Goal: Task Accomplishment & Management: Manage account settings

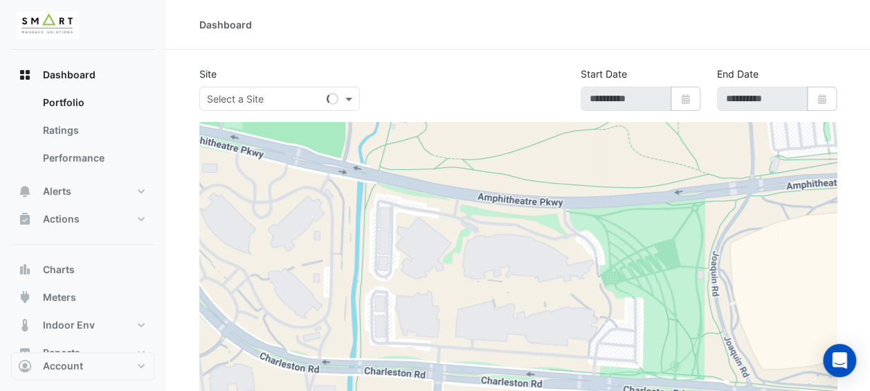
type input "**********"
select select "***"
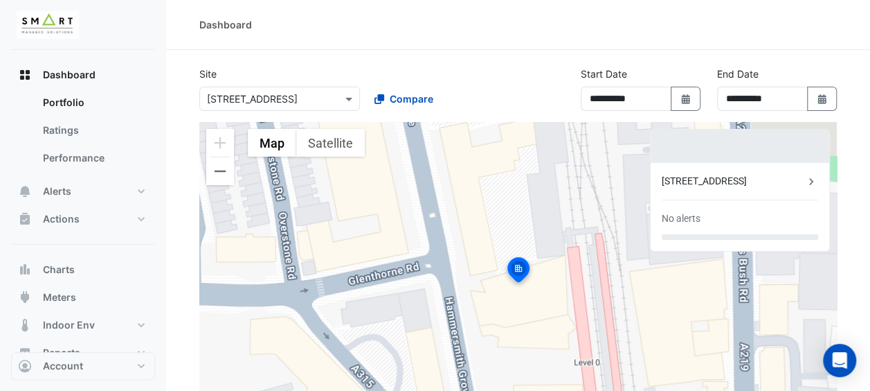
click at [241, 96] on input "text" at bounding box center [266, 99] width 118 height 15
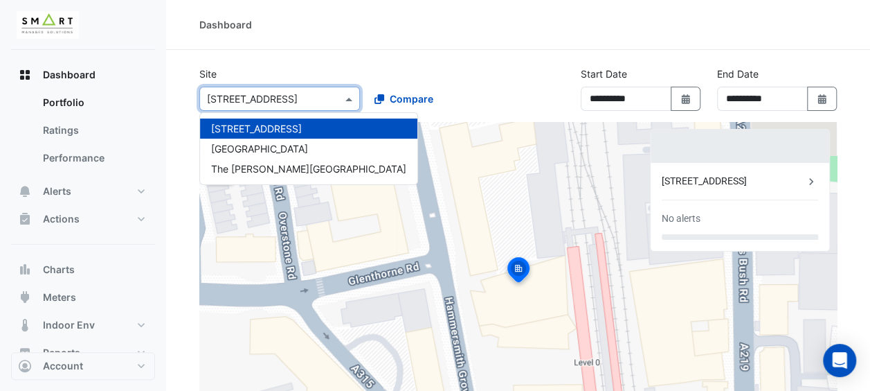
click at [241, 96] on input "text" at bounding box center [266, 99] width 118 height 15
click at [373, 61] on section "**********" at bounding box center [518, 342] width 704 height 584
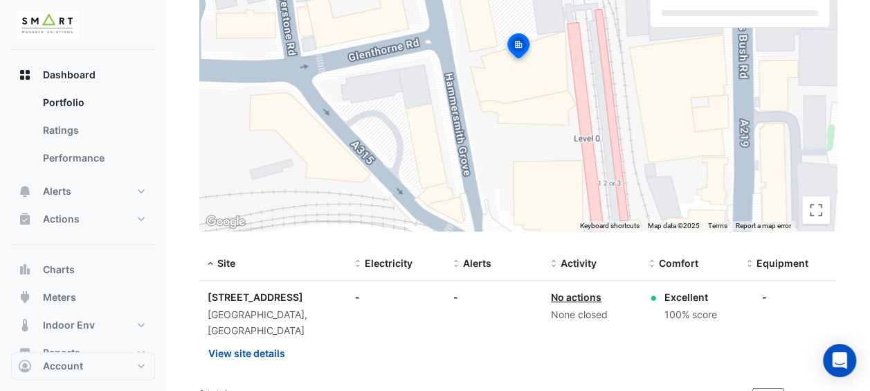
scroll to position [227, 0]
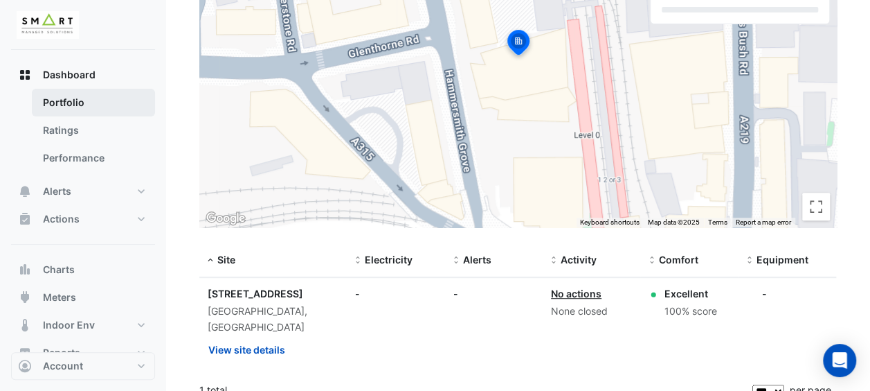
click at [62, 89] on link "Portfolio" at bounding box center [93, 103] width 123 height 28
click at [65, 98] on link "Portfolio" at bounding box center [93, 103] width 123 height 28
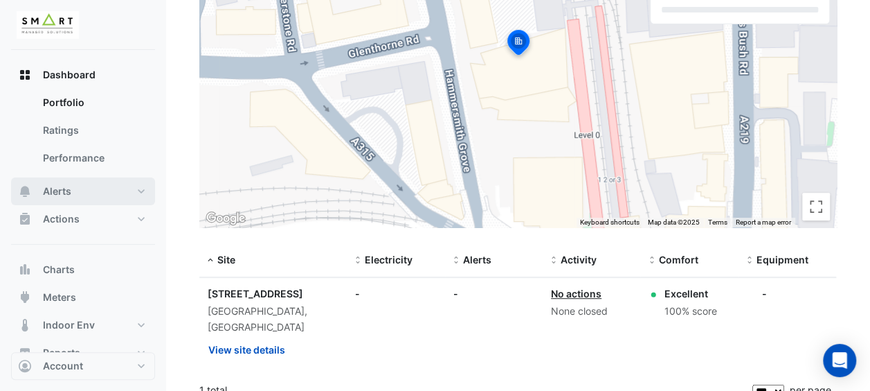
click at [139, 191] on button "Alerts" at bounding box center [83, 191] width 144 height 28
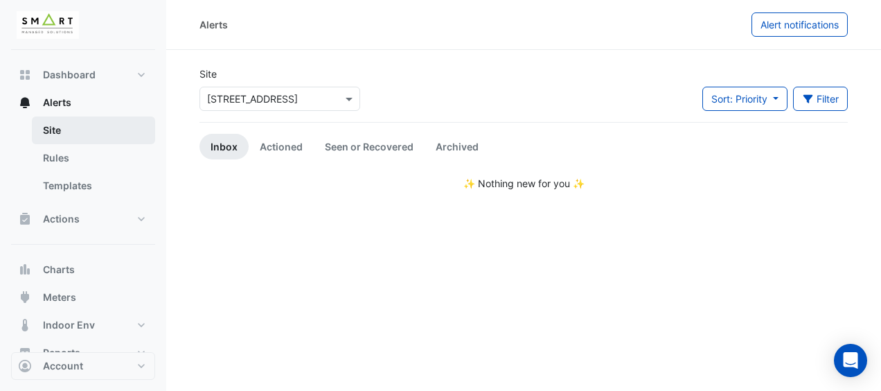
click at [94, 131] on link "Site" at bounding box center [93, 130] width 123 height 28
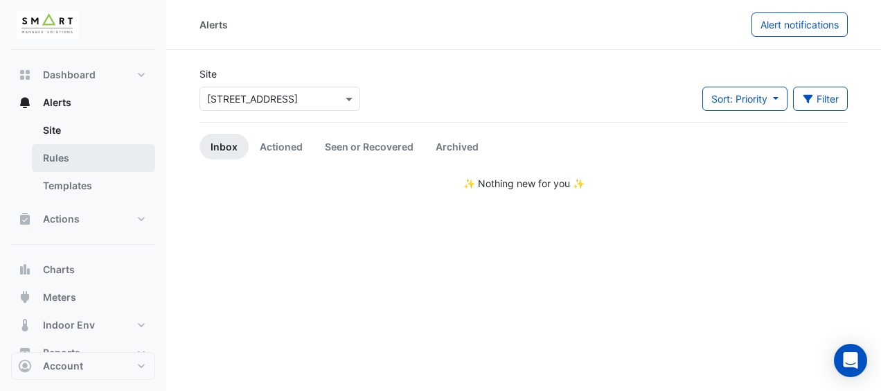
click at [92, 154] on link "Rules" at bounding box center [93, 158] width 123 height 28
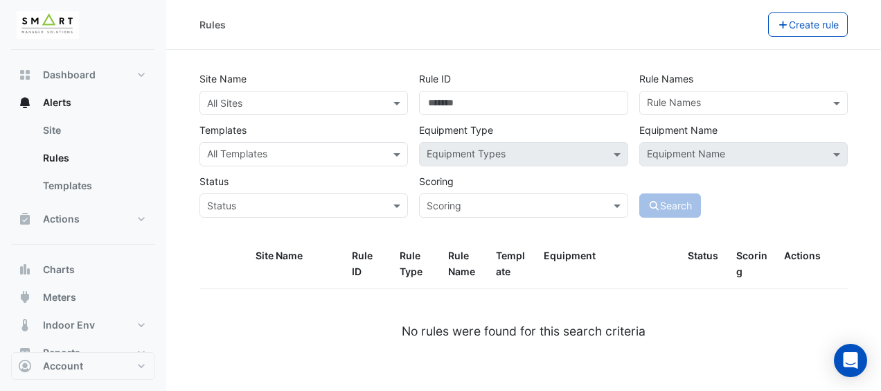
click at [704, 105] on input "text" at bounding box center [735, 104] width 177 height 15
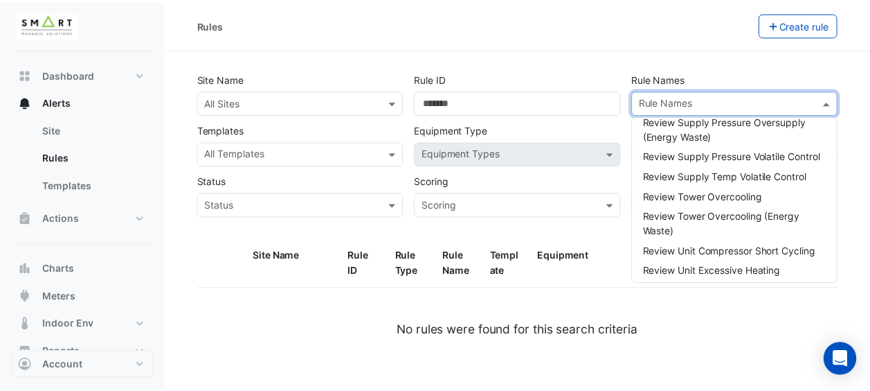
scroll to position [23085, 0]
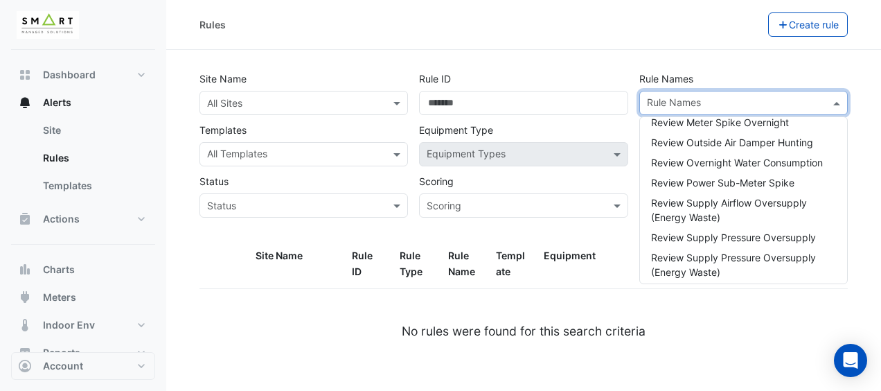
click at [431, 17] on div "Rules" at bounding box center [483, 24] width 568 height 24
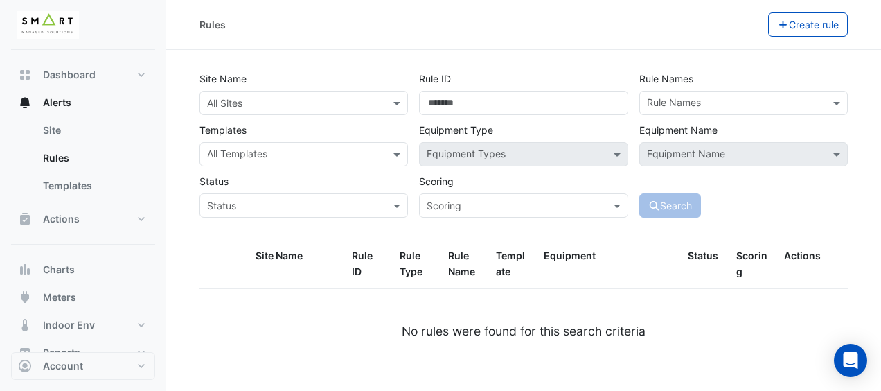
click at [384, 105] on div at bounding box center [303, 103] width 207 height 16
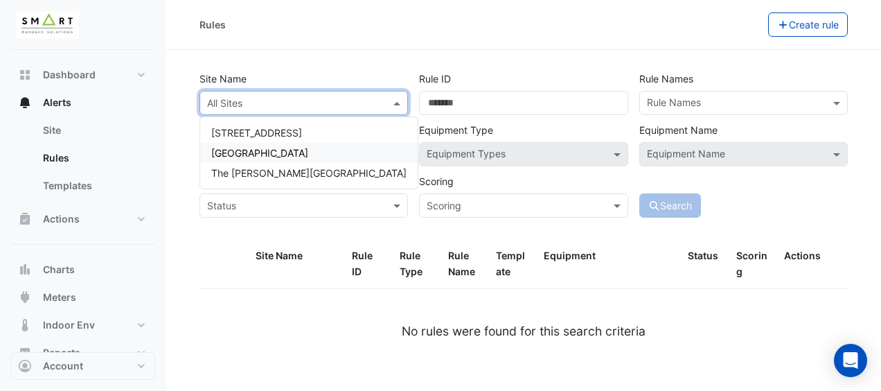
drag, startPoint x: 280, startPoint y: 154, endPoint x: 308, endPoint y: 152, distance: 28.5
click at [280, 154] on div "[GEOGRAPHIC_DATA]" at bounding box center [308, 153] width 217 height 20
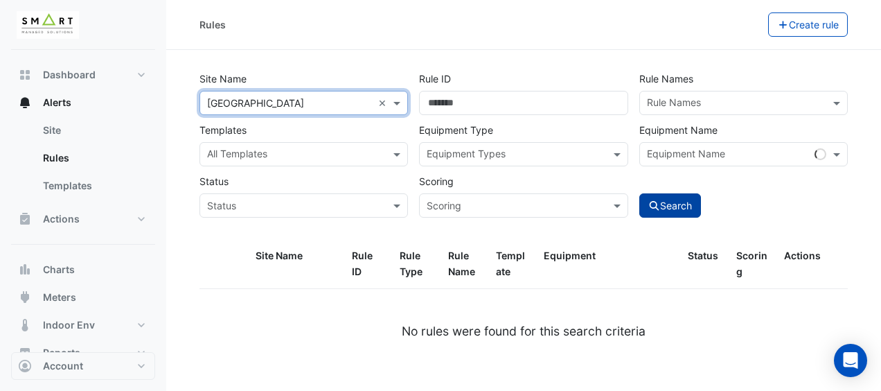
click at [679, 204] on button "Search" at bounding box center [670, 205] width 62 height 24
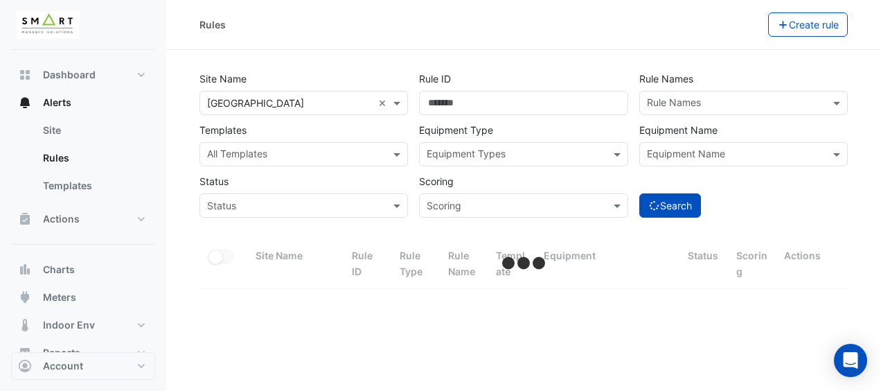
select select "***"
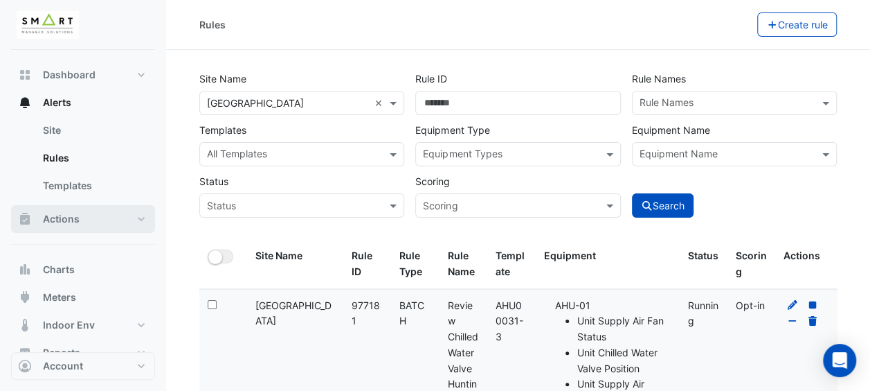
click at [128, 221] on button "Actions" at bounding box center [83, 219] width 144 height 28
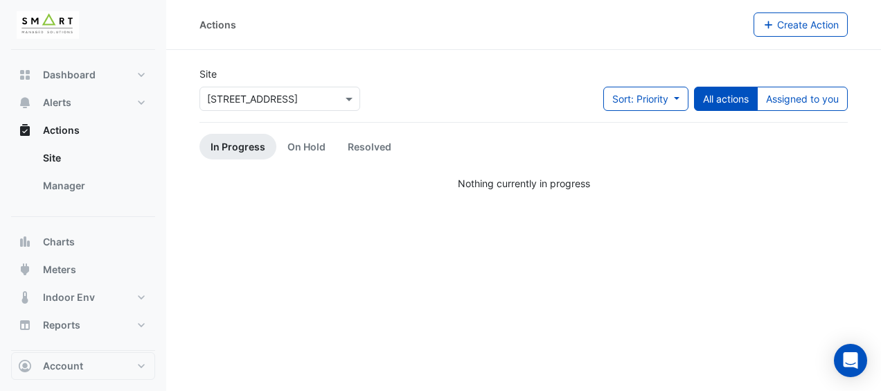
click at [233, 97] on input "text" at bounding box center [266, 99] width 118 height 15
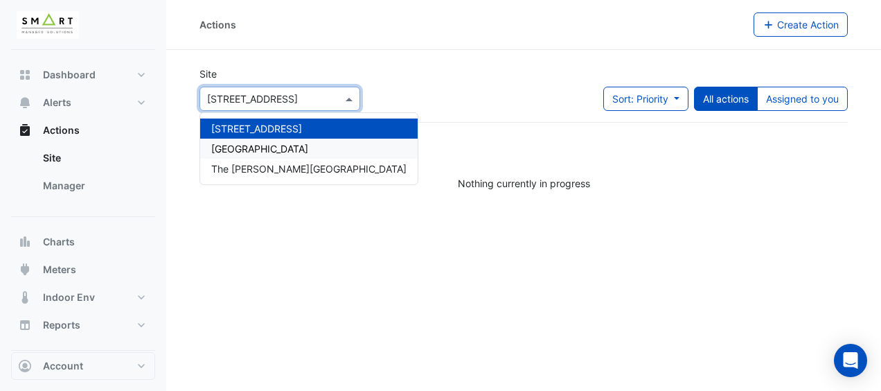
click at [237, 147] on span "[GEOGRAPHIC_DATA]" at bounding box center [259, 149] width 97 height 12
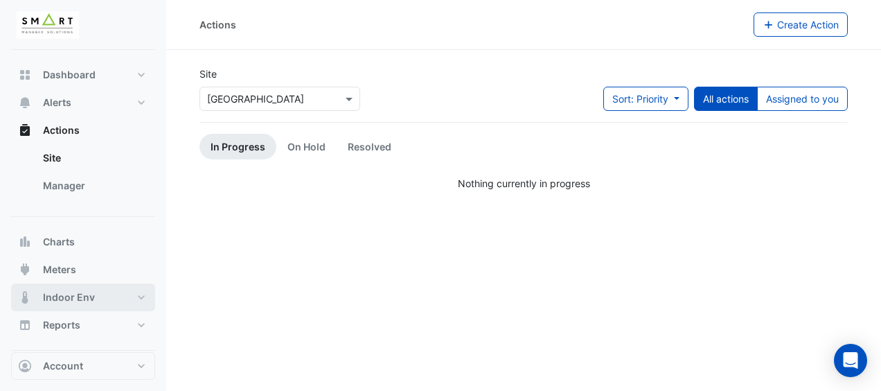
click at [138, 299] on button "Indoor Env" at bounding box center [83, 297] width 144 height 28
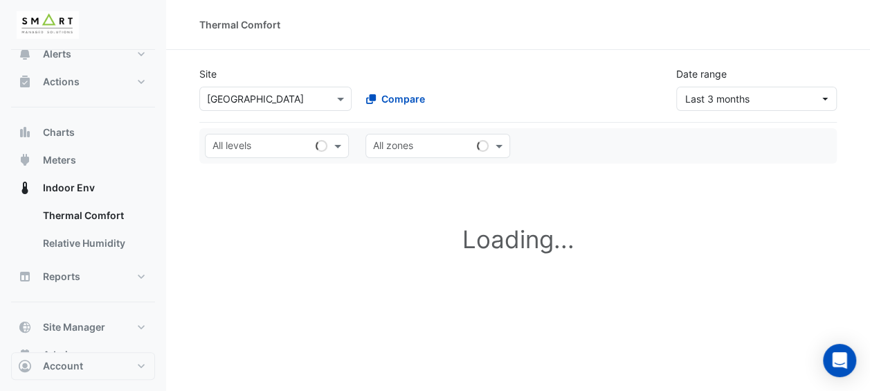
scroll to position [69, 0]
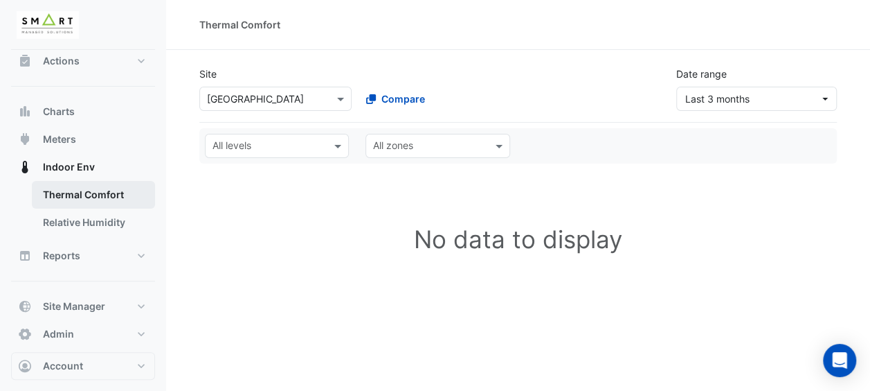
click at [74, 201] on link "Thermal Comfort" at bounding box center [93, 195] width 123 height 28
click at [80, 191] on link "Thermal Comfort" at bounding box center [93, 195] width 123 height 28
click at [353, 138] on div "All levels" at bounding box center [277, 146] width 161 height 24
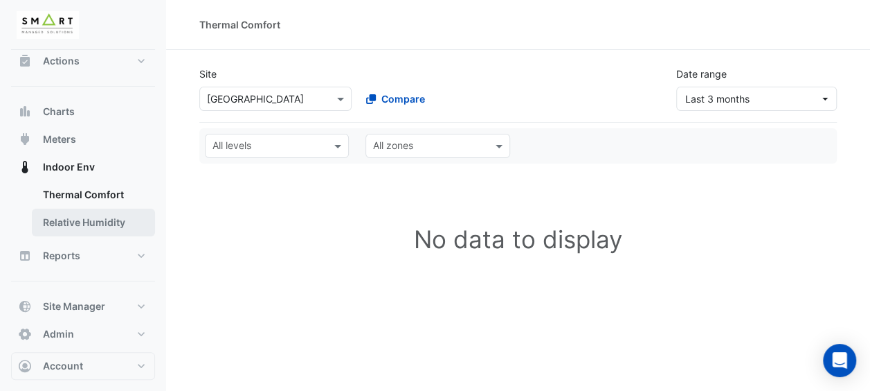
click at [89, 226] on link "Relative Humidity" at bounding box center [93, 222] width 123 height 28
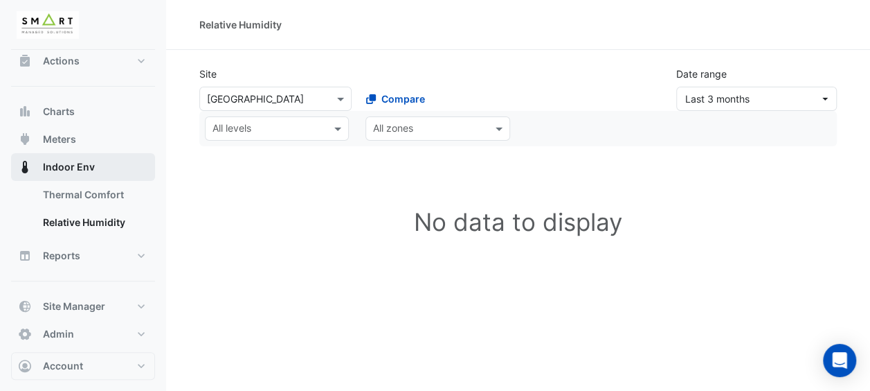
click at [76, 165] on span "Indoor Env" at bounding box center [69, 167] width 52 height 14
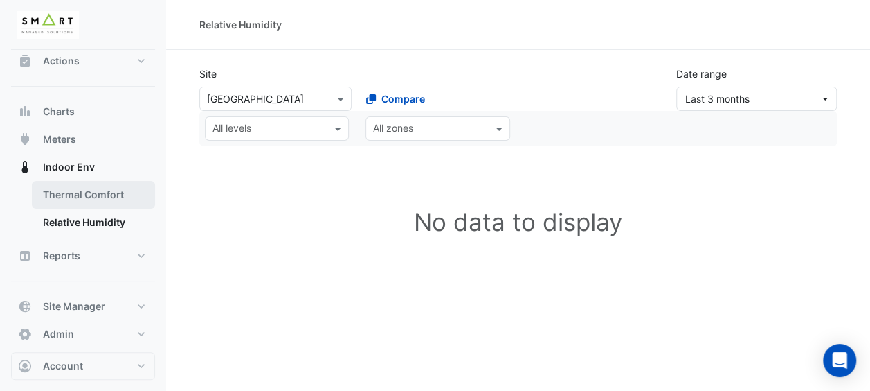
click at [84, 192] on link "Thermal Comfort" at bounding box center [93, 195] width 123 height 28
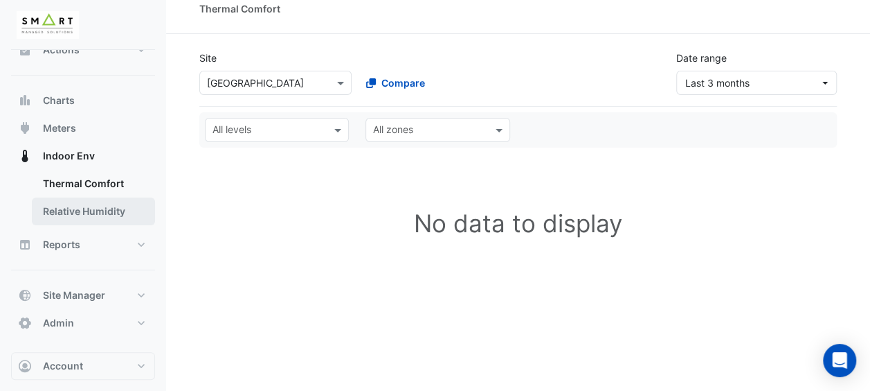
scroll to position [32, 0]
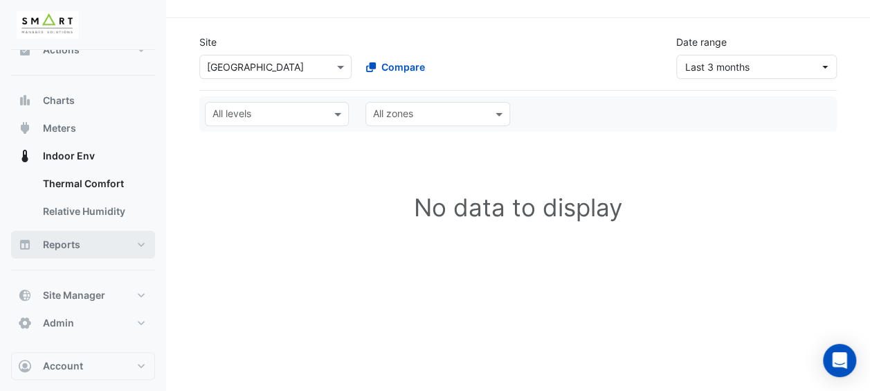
click at [147, 241] on button "Reports" at bounding box center [83, 245] width 144 height 28
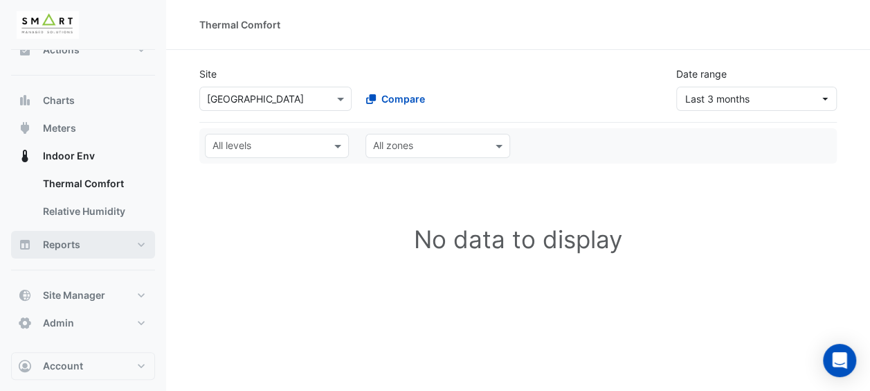
select select "***"
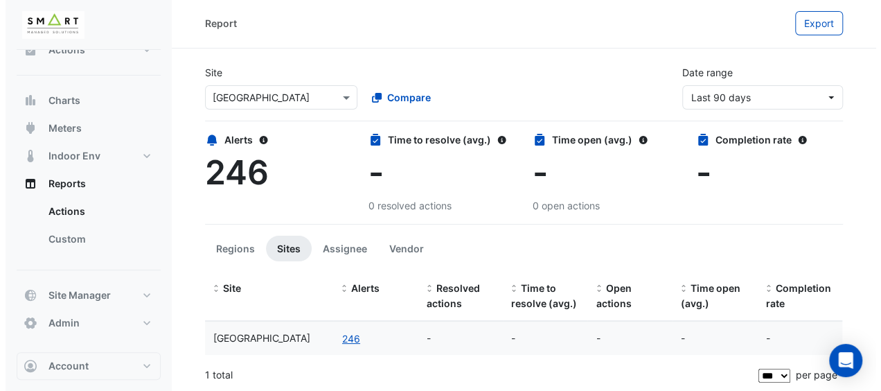
scroll to position [1, 0]
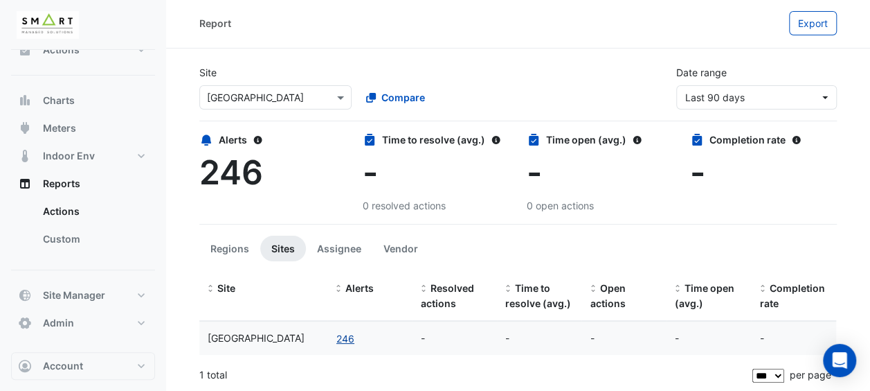
click at [352, 339] on button "246" at bounding box center [345, 338] width 19 height 16
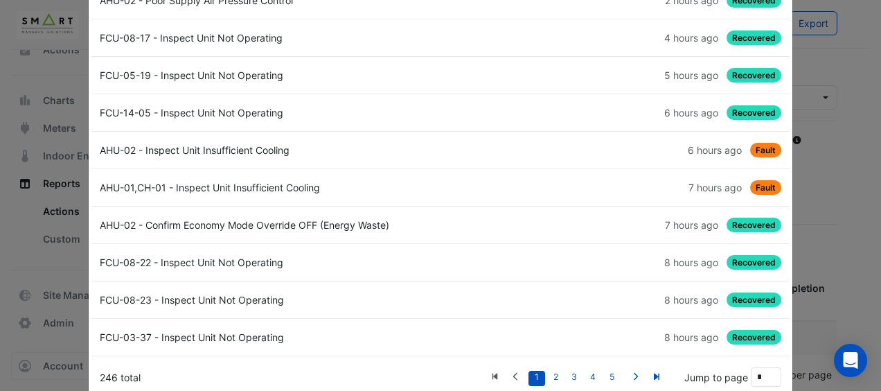
scroll to position [120, 0]
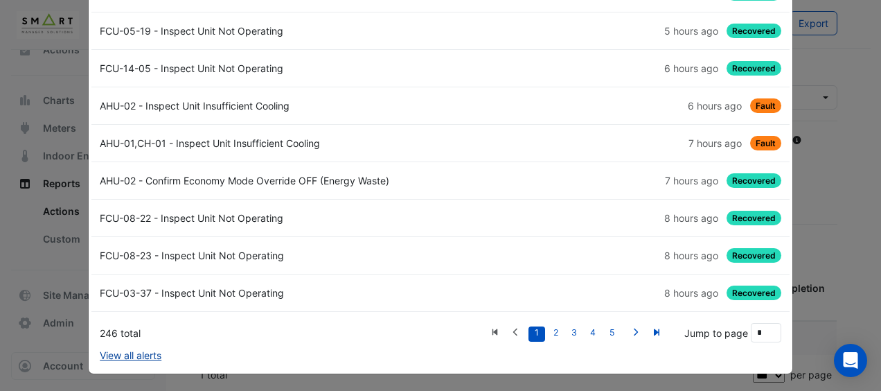
click at [108, 355] on link "View all alerts" at bounding box center [131, 355] width 62 height 15
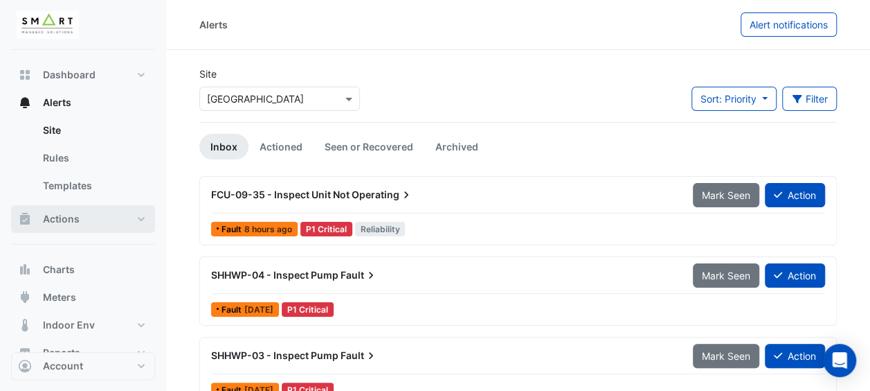
scroll to position [69, 0]
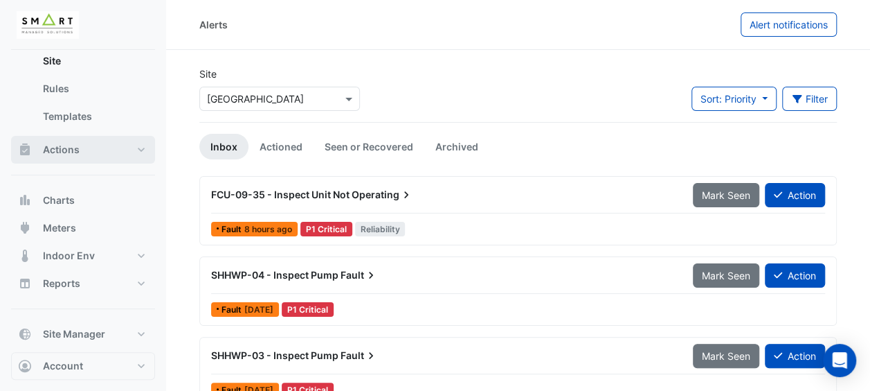
click at [151, 147] on button "Actions" at bounding box center [83, 150] width 144 height 28
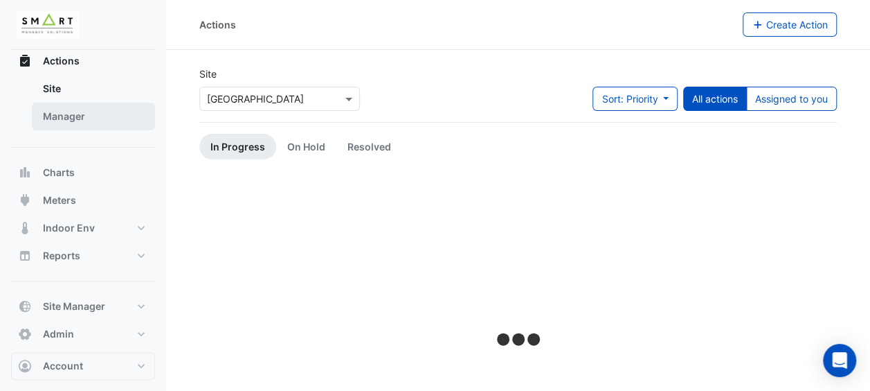
scroll to position [69, 0]
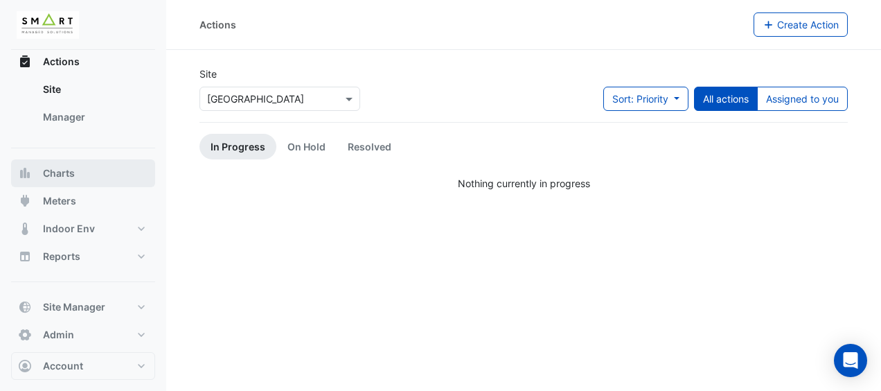
click at [90, 174] on button "Charts" at bounding box center [83, 173] width 144 height 28
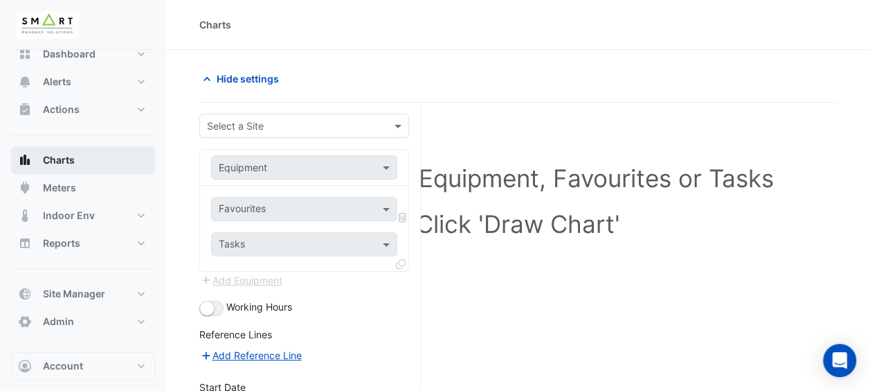
scroll to position [19, 0]
click at [315, 122] on input "text" at bounding box center [290, 126] width 167 height 15
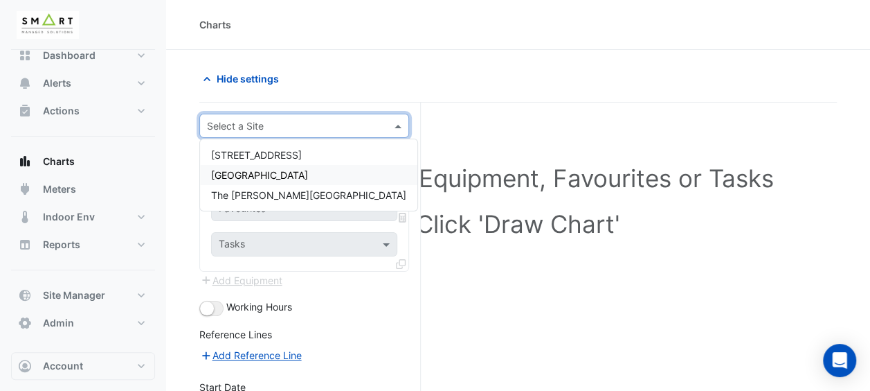
click at [302, 176] on div "Thames Tower" at bounding box center [308, 175] width 217 height 20
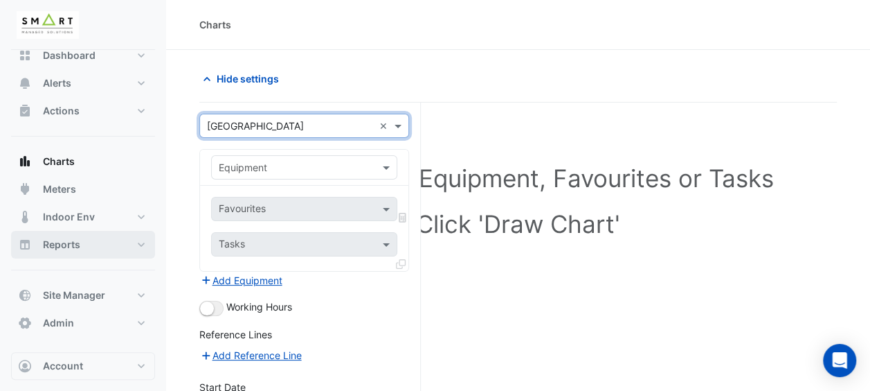
click at [120, 246] on button "Reports" at bounding box center [83, 245] width 144 height 28
select select "***"
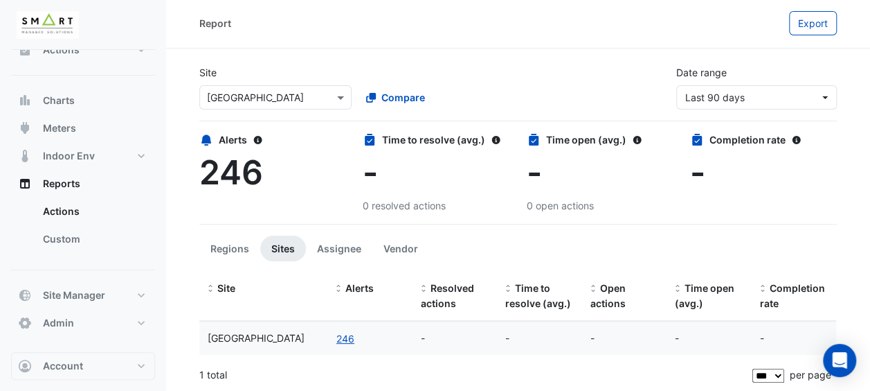
scroll to position [1, 0]
click at [146, 295] on button "Site Manager" at bounding box center [83, 295] width 144 height 28
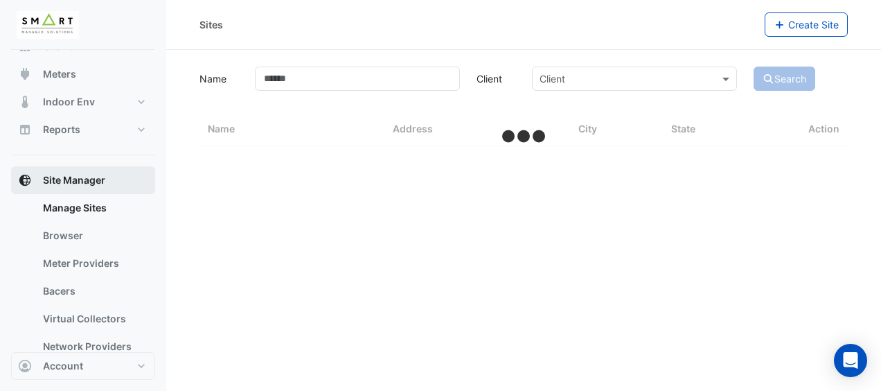
select select "***"
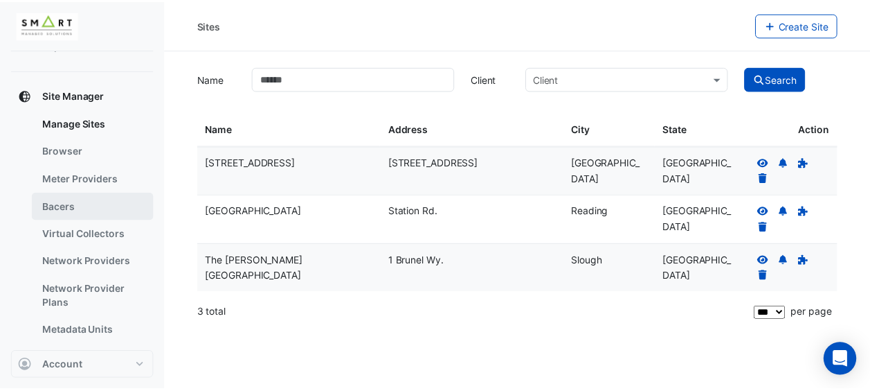
scroll to position [150, 0]
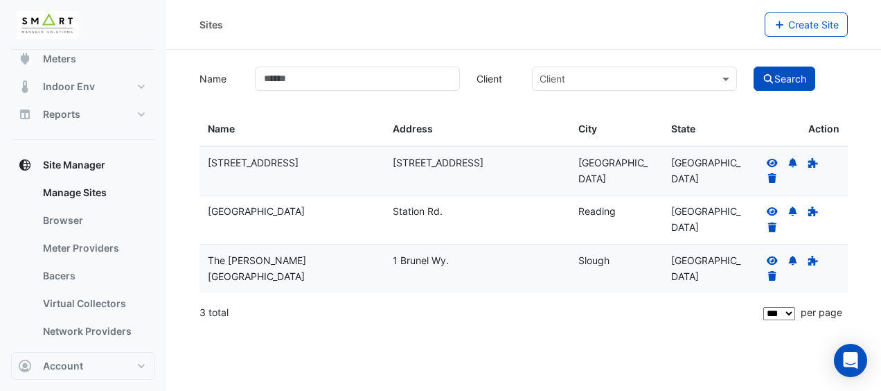
click at [773, 209] on icon at bounding box center [772, 211] width 12 height 10
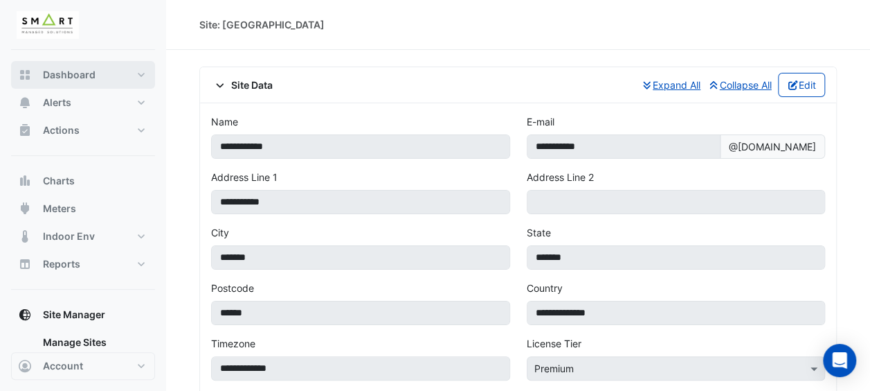
click at [133, 72] on button "Dashboard" at bounding box center [83, 75] width 144 height 28
select select "***"
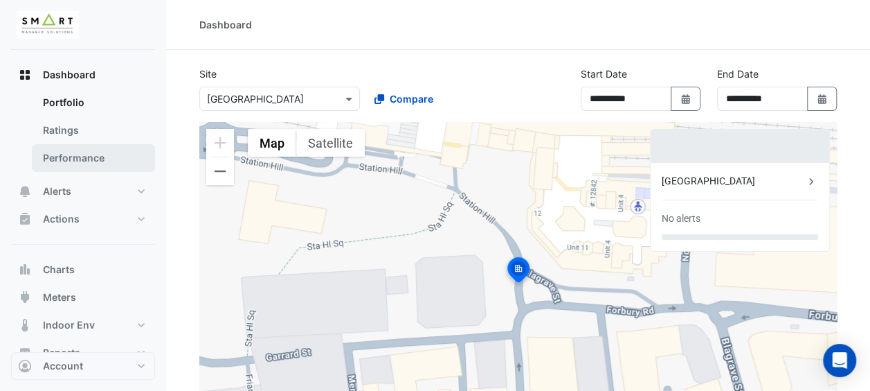
click at [84, 155] on link "Performance" at bounding box center [93, 158] width 123 height 28
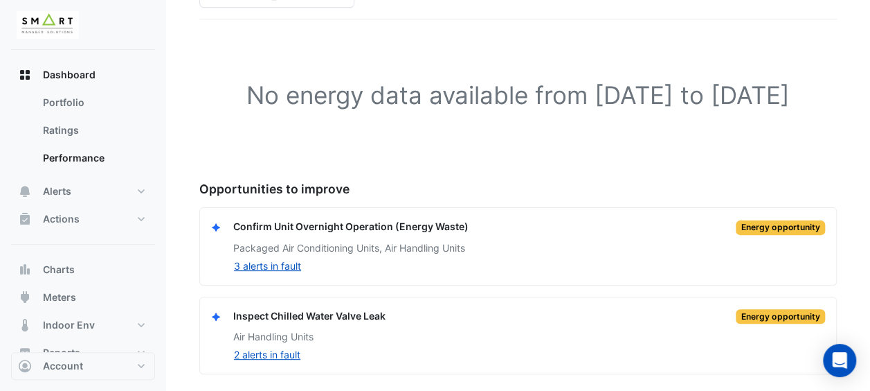
scroll to position [129, 0]
click at [60, 126] on link "Ratings" at bounding box center [93, 130] width 123 height 28
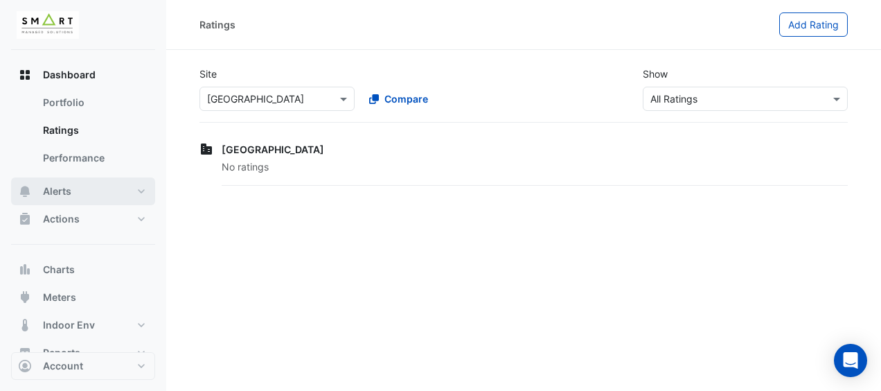
click at [127, 195] on button "Alerts" at bounding box center [83, 191] width 144 height 28
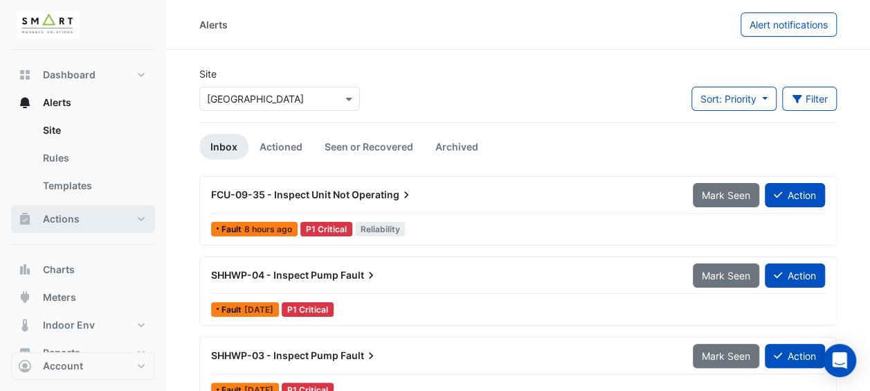
click at [138, 219] on button "Actions" at bounding box center [83, 219] width 144 height 28
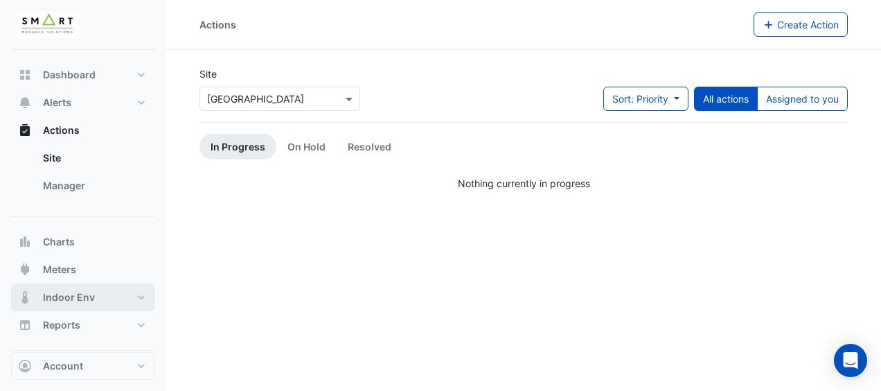
click at [137, 294] on button "Indoor Env" at bounding box center [83, 297] width 144 height 28
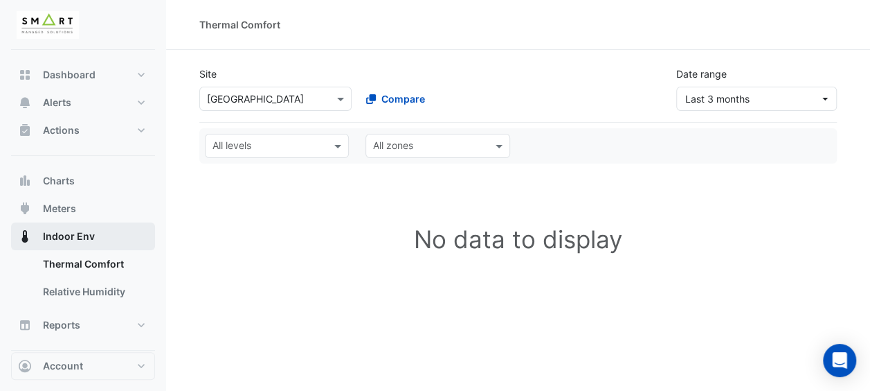
click at [81, 235] on span "Indoor Env" at bounding box center [69, 236] width 52 height 14
click at [262, 146] on input "text" at bounding box center [269, 147] width 113 height 15
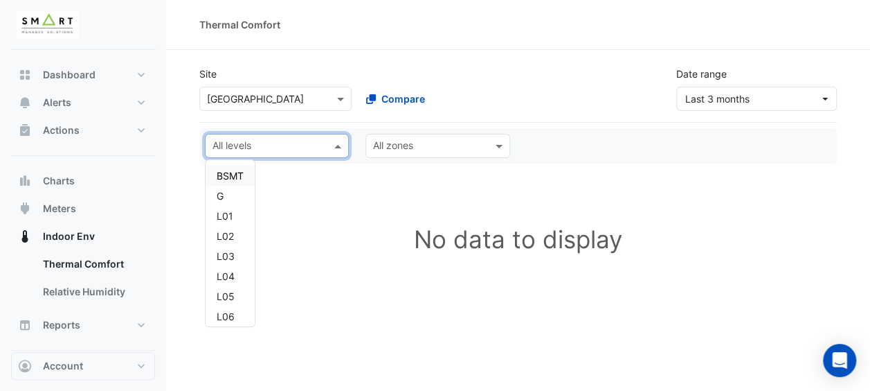
click at [262, 146] on input "text" at bounding box center [269, 147] width 113 height 15
click at [400, 146] on input "text" at bounding box center [429, 147] width 113 height 15
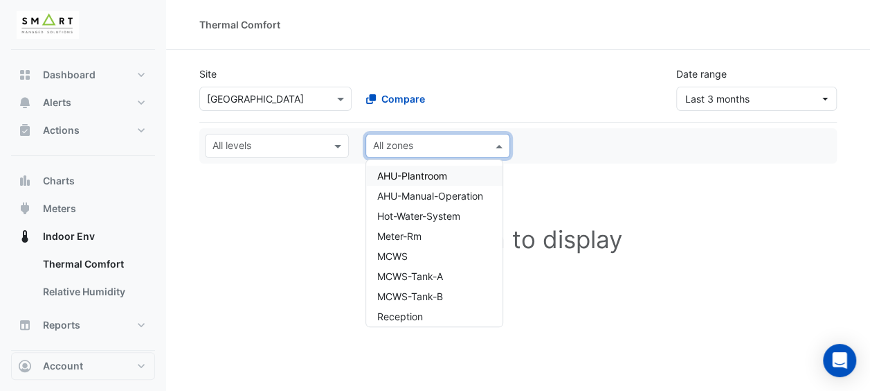
click at [270, 83] on div "Select a Site × Thames Tower Compare" at bounding box center [355, 96] width 316 height 30
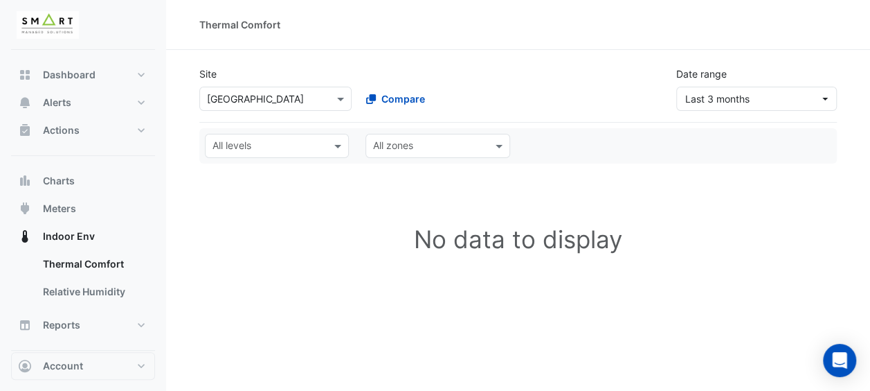
click at [278, 99] on input "text" at bounding box center [261, 99] width 109 height 15
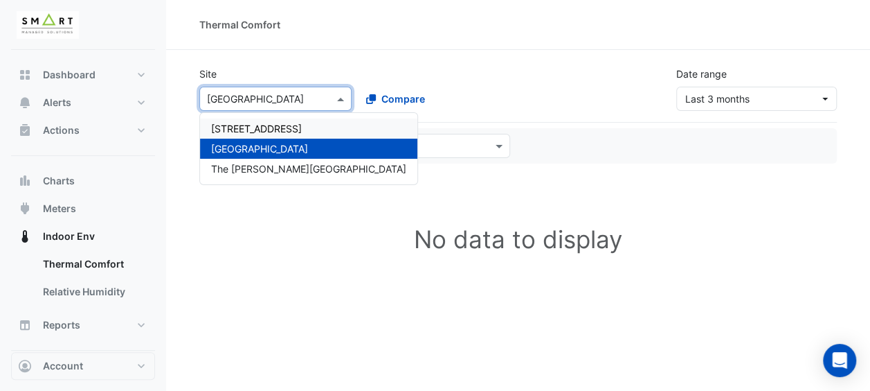
click at [269, 127] on span "12 Hammersmith Grove" at bounding box center [256, 129] width 91 height 12
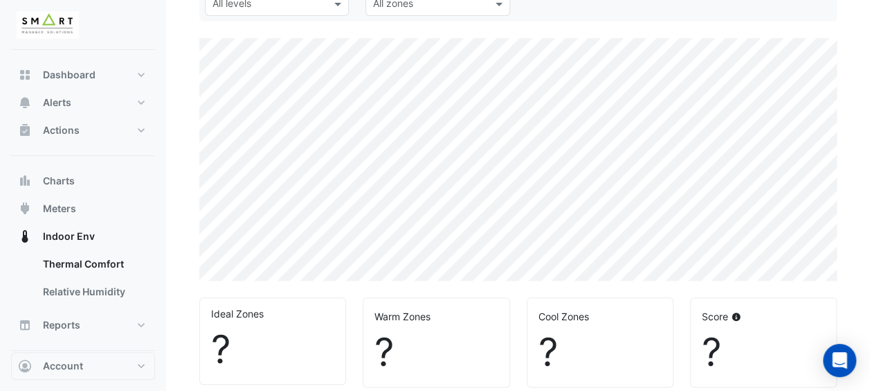
select select "***"
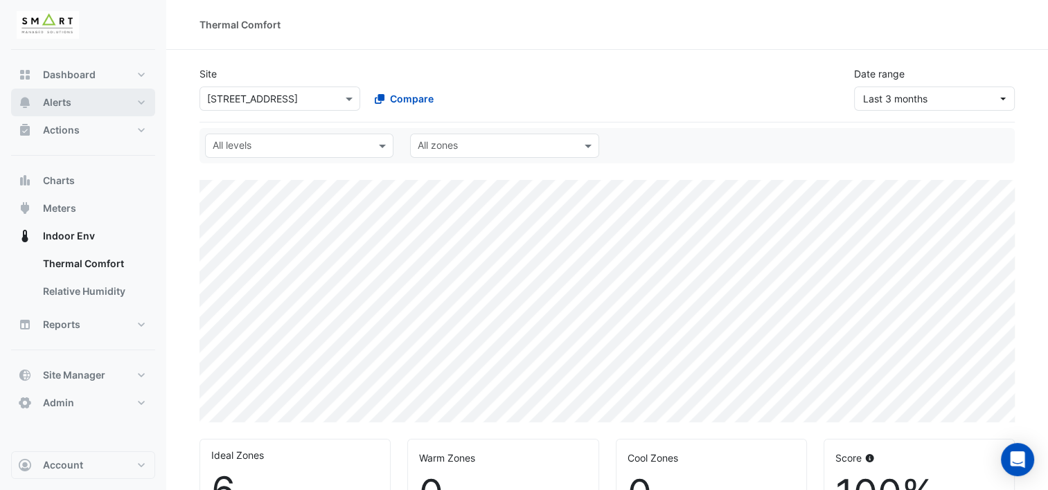
click at [80, 97] on button "Alerts" at bounding box center [83, 103] width 144 height 28
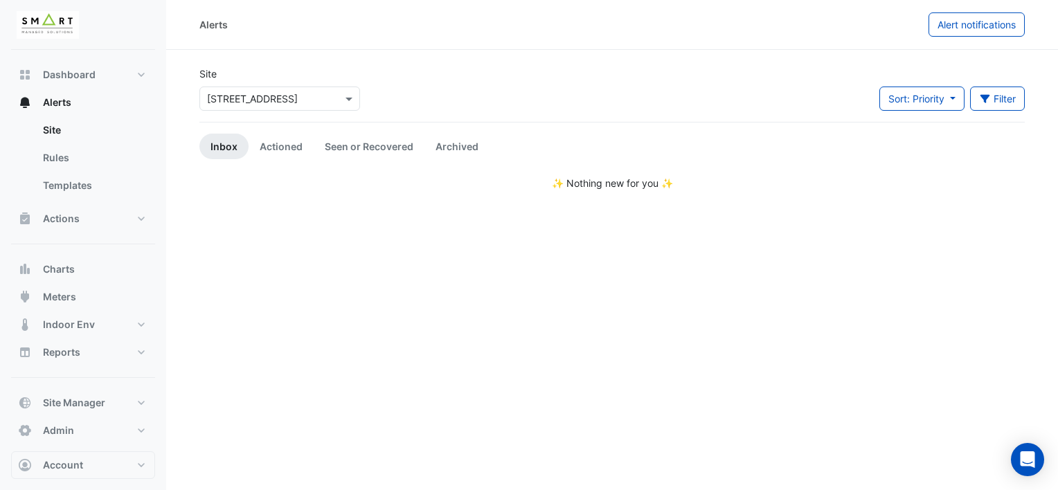
click at [235, 106] on div "Select a Site × 12 Hammersmith Grove" at bounding box center [279, 99] width 161 height 24
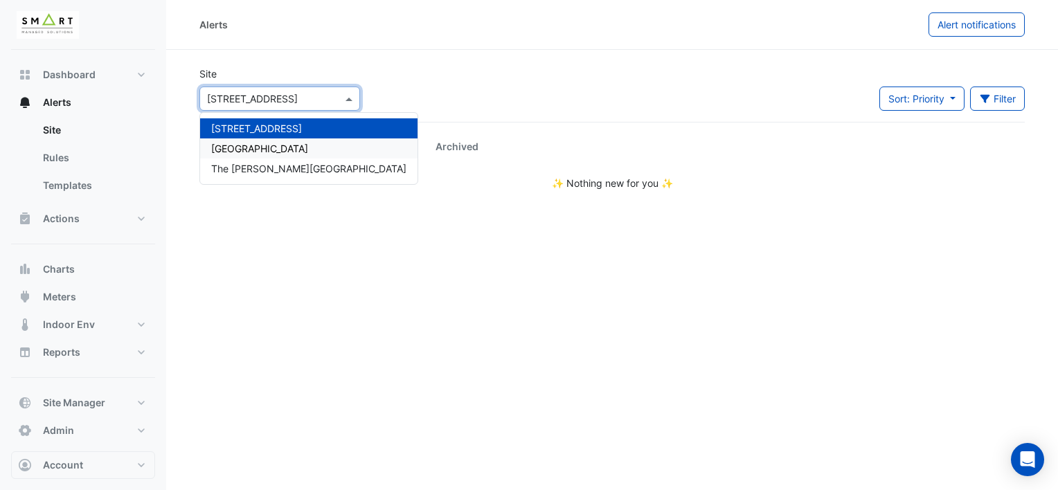
click at [235, 148] on span "[GEOGRAPHIC_DATA]" at bounding box center [259, 149] width 97 height 12
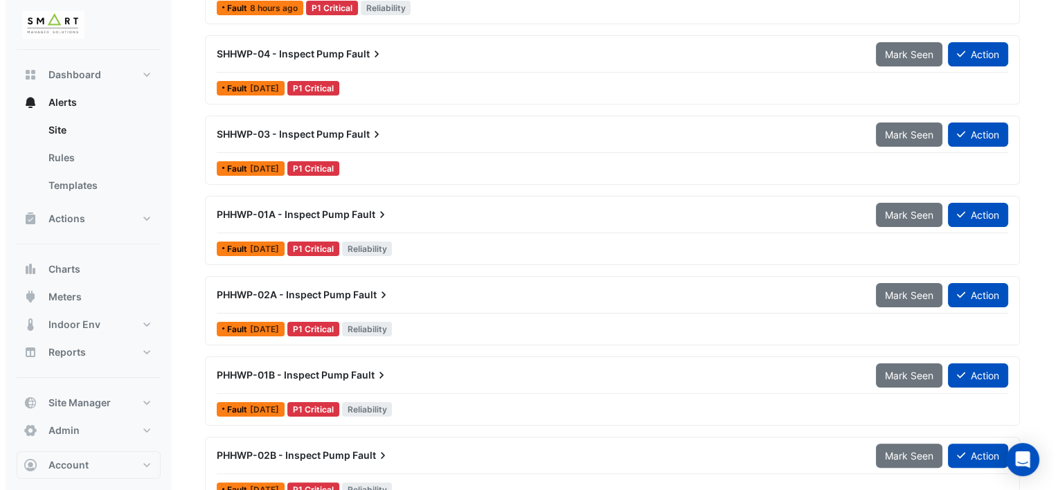
scroll to position [138, 0]
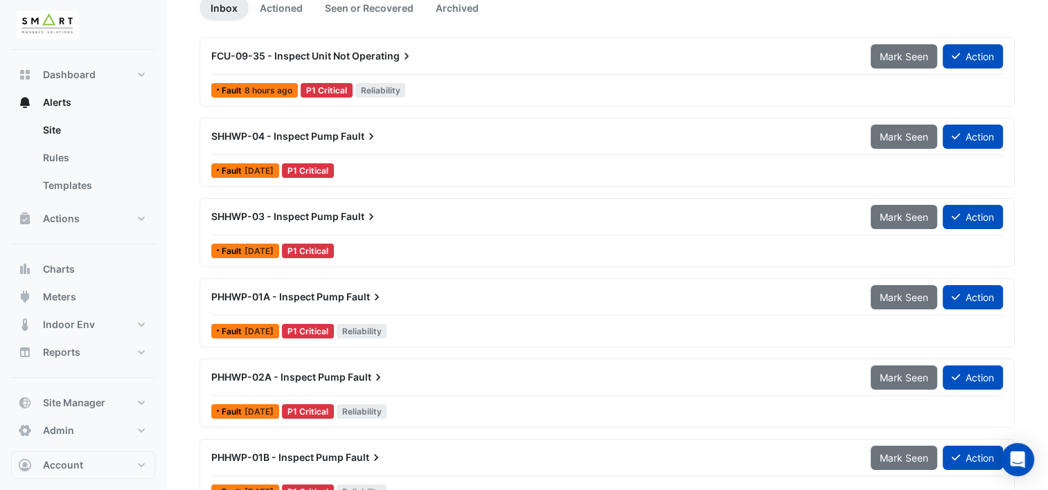
click at [355, 138] on span "Fault" at bounding box center [359, 136] width 37 height 14
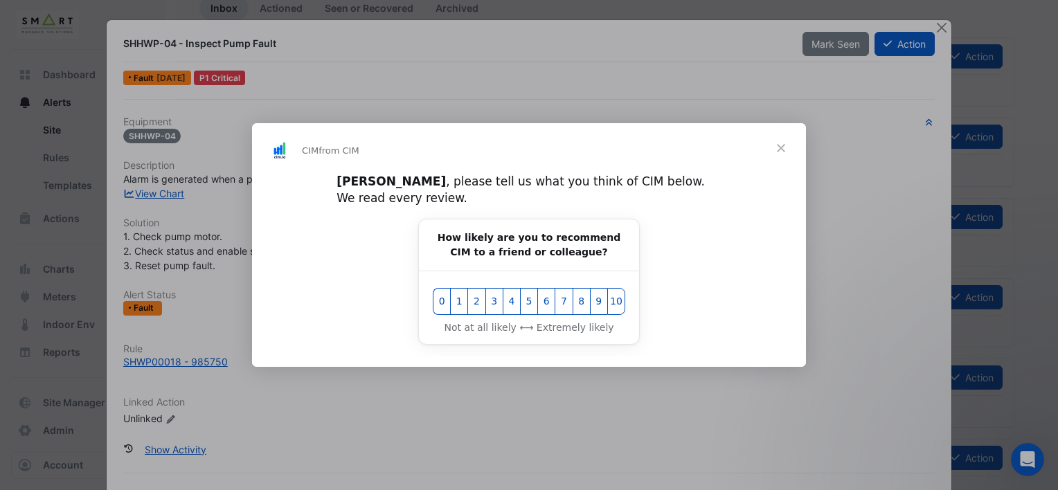
click at [781, 150] on span "Close" at bounding box center [781, 148] width 50 height 50
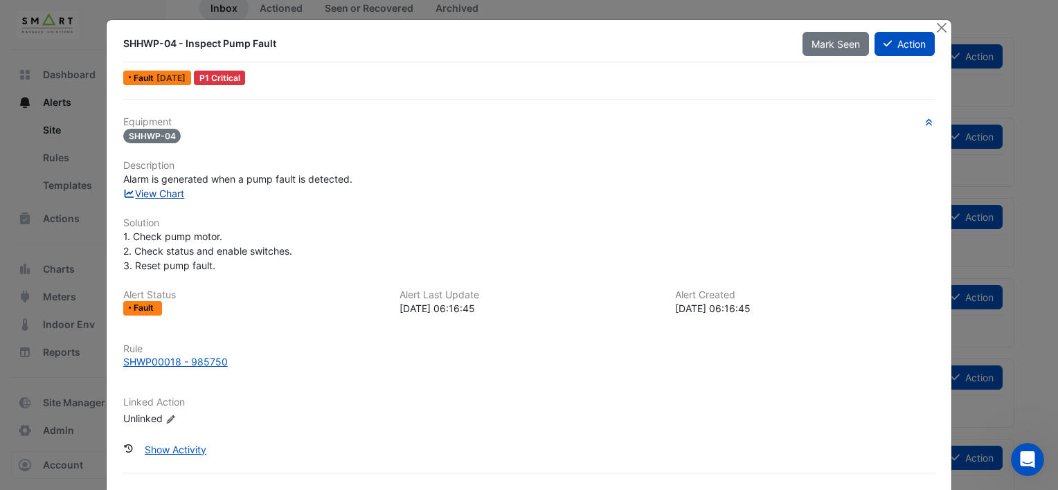
click at [161, 190] on link "View Chart" at bounding box center [154, 194] width 62 height 12
click at [175, 360] on div "SHWP00018 - 985750" at bounding box center [175, 362] width 105 height 15
click at [880, 26] on button "Close" at bounding box center [941, 27] width 15 height 15
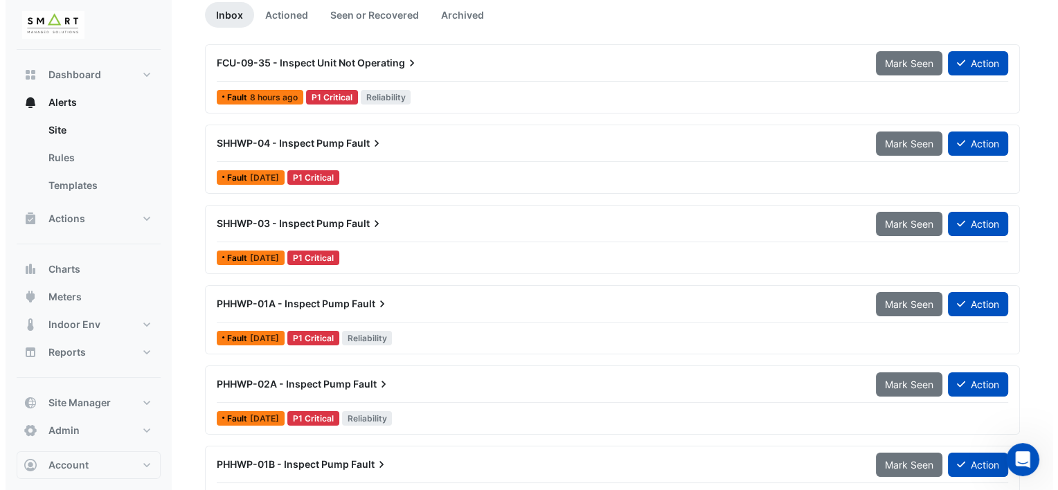
scroll to position [138, 0]
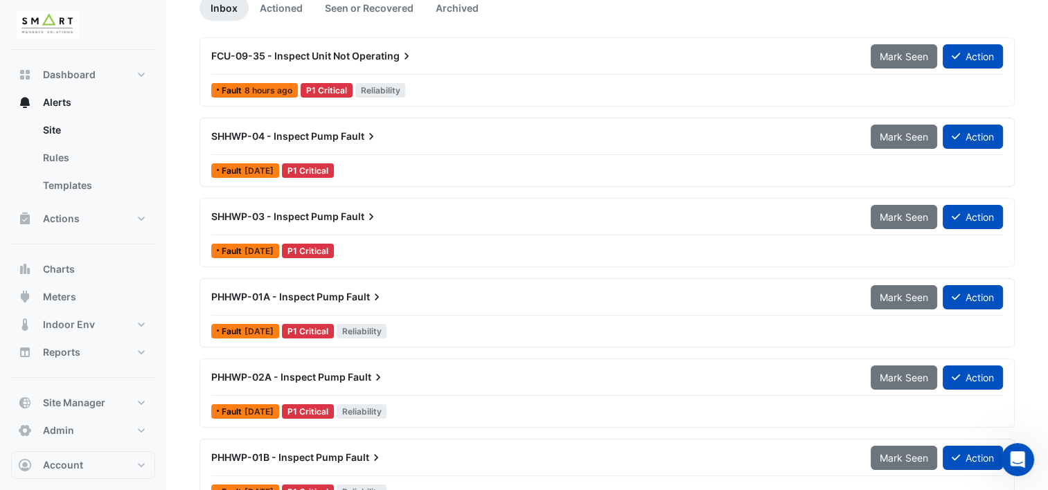
click at [305, 294] on span "PHHWP-01A - Inspect Pump" at bounding box center [277, 297] width 133 height 12
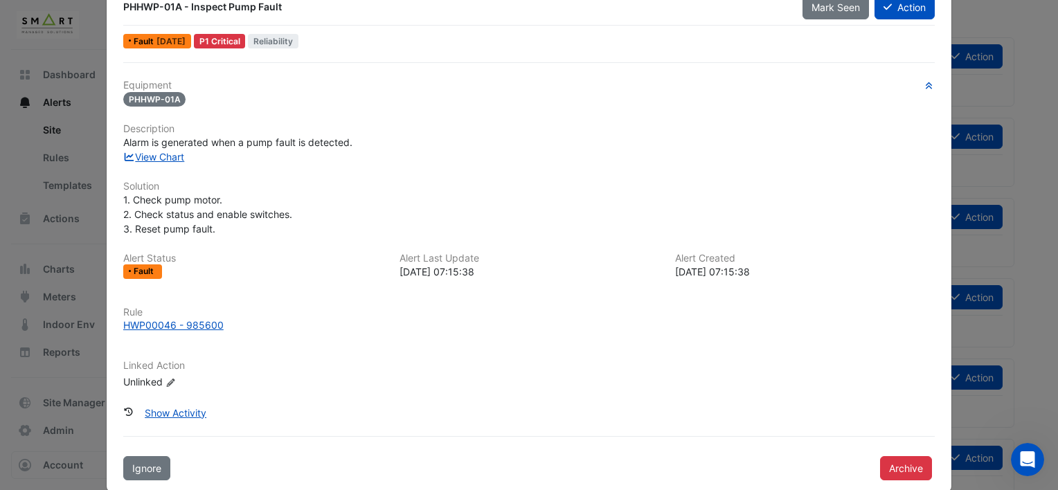
scroll to position [55, 0]
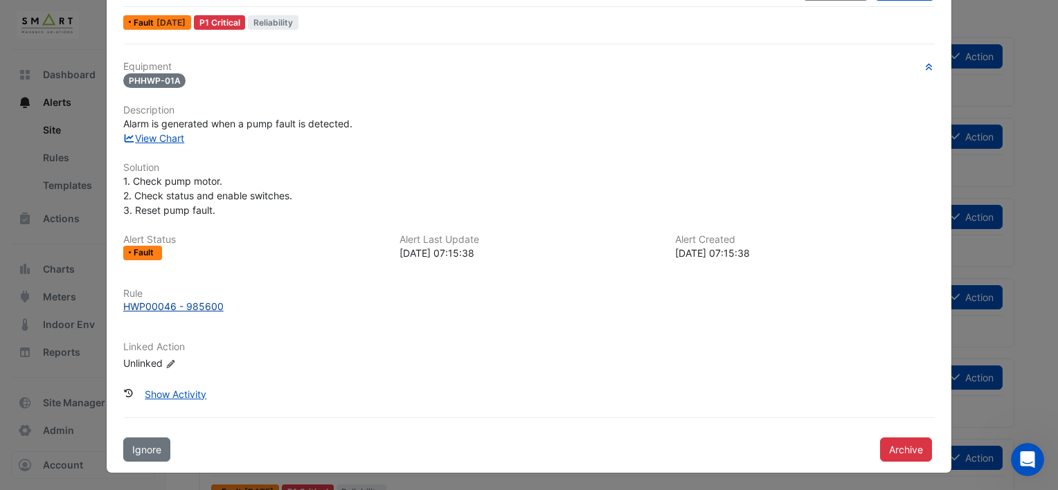
click at [202, 301] on div "HWP00046 - 985600" at bounding box center [173, 306] width 100 height 15
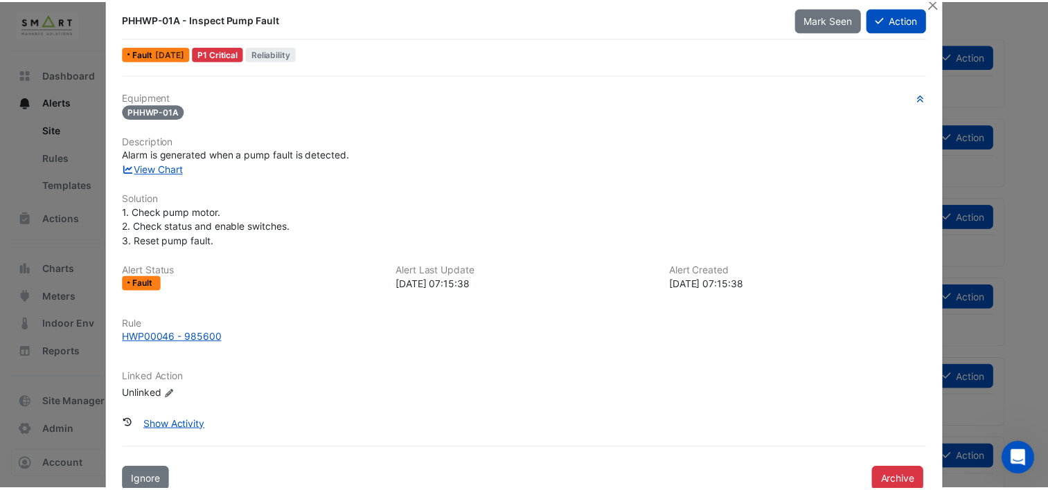
scroll to position [0, 0]
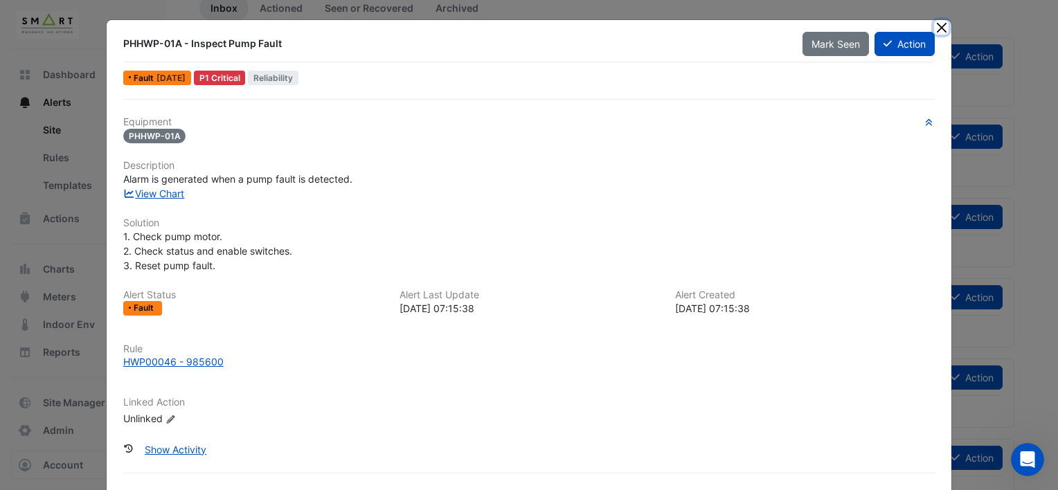
click at [880, 31] on button "Close" at bounding box center [941, 27] width 15 height 15
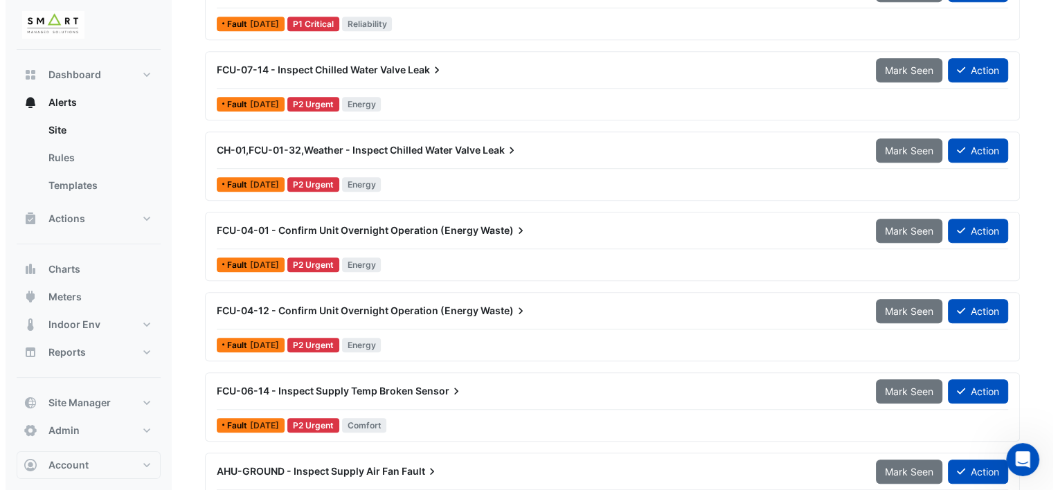
scroll to position [900, 0]
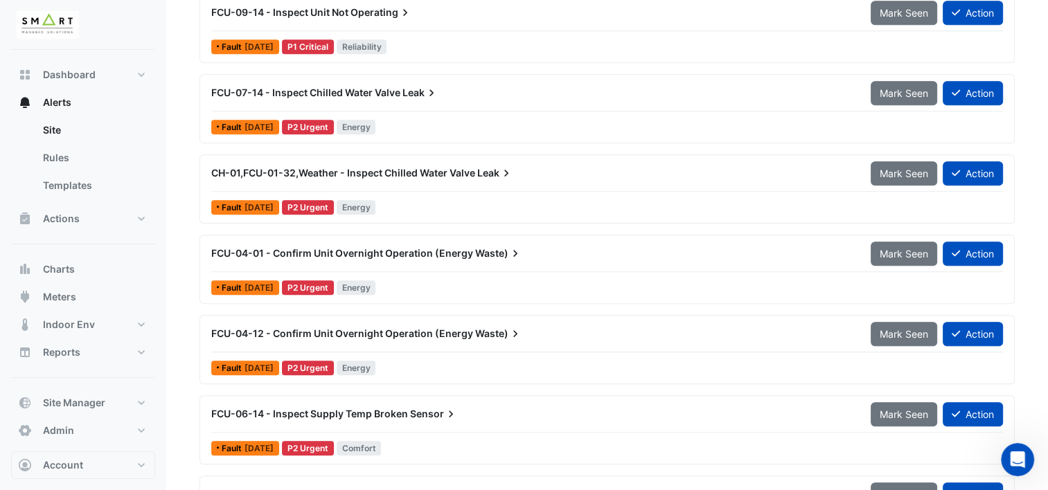
click at [283, 89] on span "FCU-07-14 - Inspect Chilled Water Valve" at bounding box center [305, 93] width 189 height 12
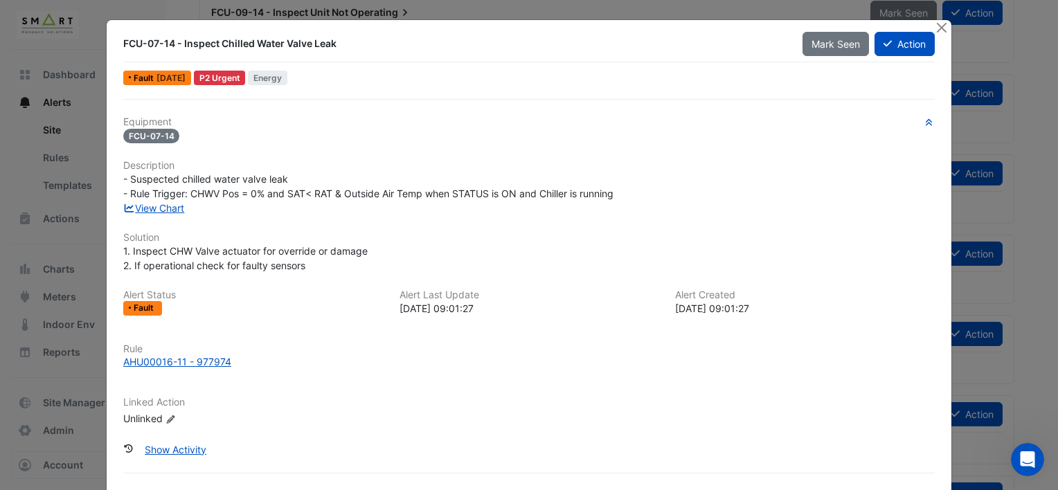
click at [151, 197] on span "- Suspected chilled water valve leak - Rule Trigger: CHWV Pos = 0% and SAT< RAT…" at bounding box center [368, 186] width 490 height 26
click at [156, 213] on div "View Chart" at bounding box center [529, 208] width 828 height 15
click at [156, 208] on link "View Chart" at bounding box center [154, 208] width 62 height 12
click at [880, 44] on button "Action" at bounding box center [905, 44] width 60 height 24
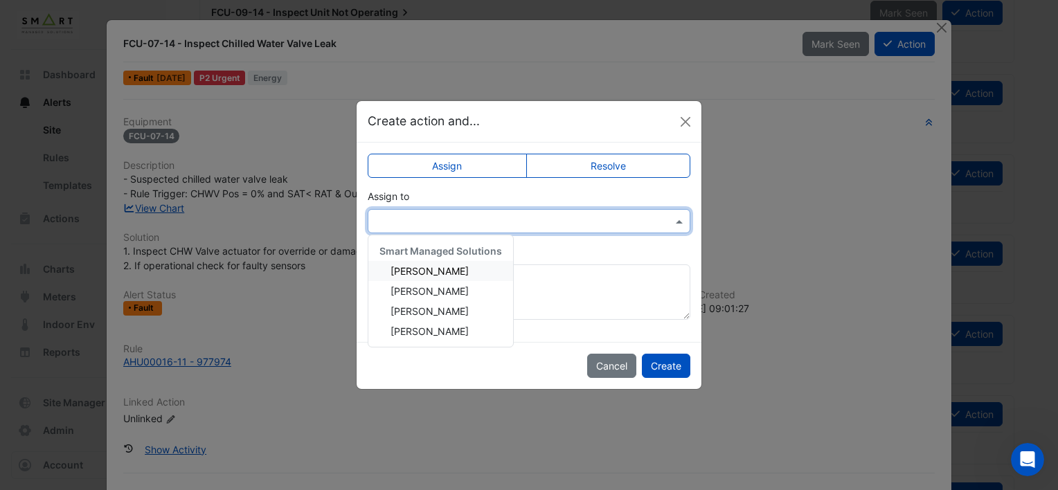
click at [638, 222] on input "text" at bounding box center [515, 222] width 280 height 15
click at [654, 219] on input "text" at bounding box center [515, 222] width 280 height 15
click at [421, 274] on span "Adrien Jaboin" at bounding box center [430, 271] width 78 height 12
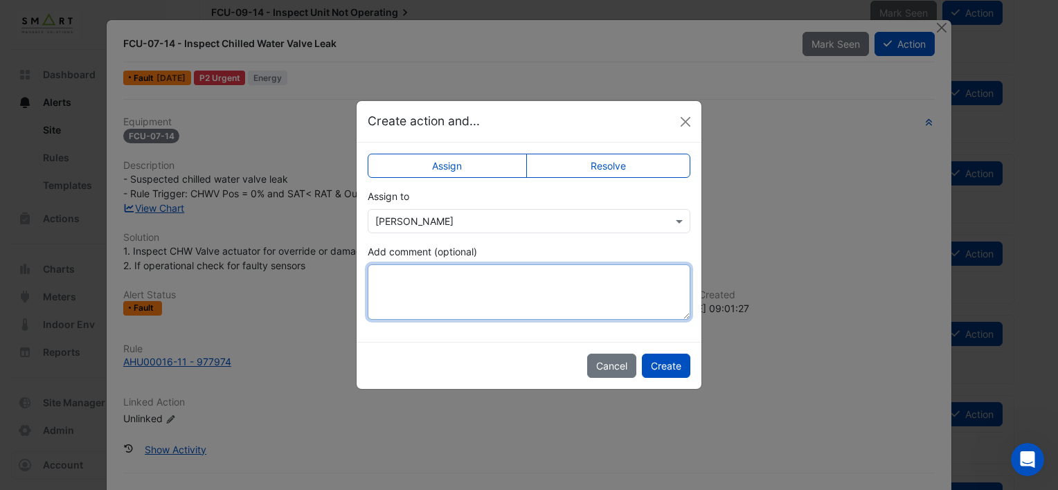
click at [613, 272] on textarea "Add comment (optional)" at bounding box center [529, 292] width 323 height 55
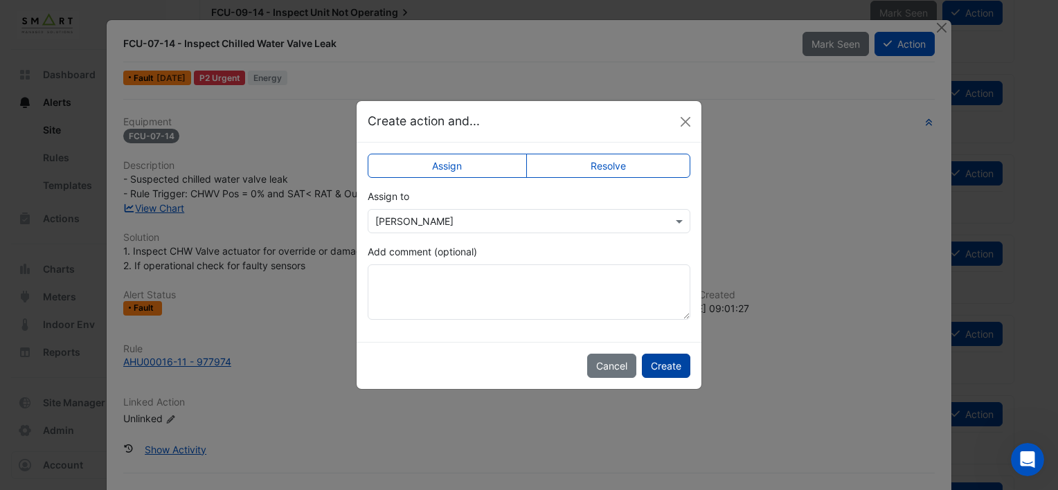
click at [676, 355] on button "Create" at bounding box center [666, 366] width 48 height 24
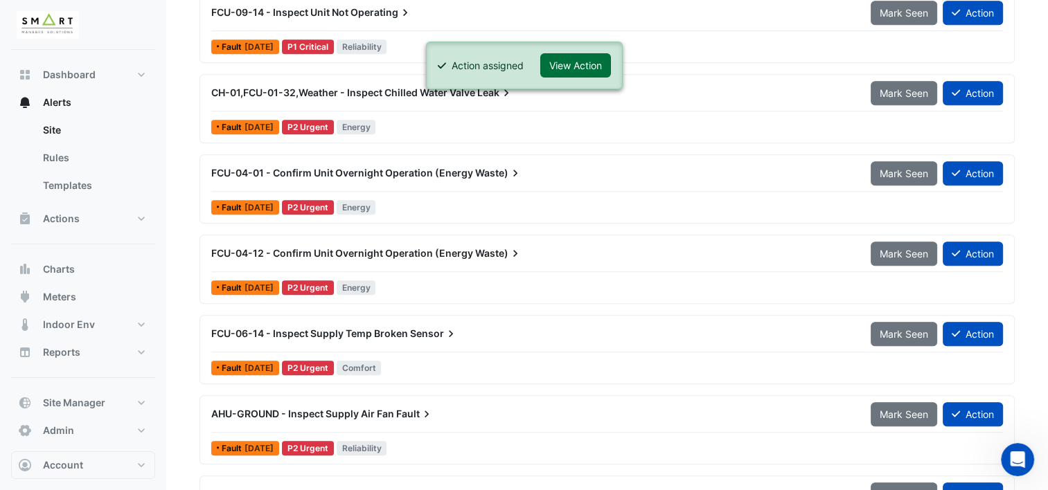
click at [588, 64] on button "View Action" at bounding box center [575, 65] width 71 height 24
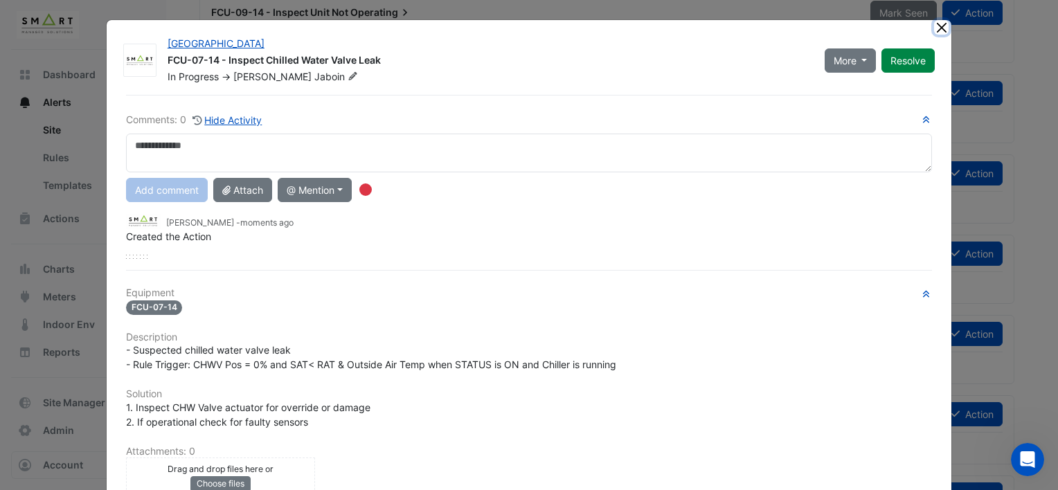
click at [880, 28] on button "Close" at bounding box center [941, 27] width 15 height 15
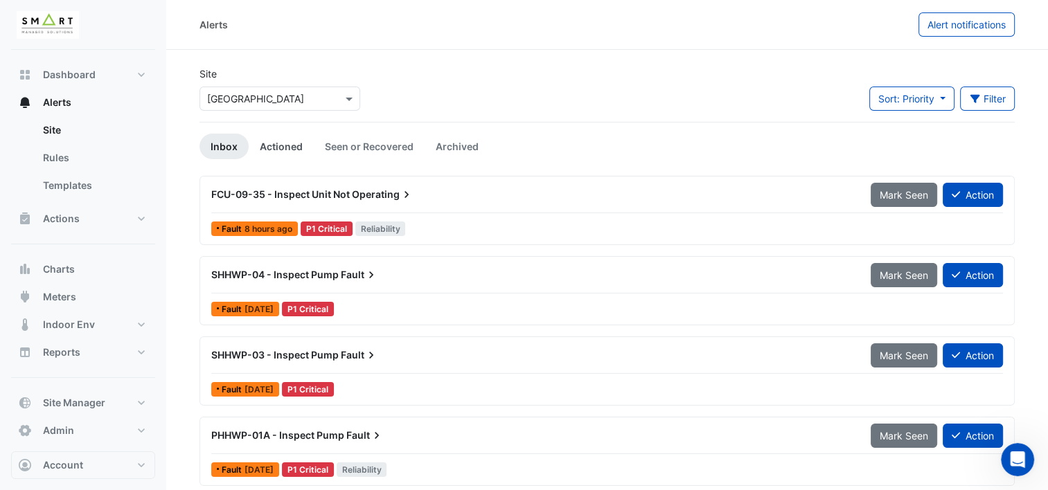
click at [292, 147] on link "Actioned" at bounding box center [281, 147] width 65 height 26
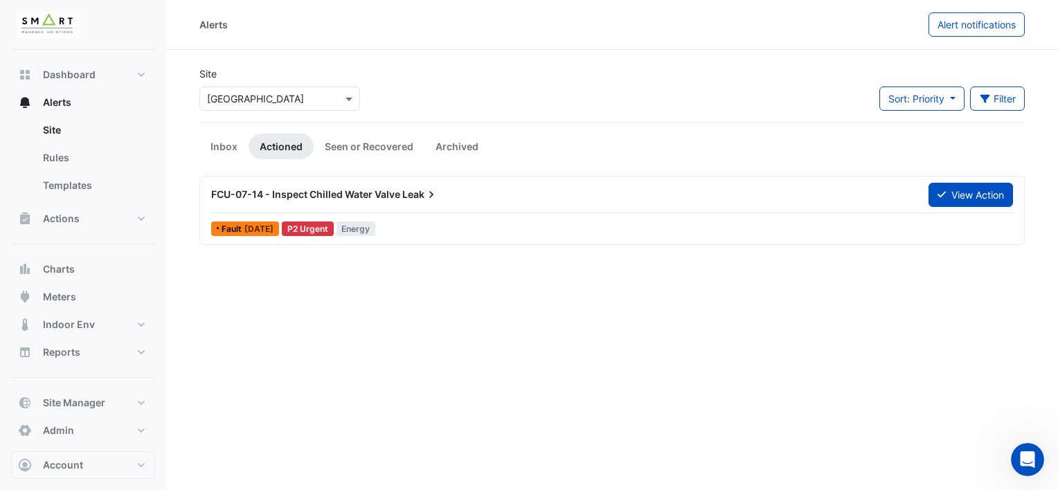
click at [324, 199] on span "FCU-07-14 - Inspect Chilled Water Valve" at bounding box center [305, 194] width 189 height 12
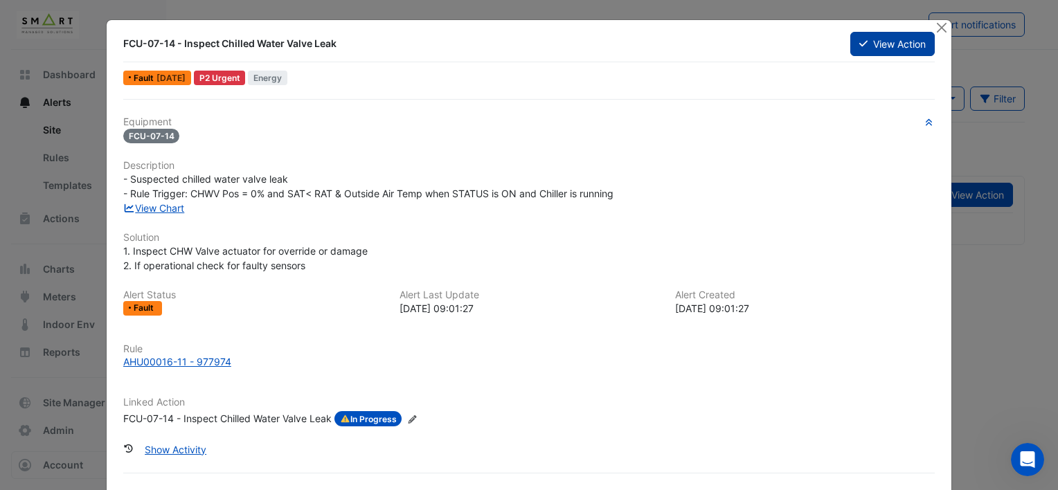
click at [880, 45] on button "View Action" at bounding box center [892, 44] width 84 height 24
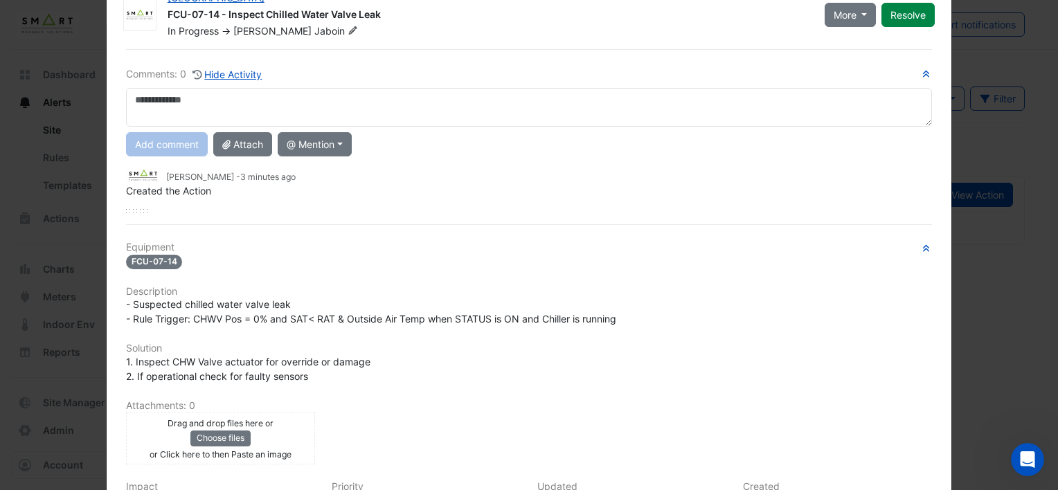
scroll to position [138, 0]
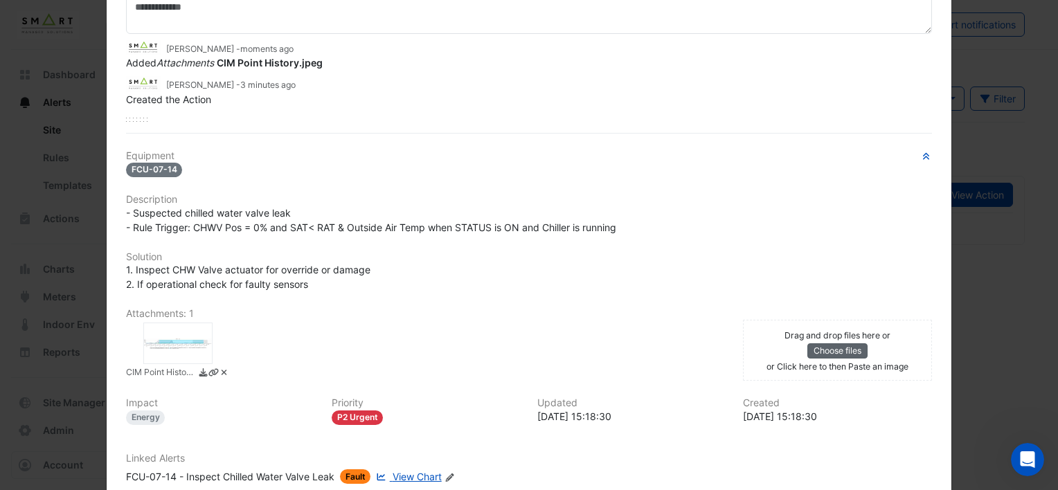
click at [832, 348] on button "Choose files" at bounding box center [837, 350] width 60 height 15
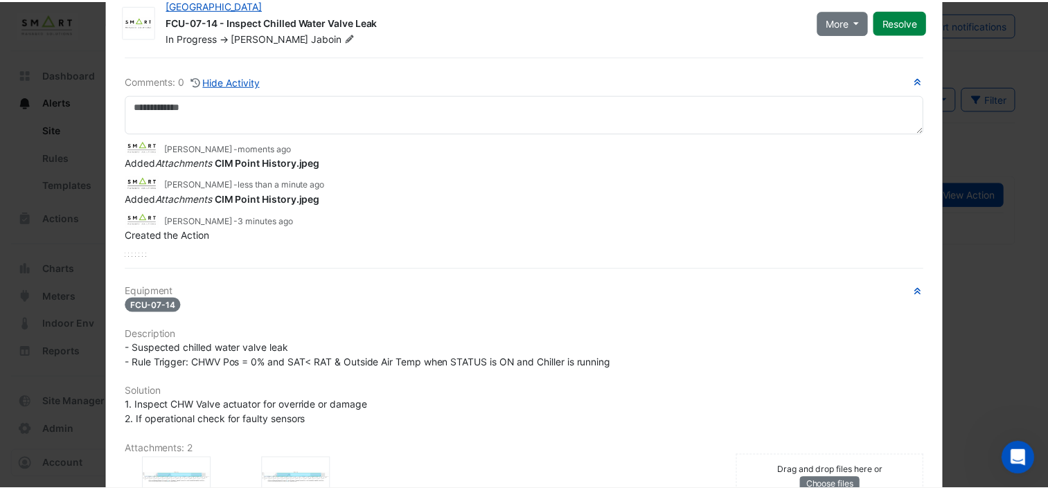
scroll to position [0, 0]
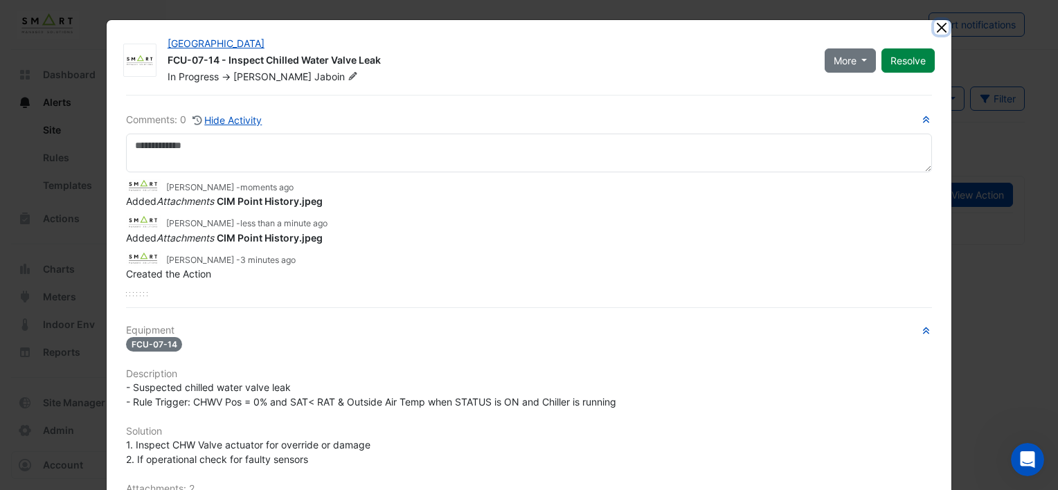
click at [880, 26] on button "Close" at bounding box center [941, 27] width 15 height 15
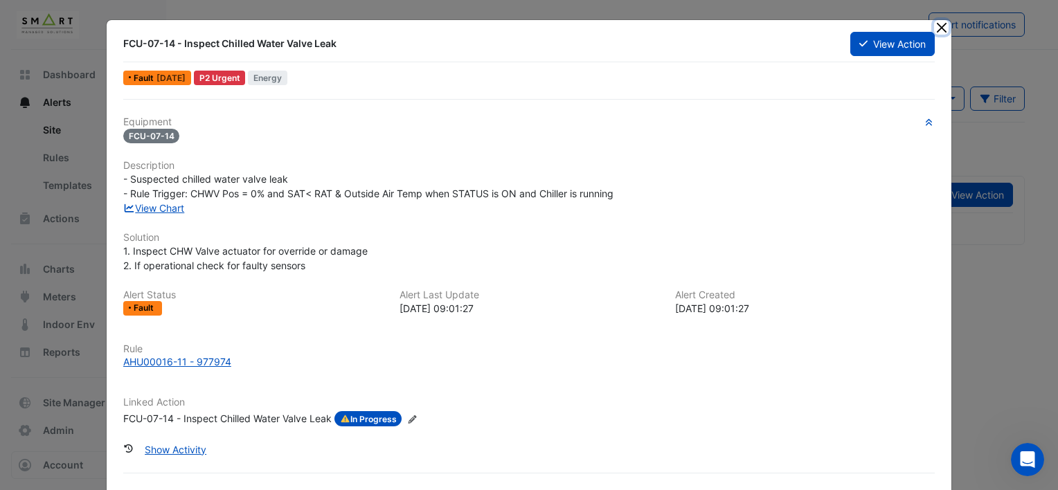
click at [880, 25] on button "Close" at bounding box center [941, 27] width 15 height 15
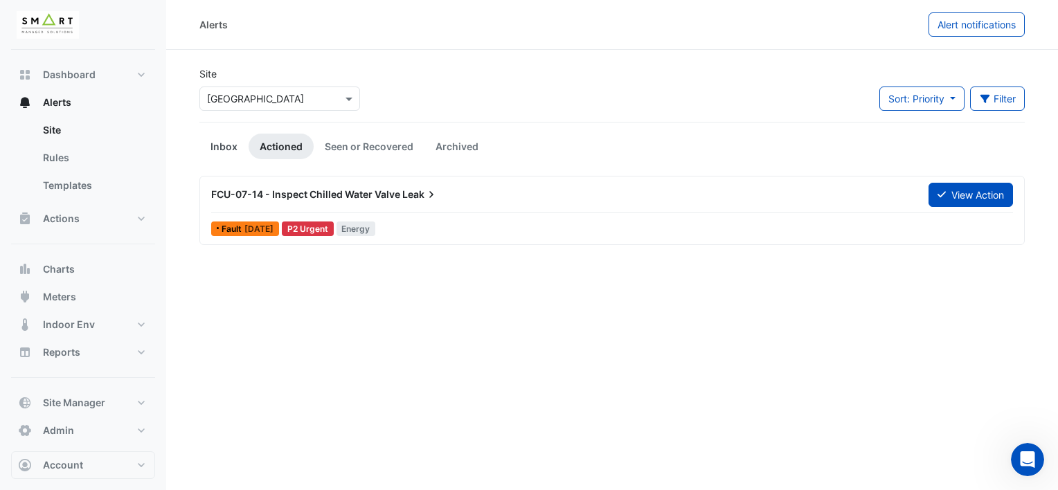
click at [213, 141] on link "Inbox" at bounding box center [223, 147] width 49 height 26
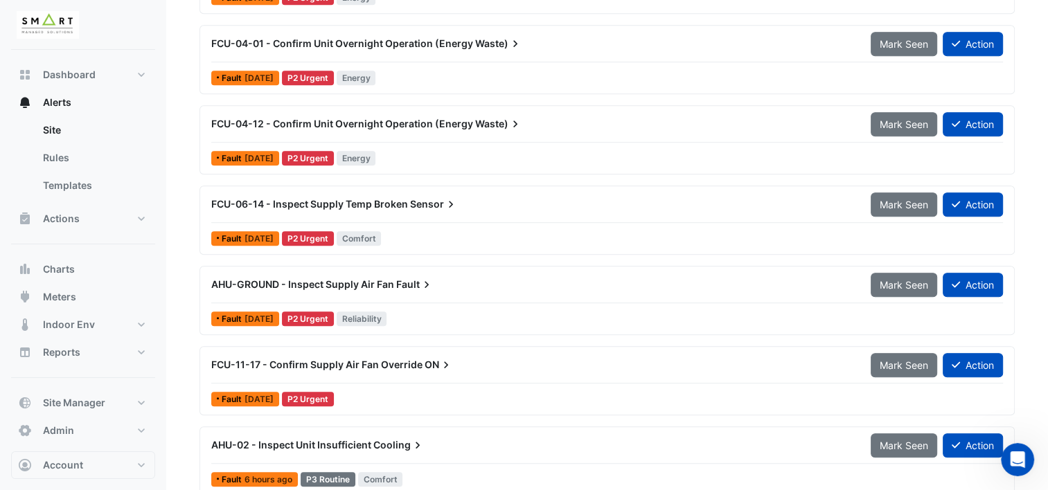
scroll to position [969, 0]
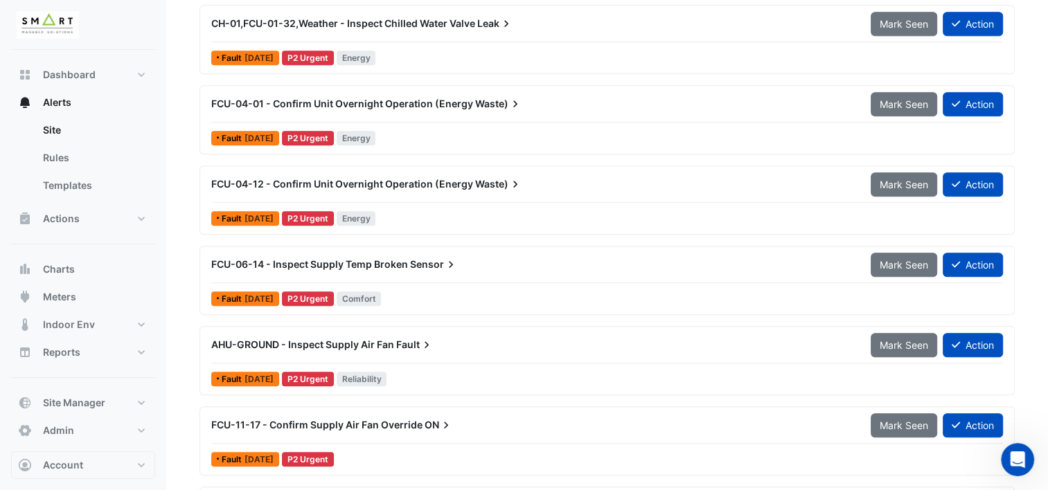
click at [390, 100] on span "FCU-04-01 - Confirm Unit Overnight Operation (Energy" at bounding box center [342, 104] width 262 height 12
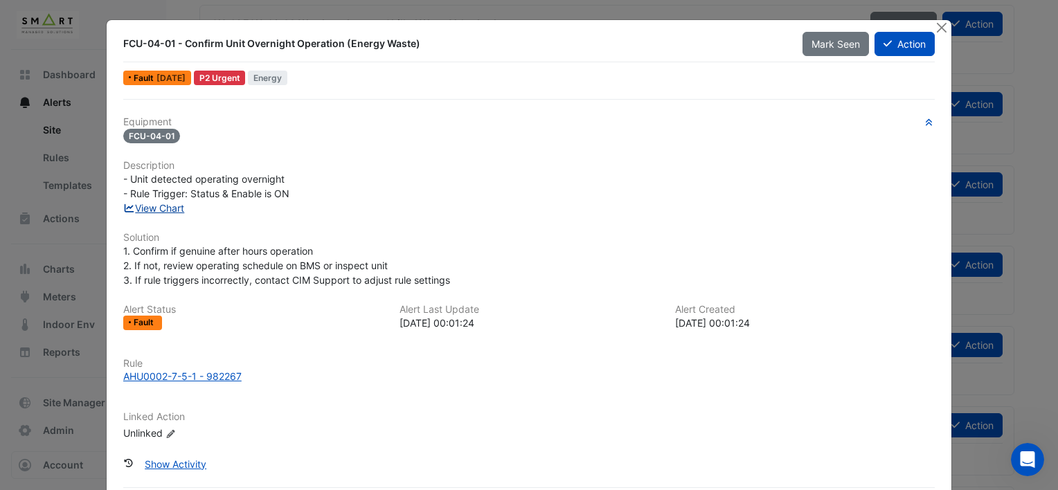
click at [155, 202] on link "View Chart" at bounding box center [154, 208] width 62 height 12
click at [880, 26] on button "Close" at bounding box center [941, 27] width 15 height 15
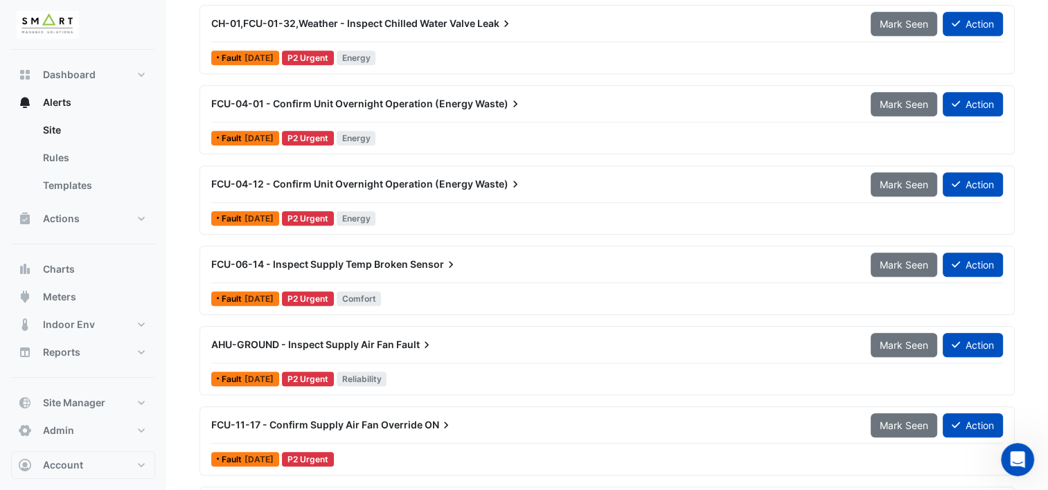
click at [289, 263] on span "FCU-06-14 - Inspect Supply Temp Broken" at bounding box center [309, 264] width 197 height 12
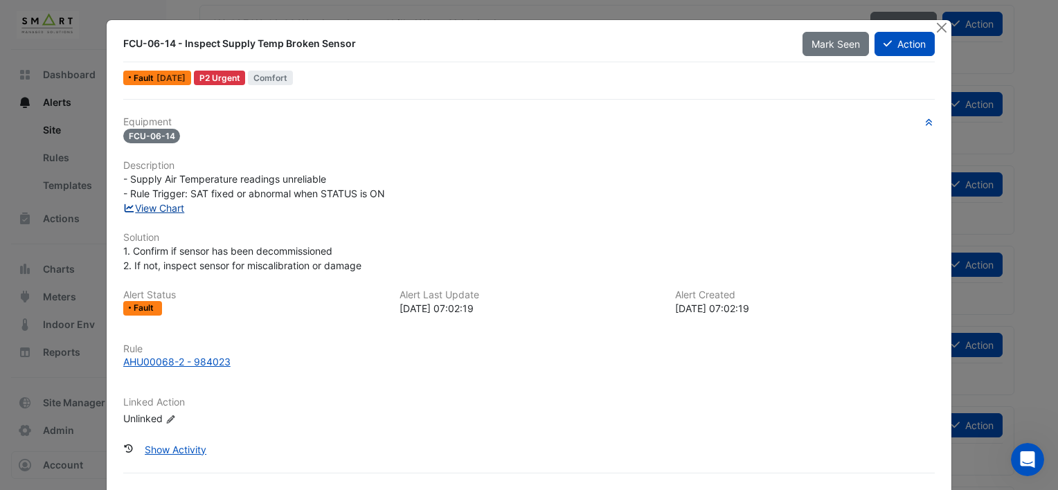
click at [144, 207] on link "View Chart" at bounding box center [154, 208] width 62 height 12
click at [880, 26] on button "Close" at bounding box center [941, 27] width 15 height 15
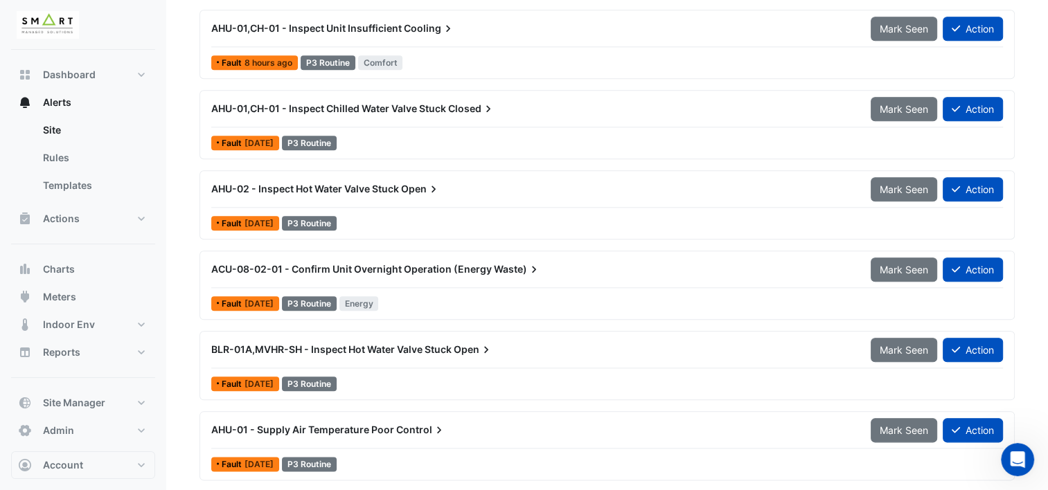
scroll to position [1489, 0]
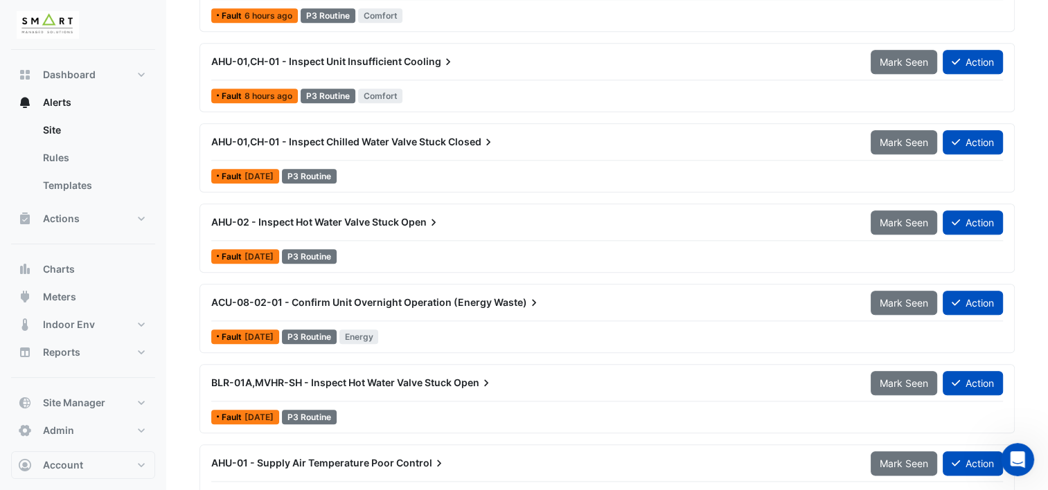
click at [396, 138] on span "AHU-01,CH-01 - Inspect Chilled Water Valve Stuck" at bounding box center [328, 142] width 235 height 12
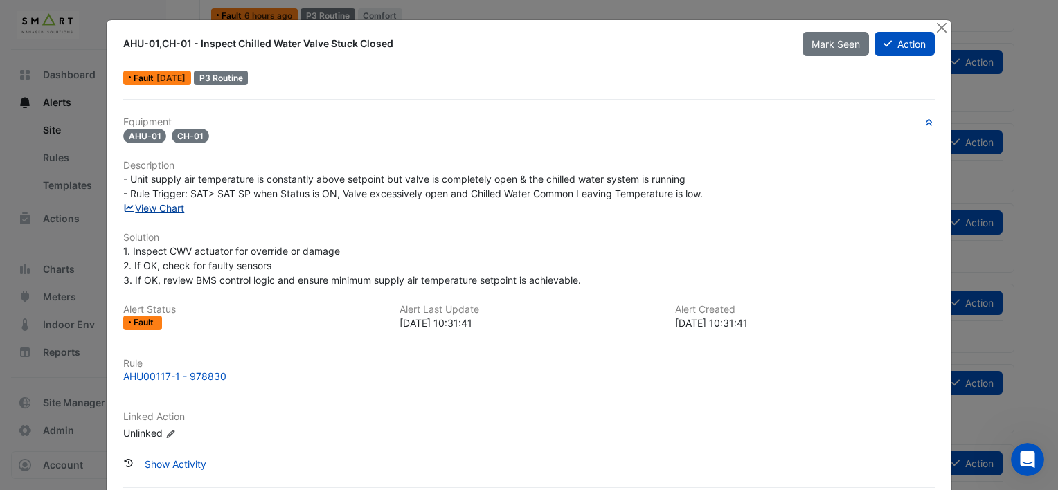
click at [163, 206] on link "View Chart" at bounding box center [154, 208] width 62 height 12
click at [210, 374] on div "AHU00117-1 - 978830" at bounding box center [174, 376] width 103 height 15
click at [880, 28] on button "Close" at bounding box center [941, 27] width 15 height 15
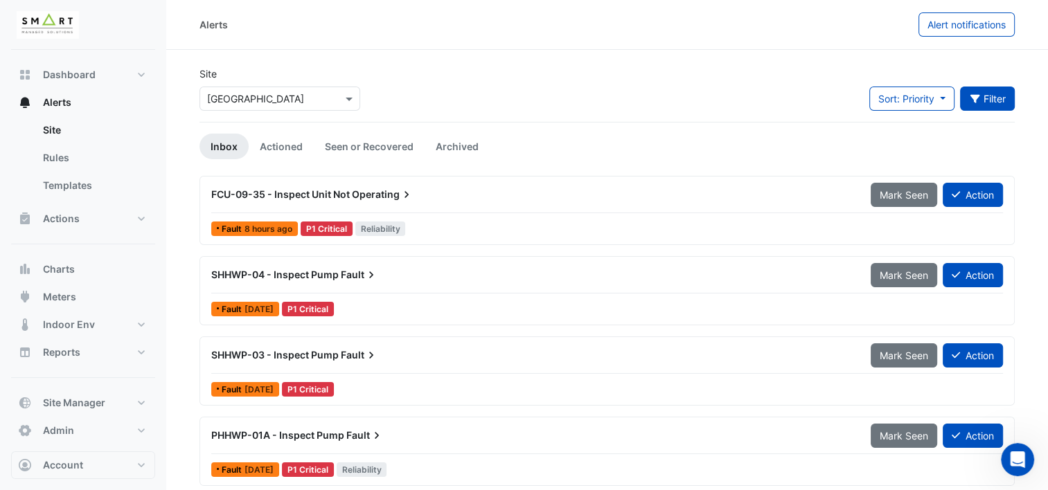
click at [880, 99] on button "Filter" at bounding box center [987, 99] width 55 height 24
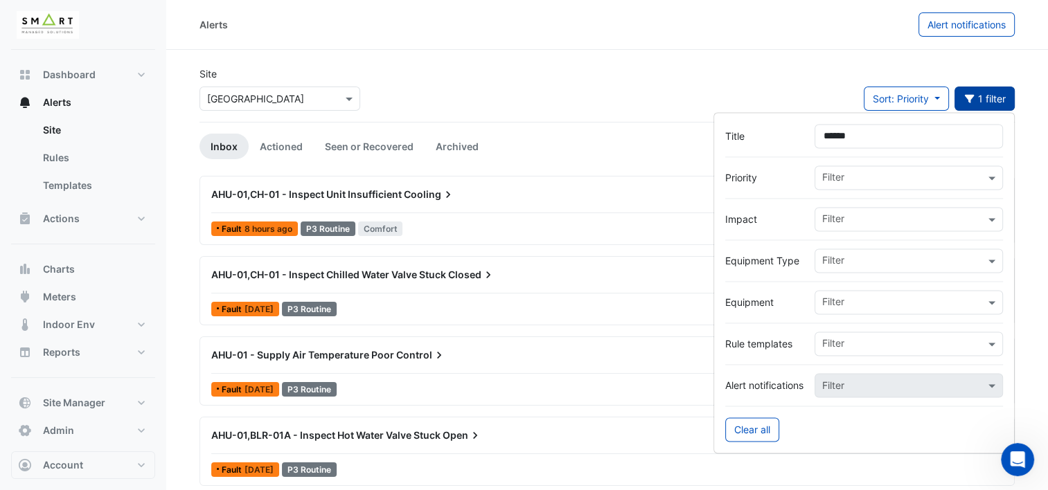
type input "******"
click at [880, 100] on button "1 filter" at bounding box center [984, 99] width 61 height 24
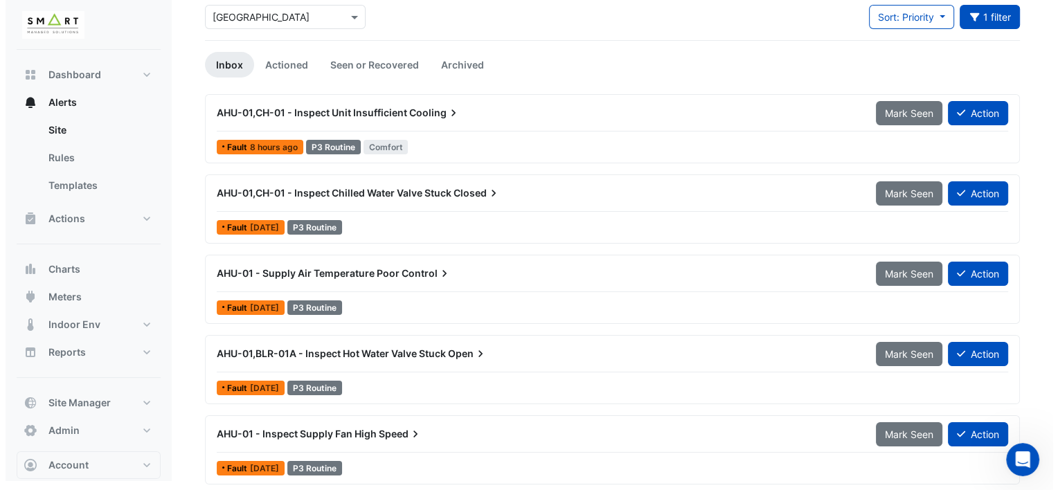
scroll to position [85, 0]
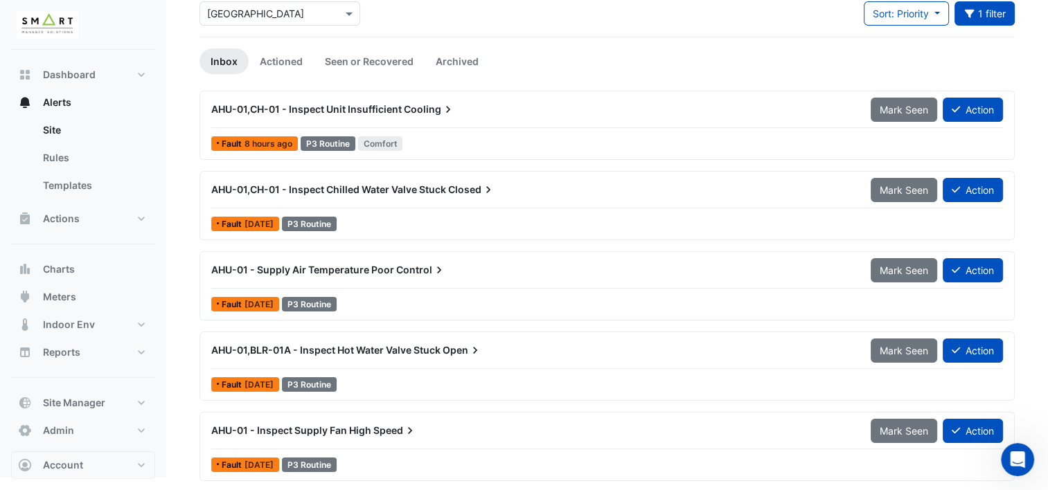
drag, startPoint x: 425, startPoint y: 104, endPoint x: 375, endPoint y: 108, distance: 50.0
drag, startPoint x: 375, startPoint y: 108, endPoint x: 510, endPoint y: 73, distance: 138.7
click at [510, 73] on ul "Inbox Actioned Seen or Recovered Archived" at bounding box center [606, 61] width 815 height 26
click at [385, 188] on span "AHU-01,CH-01 - Inspect Chilled Water Valve Stuck" at bounding box center [328, 189] width 235 height 12
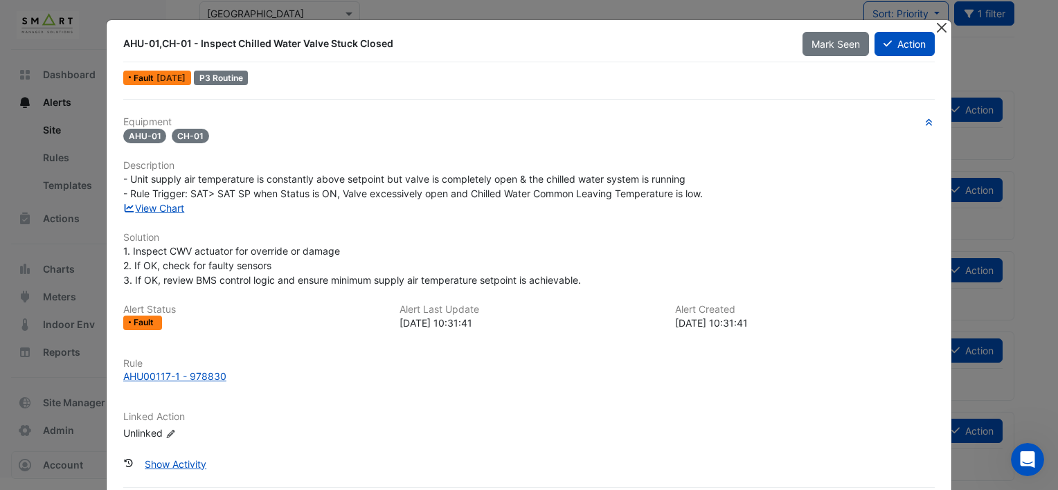
click at [880, 30] on button "Close" at bounding box center [941, 27] width 15 height 15
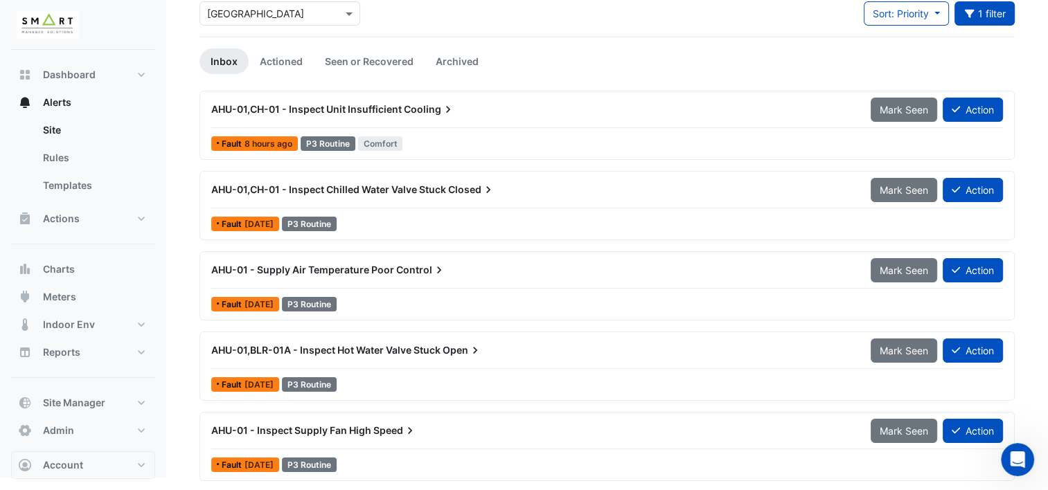
click at [334, 188] on span "AHU-01,CH-01 - Inspect Chilled Water Valve Stuck" at bounding box center [328, 189] width 235 height 12
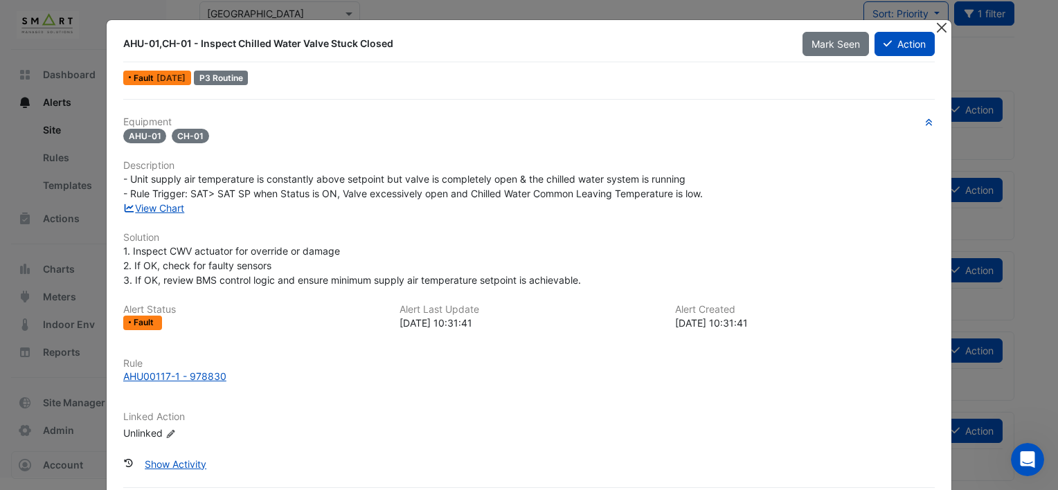
click at [880, 26] on button "Close" at bounding box center [941, 27] width 15 height 15
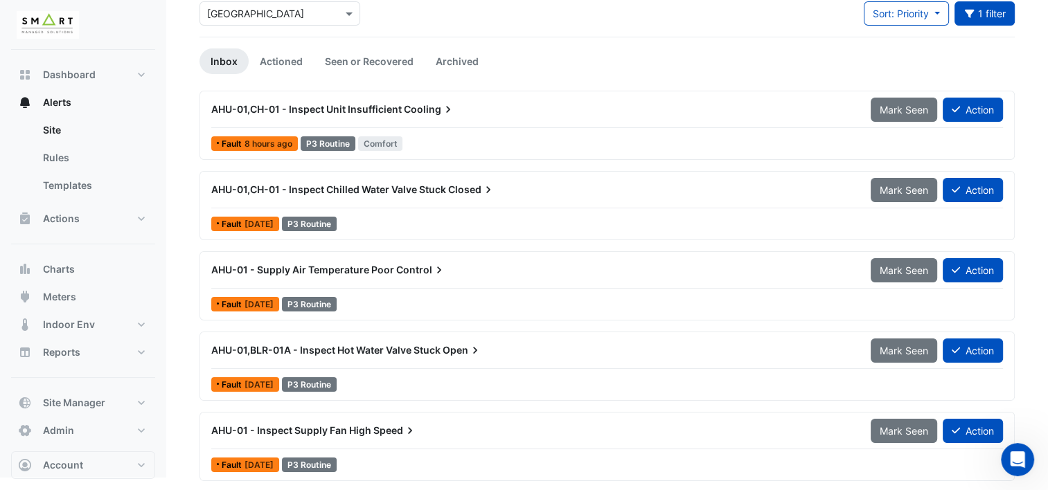
click at [396, 111] on span "AHU-01,CH-01 - Inspect Unit Insufficient" at bounding box center [306, 109] width 190 height 12
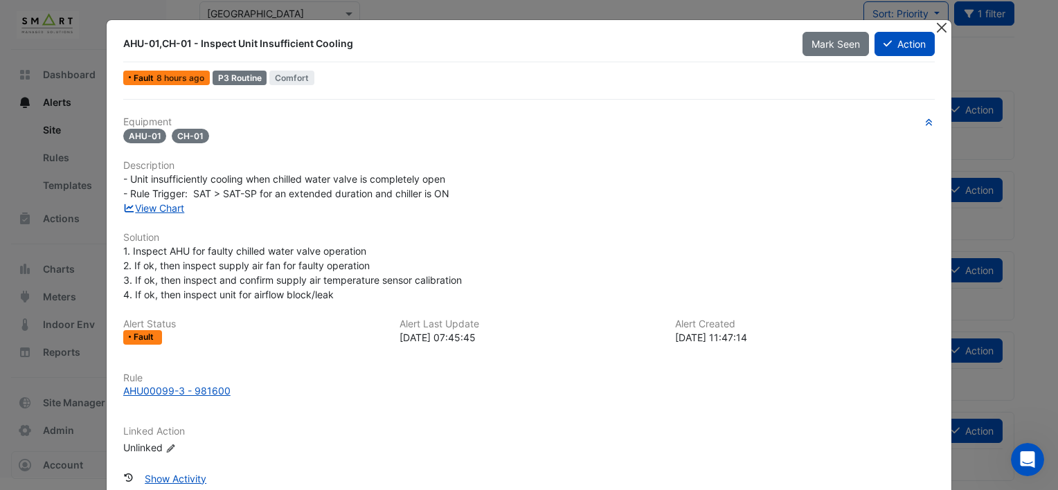
click at [880, 25] on button "Close" at bounding box center [941, 27] width 15 height 15
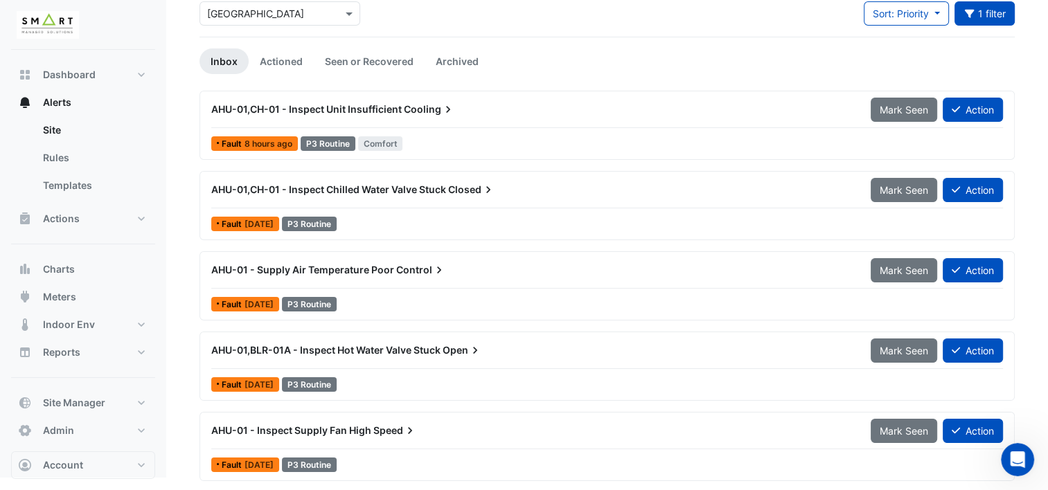
click at [403, 265] on span "Control" at bounding box center [421, 270] width 50 height 14
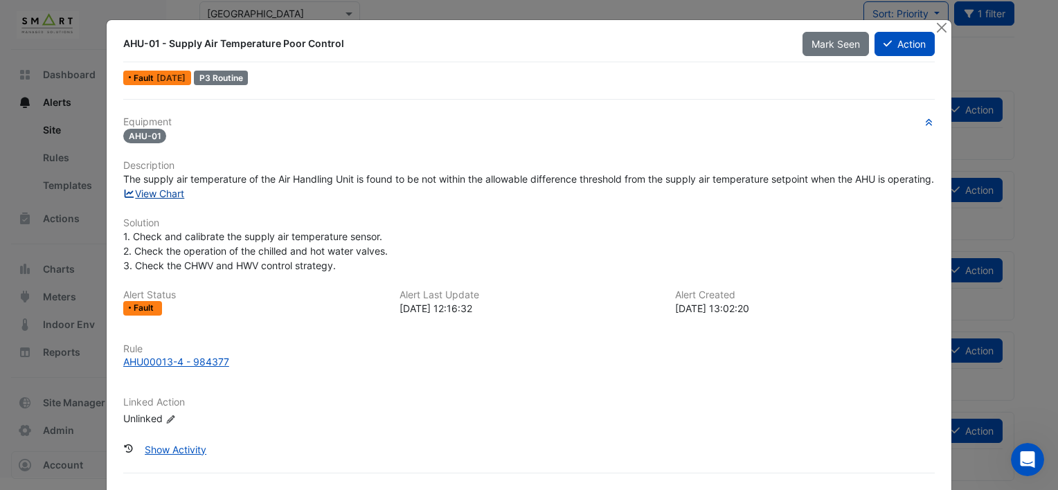
click at [147, 199] on link "View Chart" at bounding box center [154, 194] width 62 height 12
click at [880, 25] on button "Close" at bounding box center [941, 27] width 15 height 15
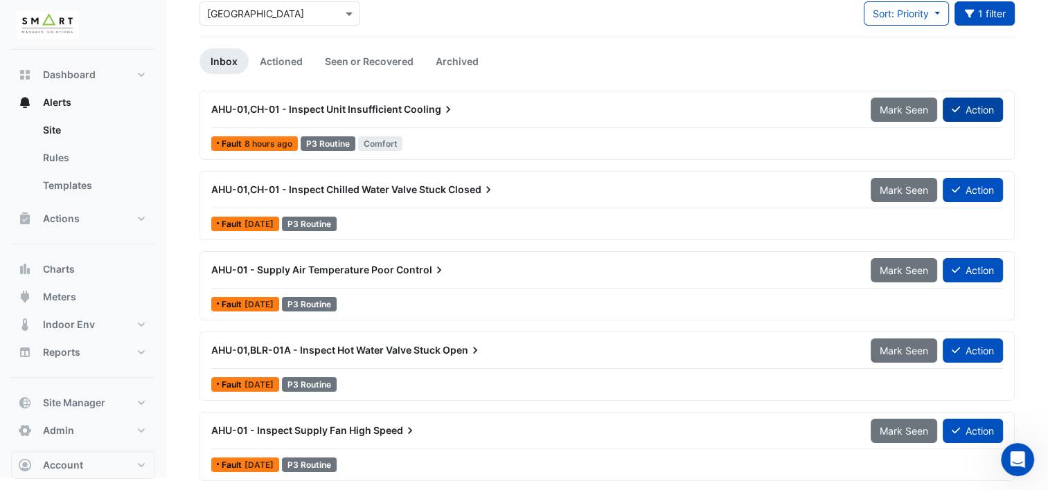
click at [880, 114] on button "Action" at bounding box center [972, 110] width 60 height 24
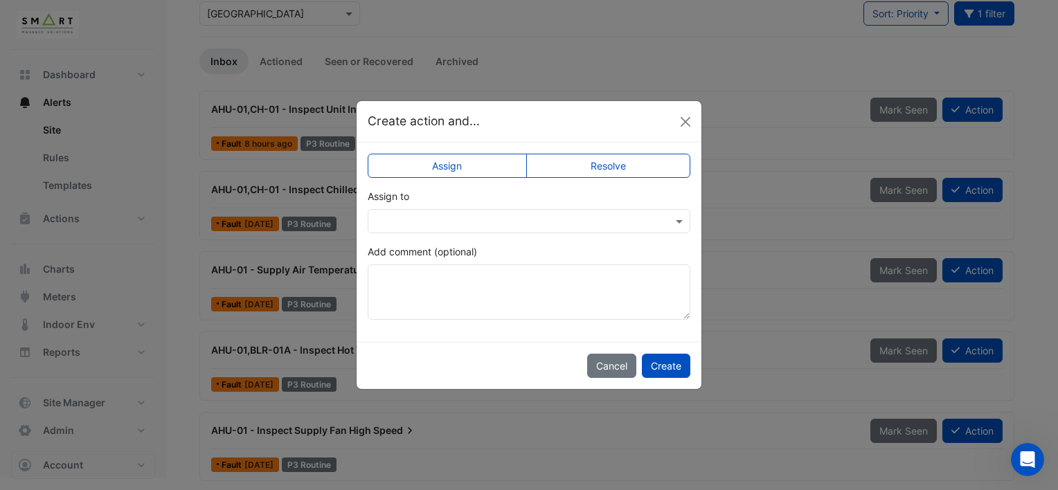
click at [622, 219] on input "text" at bounding box center [515, 222] width 280 height 15
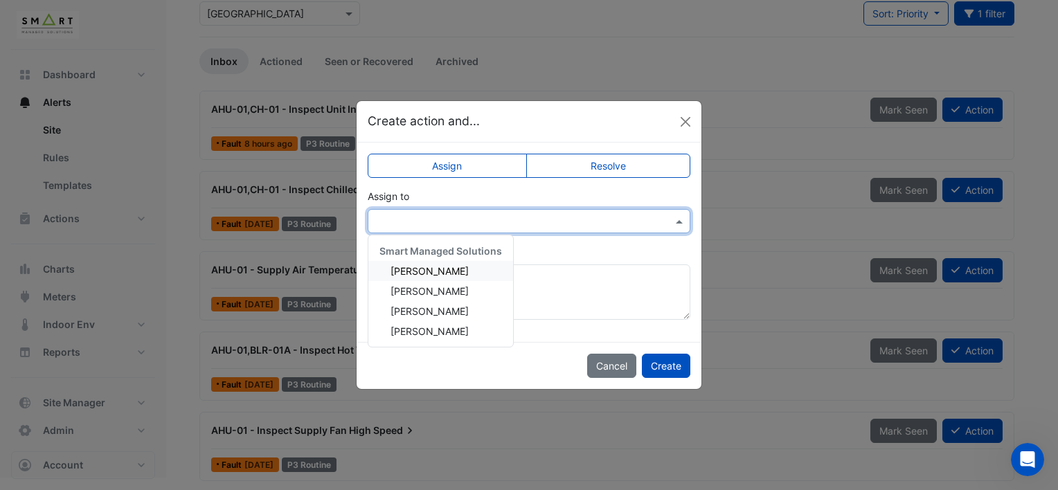
click at [456, 271] on div "Adrien Jaboin" at bounding box center [440, 271] width 145 height 20
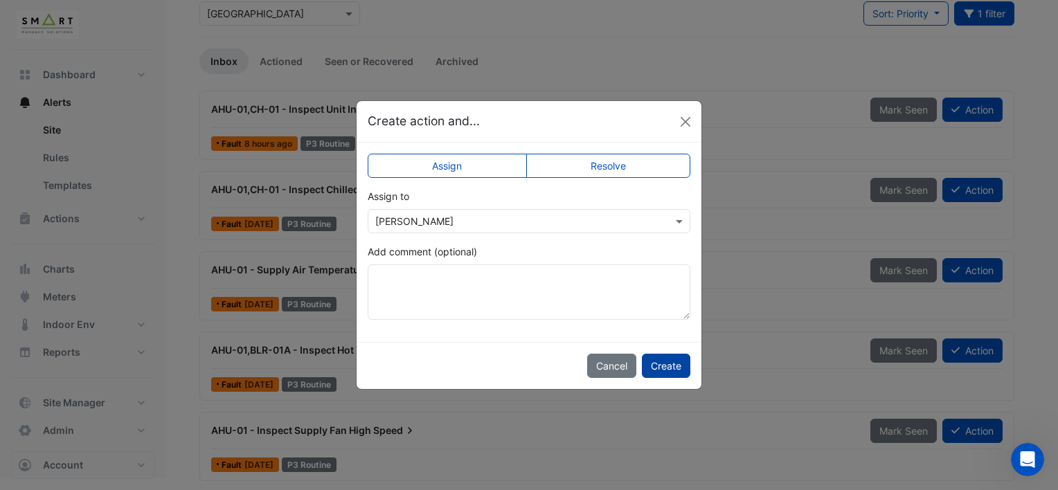
click at [663, 371] on button "Create" at bounding box center [666, 366] width 48 height 24
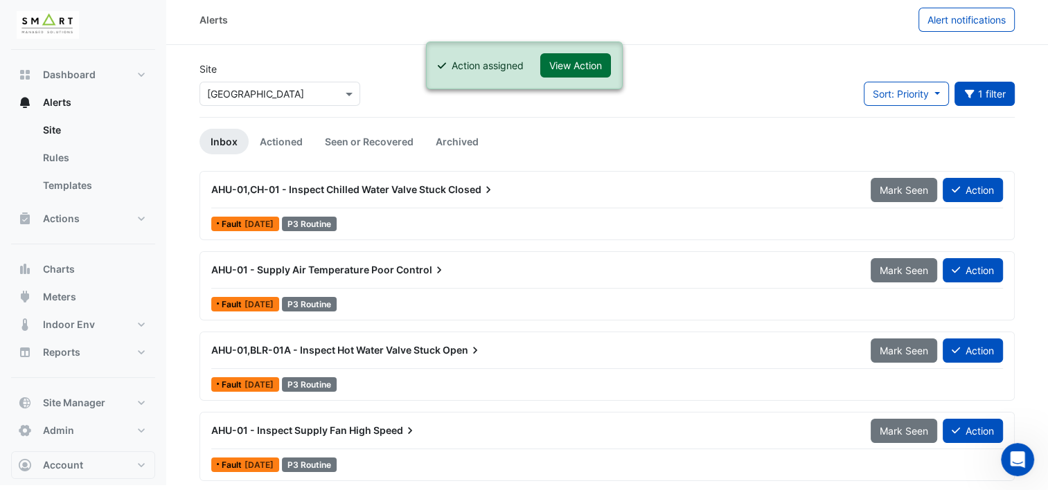
click at [584, 68] on button "View Action" at bounding box center [575, 65] width 71 height 24
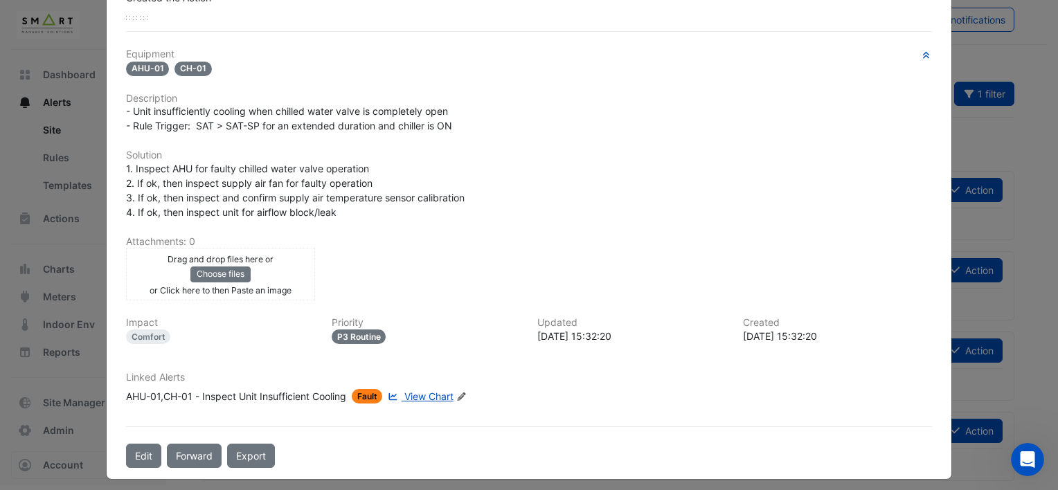
scroll to position [242, 0]
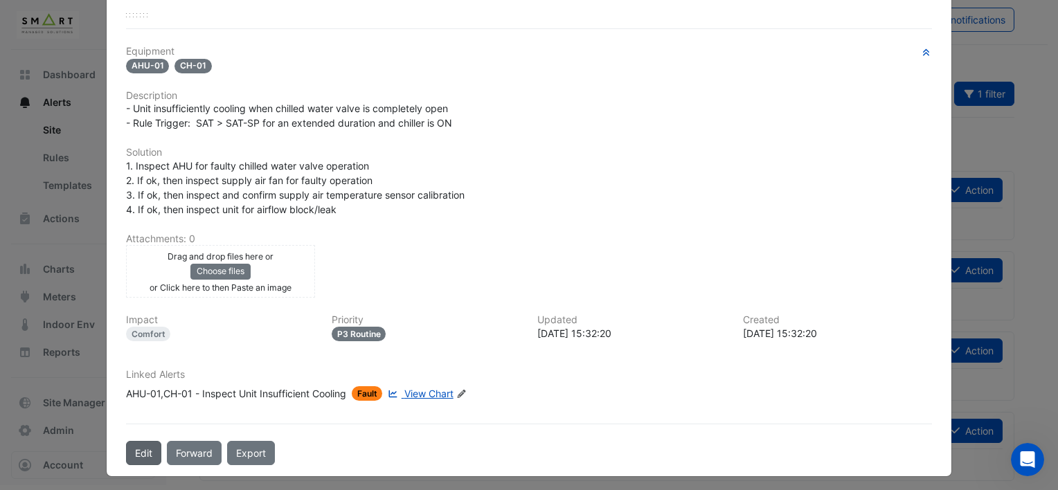
click at [136, 390] on button "Edit" at bounding box center [143, 453] width 35 height 24
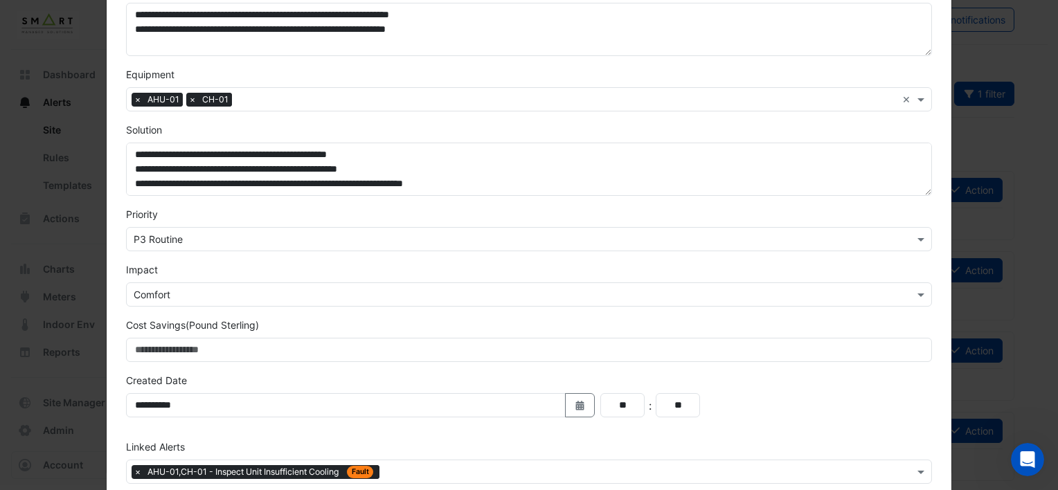
scroll to position [325, 0]
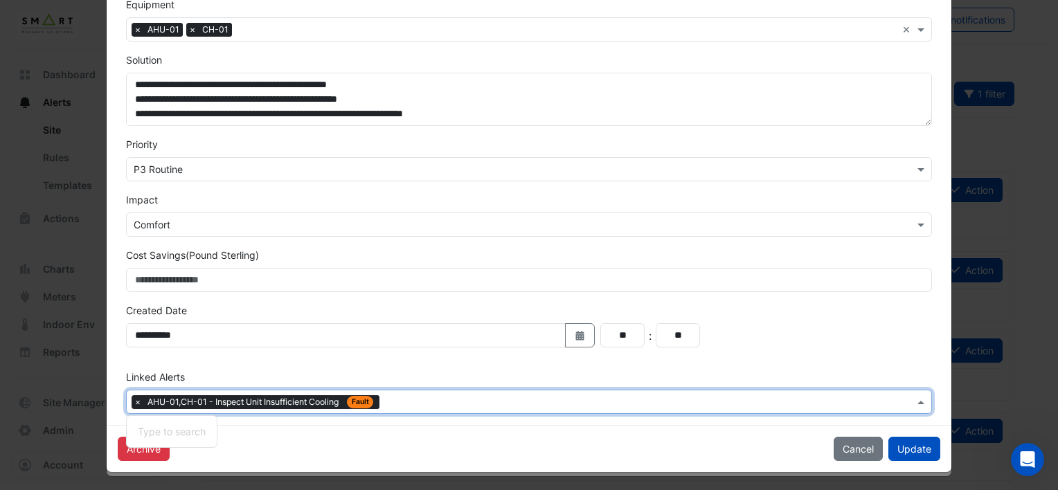
click at [447, 390] on input "text" at bounding box center [649, 403] width 529 height 15
type input "******"
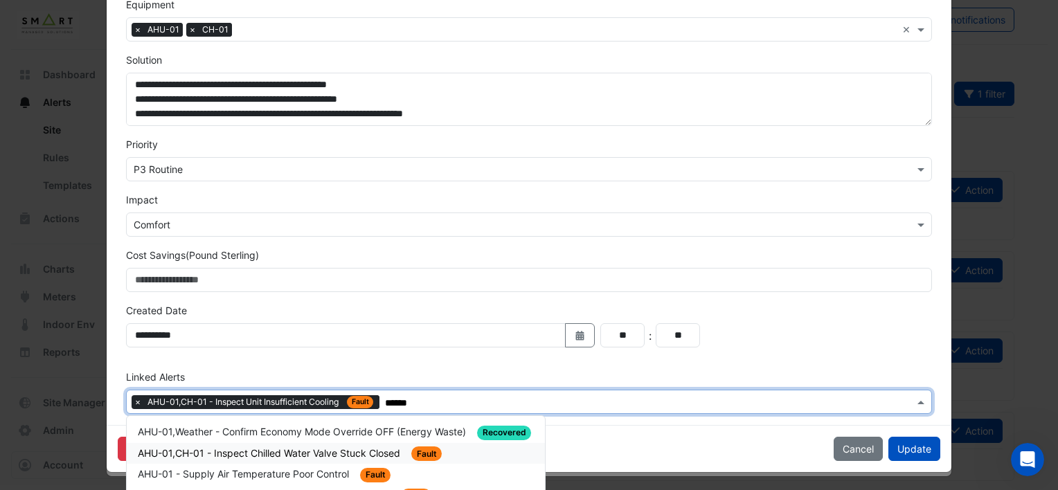
click at [360, 390] on span "AHU-01,CH-01 - Inspect Chilled Water Valve Stuck Closed" at bounding box center [270, 453] width 265 height 12
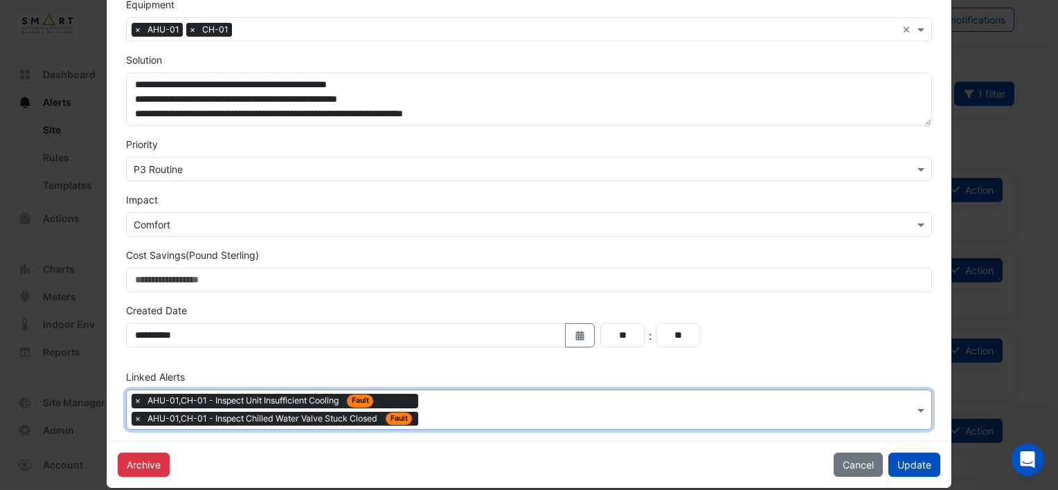
click at [454, 361] on form "**********" at bounding box center [529, 88] width 806 height 683
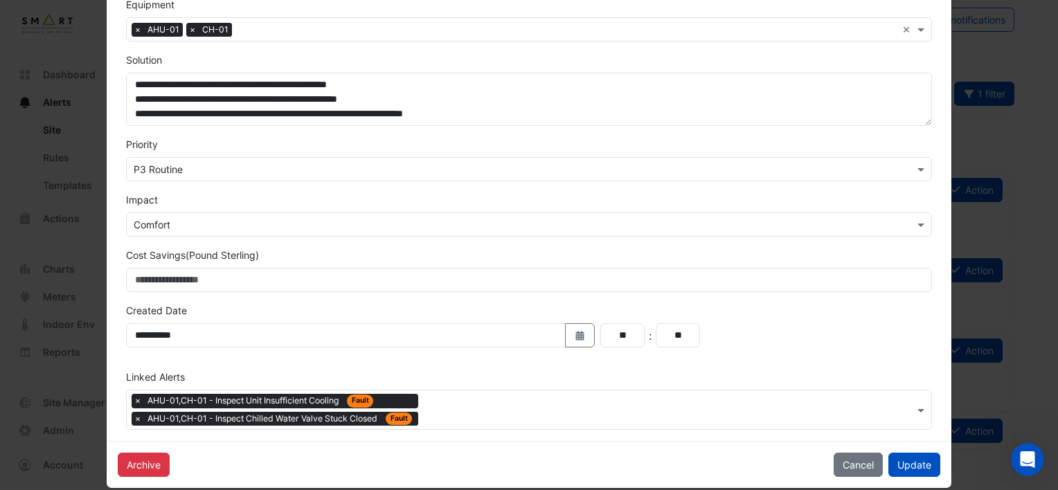
click at [620, 390] on div "Type to search tickets × AHU-01,CH-01 - Inspect Unit Insufficient Cooling Fault…" at bounding box center [520, 410] width 787 height 39
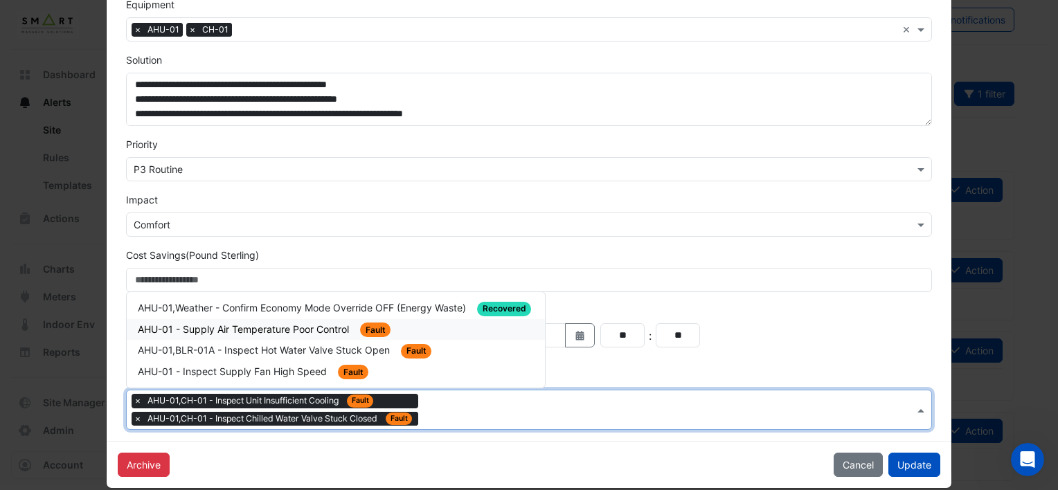
click at [276, 328] on span "AHU-01 - Supply Air Temperature Poor Control" at bounding box center [245, 329] width 214 height 12
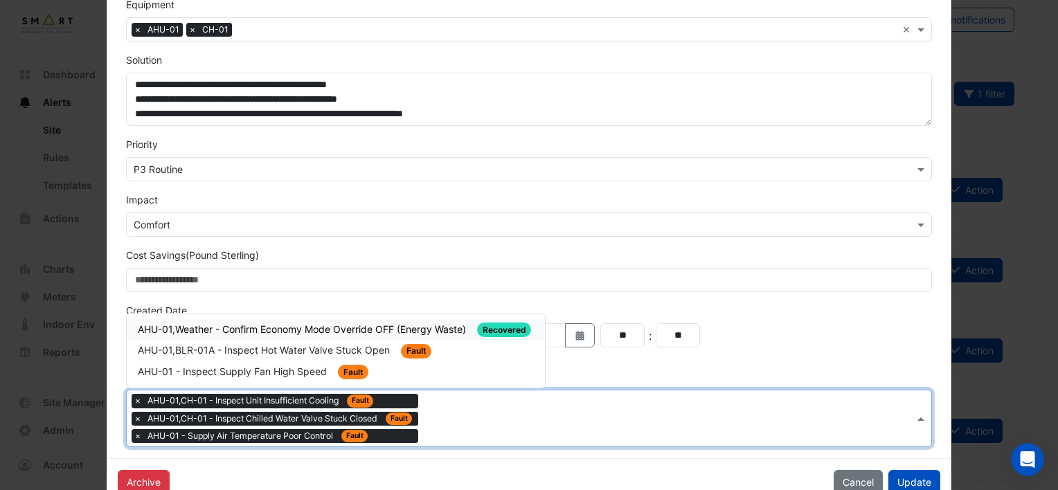
click at [584, 390] on div "Type to search tickets × AHU-01,CH-01 - Inspect Unit Insufficient Cooling Fault…" at bounding box center [520, 419] width 787 height 56
click at [364, 347] on span "AHU-01,BLR-01A - Inspect Hot Water Valve Stuck Open" at bounding box center [265, 350] width 255 height 12
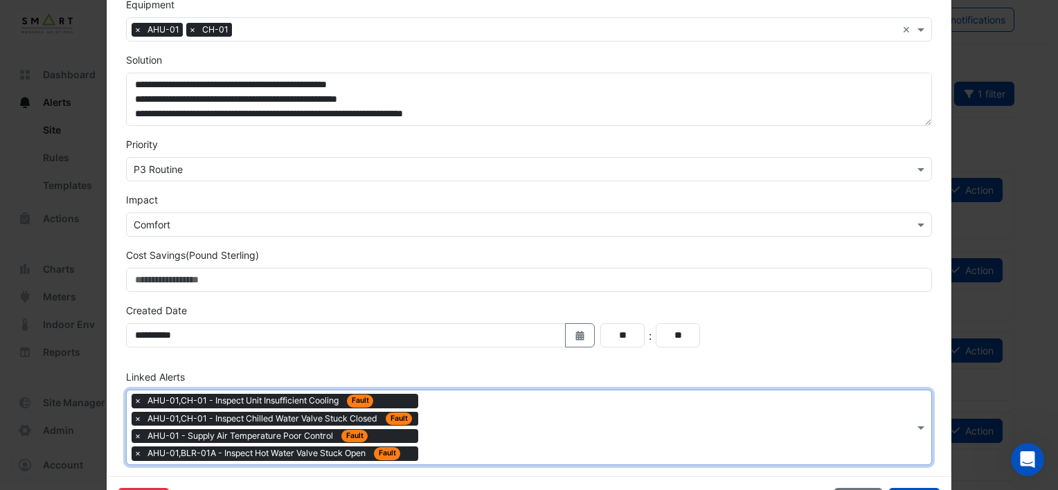
click at [588, 390] on div "Type to search tickets × AHU-01,CH-01 - Inspect Unit Insufficient Cooling Fault…" at bounding box center [520, 428] width 787 height 74
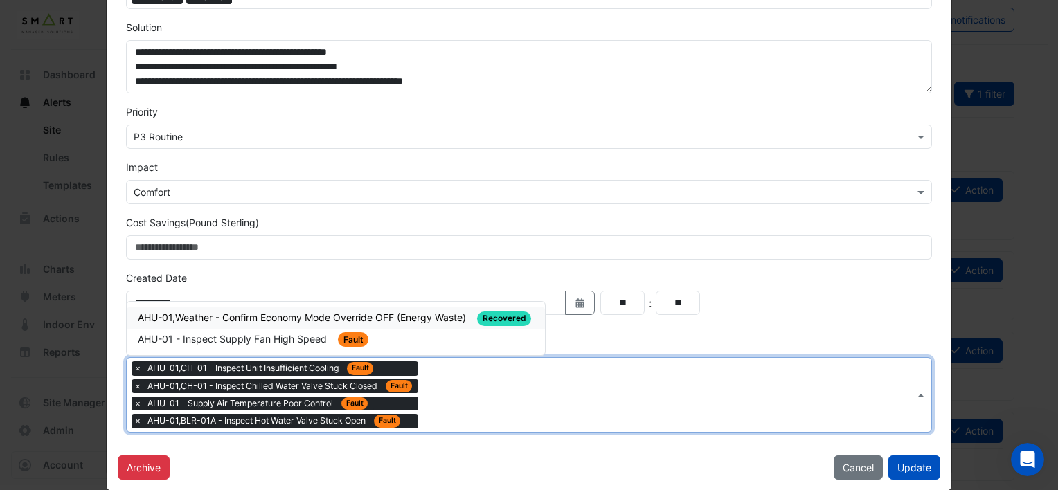
scroll to position [376, 0]
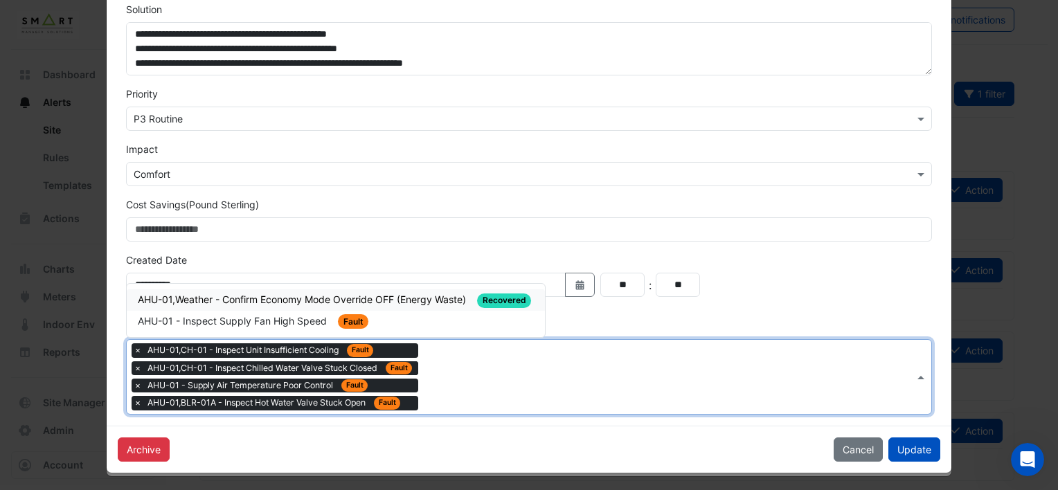
click at [564, 390] on div "Archive Cancel Update" at bounding box center [529, 449] width 845 height 47
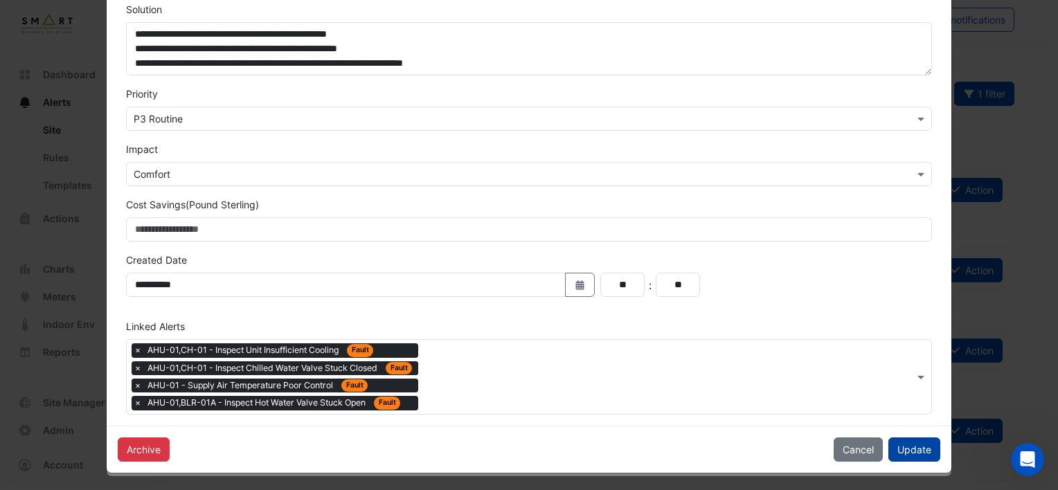
click at [880, 390] on button "Update" at bounding box center [914, 450] width 52 height 24
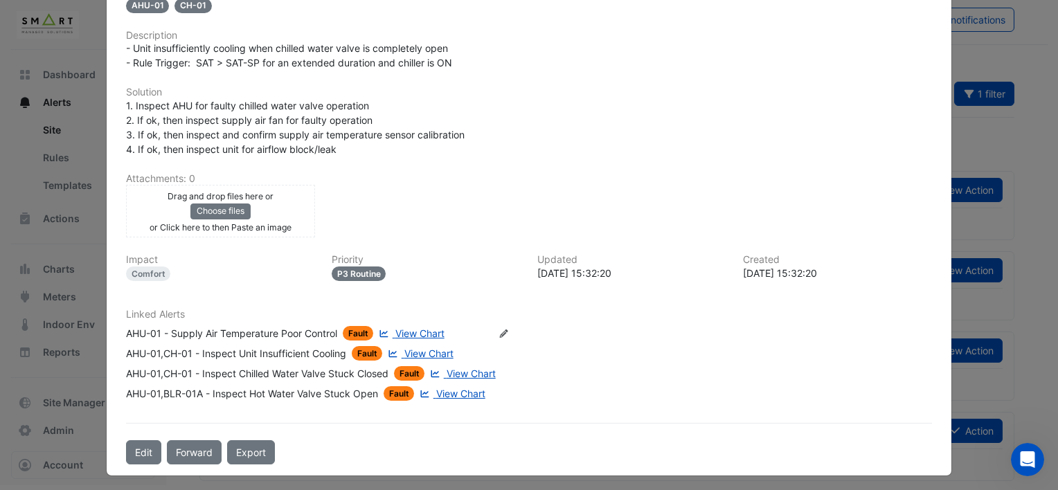
scroll to position [316, 0]
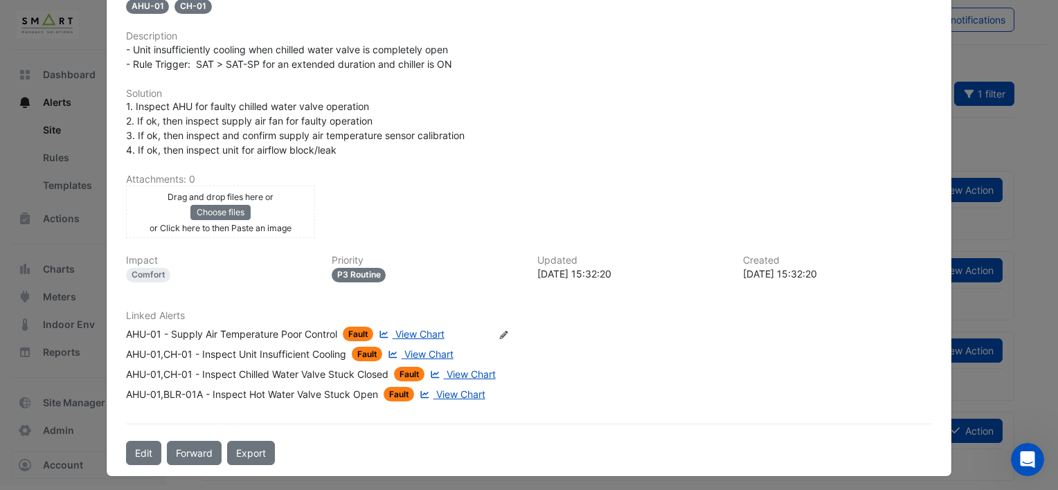
click at [429, 328] on span "View Chart" at bounding box center [419, 334] width 49 height 12
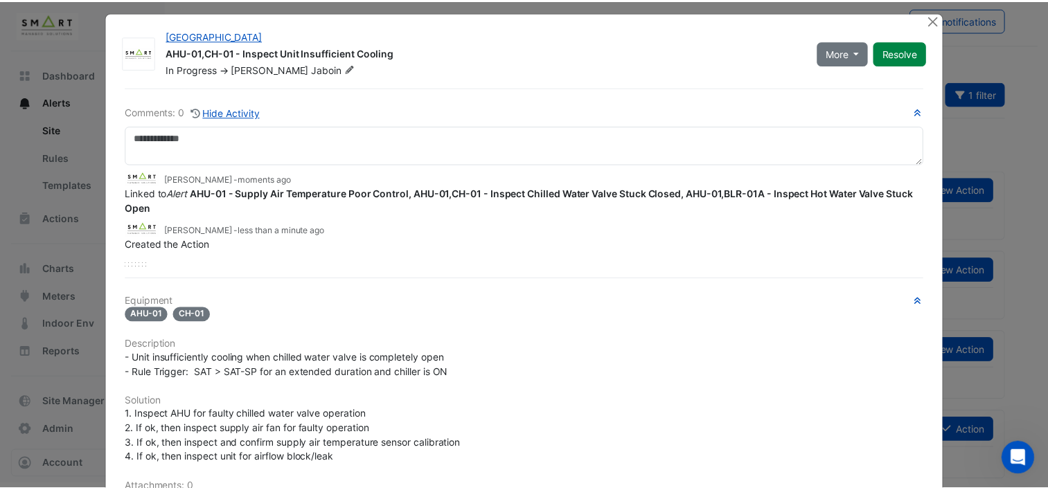
scroll to position [0, 0]
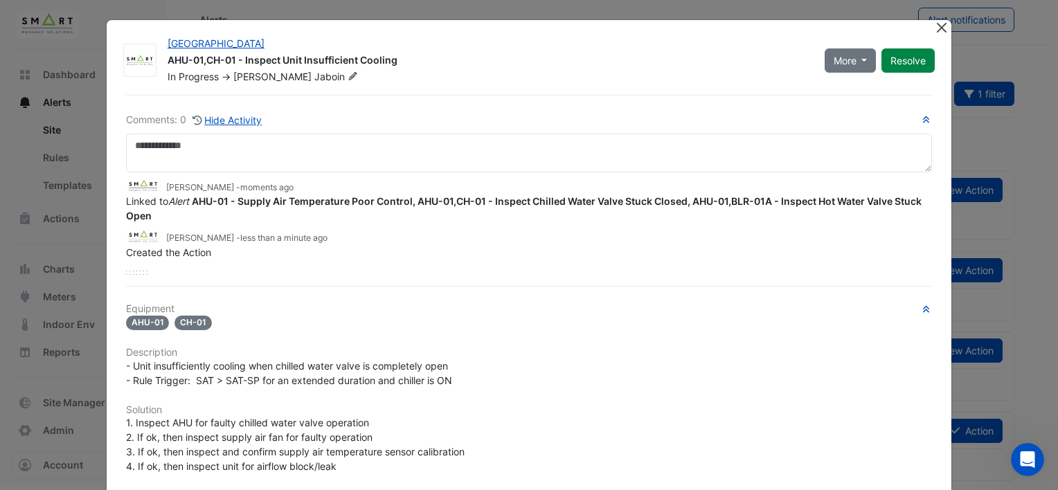
click at [880, 25] on app-escalated-ticket-details-modal "Thames Tower AHU-01,CH-01 - Inspect Unit Insufficient Cooling In Progress -> Ad…" at bounding box center [529, 406] width 845 height 773
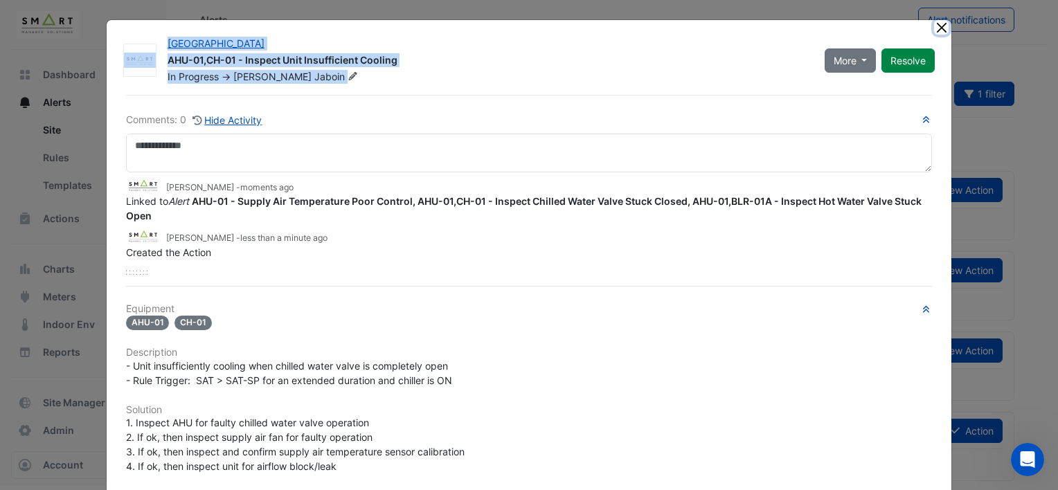
click at [880, 22] on button "Close" at bounding box center [941, 27] width 15 height 15
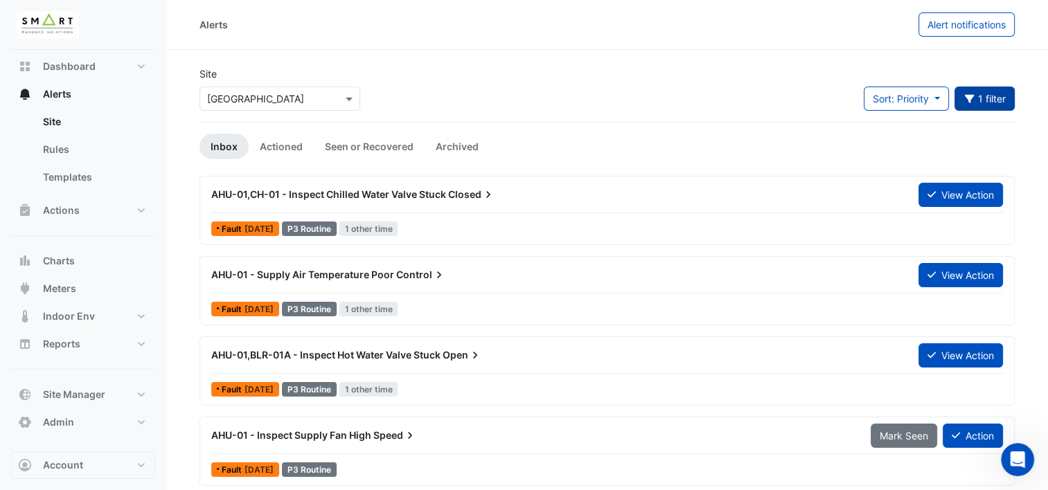
click at [880, 100] on button "1 filter" at bounding box center [984, 99] width 61 height 24
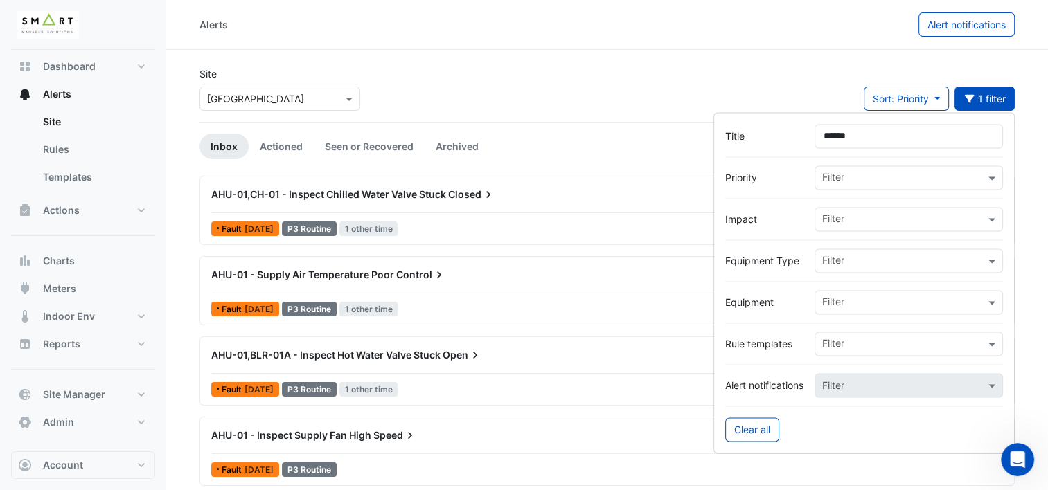
drag, startPoint x: 903, startPoint y: 132, endPoint x: 658, endPoint y: 138, distance: 245.2
click at [679, 131] on body "Alerts Alert notifications Site Select a Site × Thames Tower Sort: Priority Pri…" at bounding box center [524, 245] width 1048 height 490
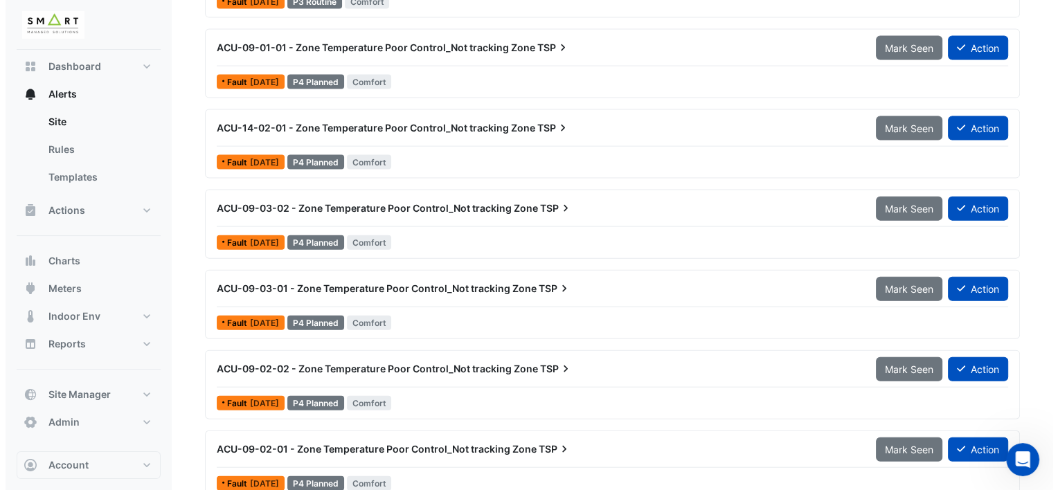
scroll to position [3050, 0]
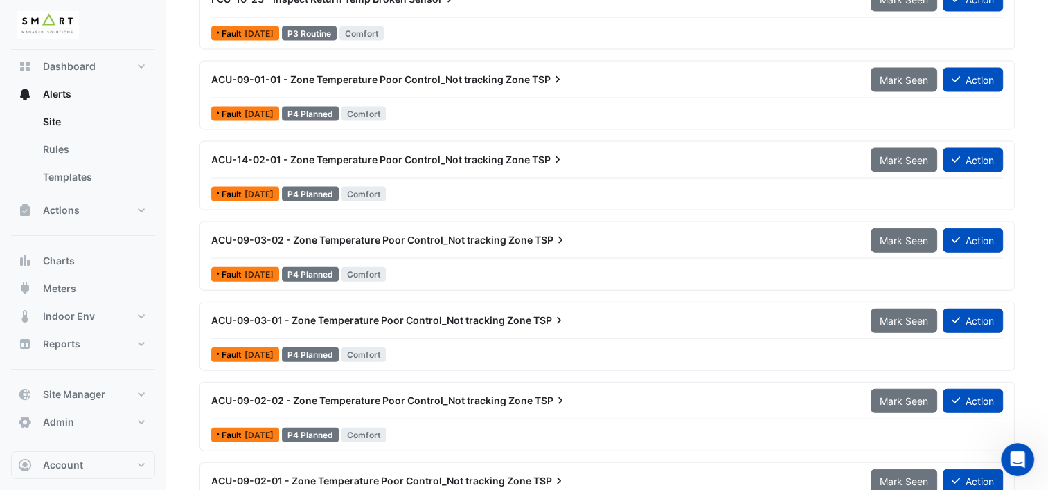
click at [256, 154] on span "ACU-14-02-01 - Zone Temperature Poor Control_Not tracking Zone" at bounding box center [370, 160] width 319 height 12
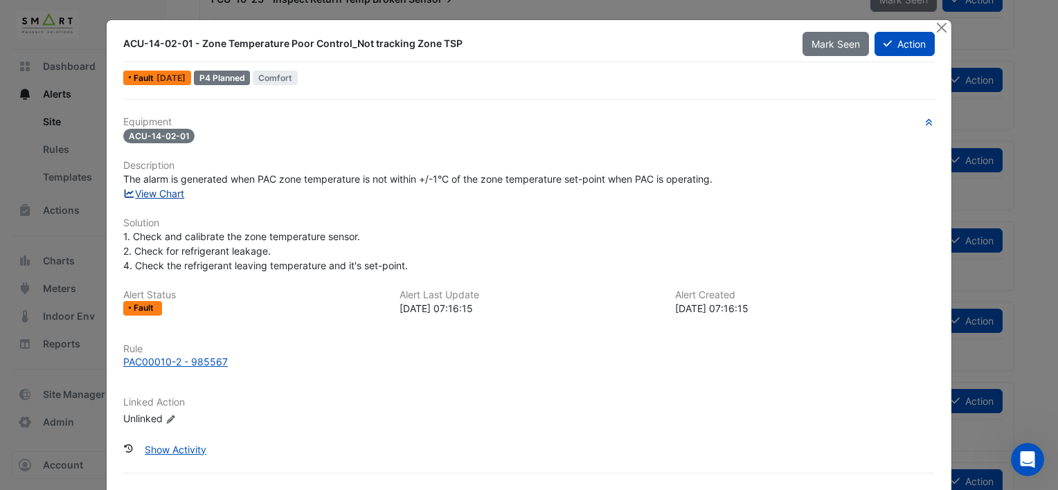
click at [159, 191] on link "View Chart" at bounding box center [154, 194] width 62 height 12
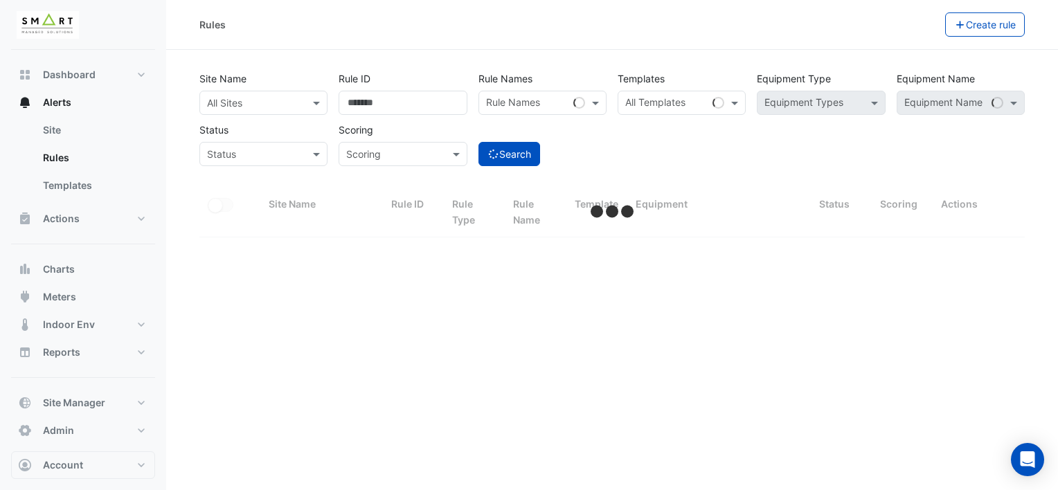
select select "***"
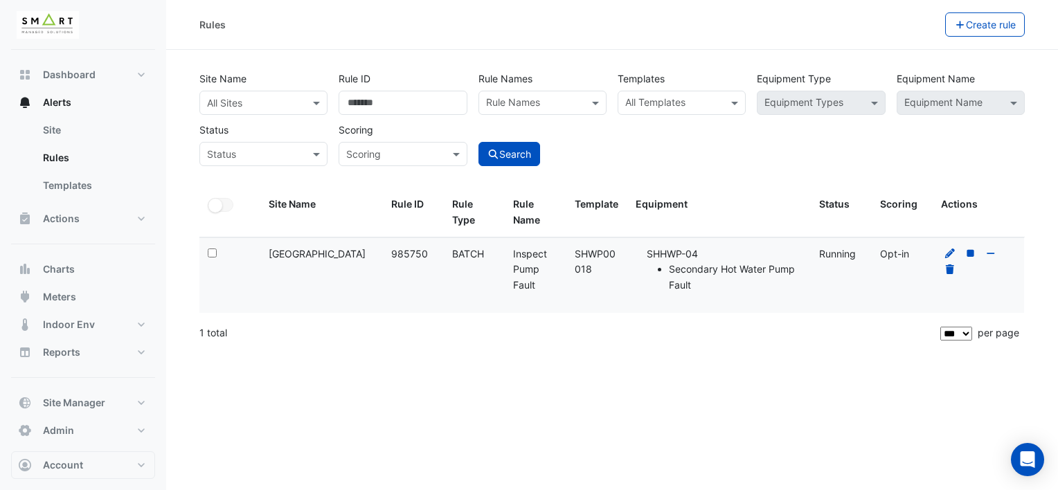
drag, startPoint x: 593, startPoint y: 271, endPoint x: 575, endPoint y: 253, distance: 26.0
click at [575, 253] on div "Template: SHWP00018" at bounding box center [597, 263] width 44 height 32
copy div "SHWP00018"
click at [633, 105] on input "text" at bounding box center [673, 104] width 97 height 15
click at [731, 103] on span at bounding box center [736, 103] width 17 height 15
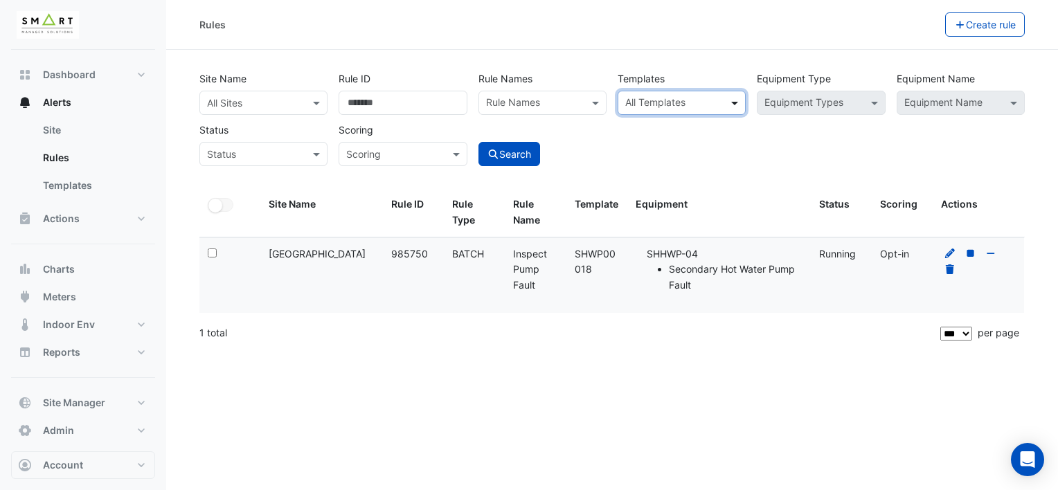
click at [734, 103] on span at bounding box center [736, 103] width 17 height 15
paste input "*********"
click at [692, 102] on input "*********" at bounding box center [673, 104] width 97 height 15
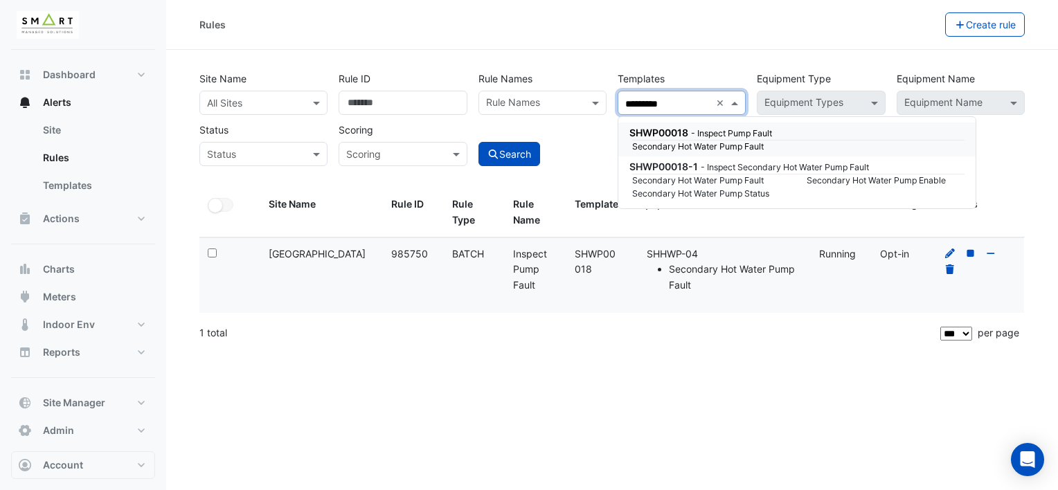
click at [742, 147] on small "Secondary Hot Water Pump Fault" at bounding box center [711, 147] width 174 height 12
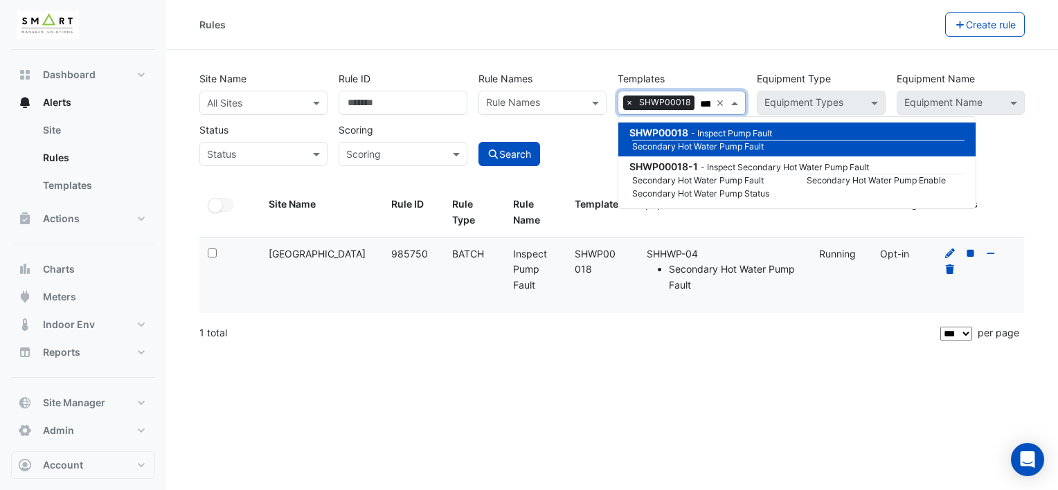
click at [740, 133] on small "- Inspect Pump Fault" at bounding box center [731, 133] width 81 height 10
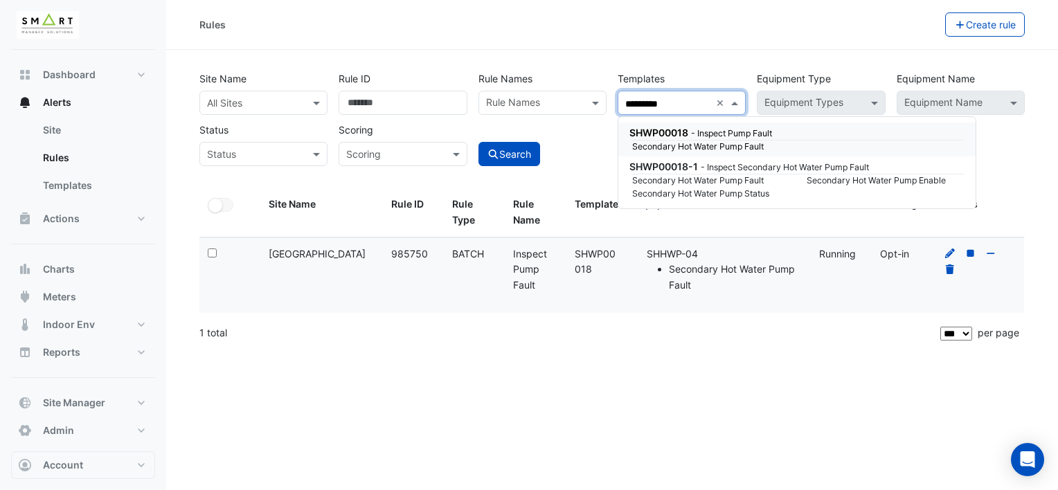
click at [740, 133] on small "- Inspect Pump Fault" at bounding box center [731, 133] width 81 height 10
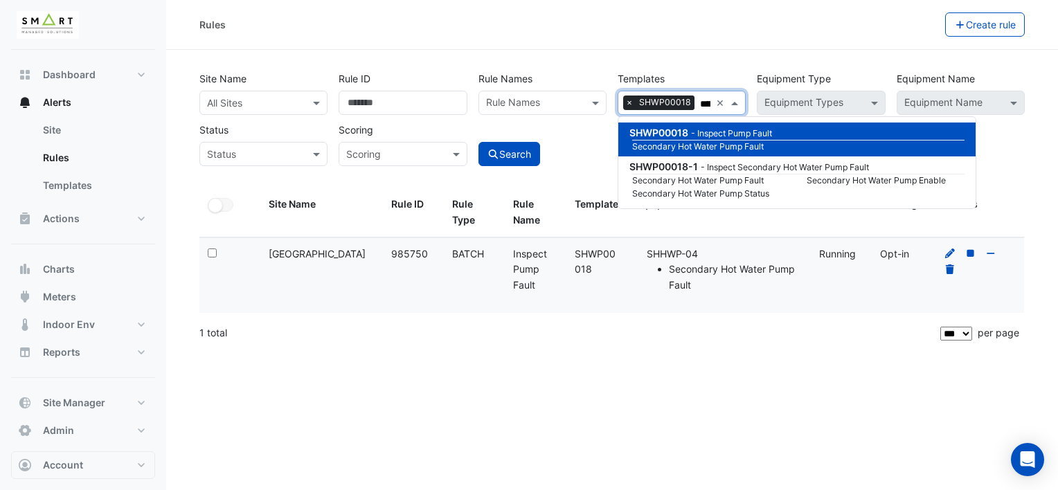
type input "*********"
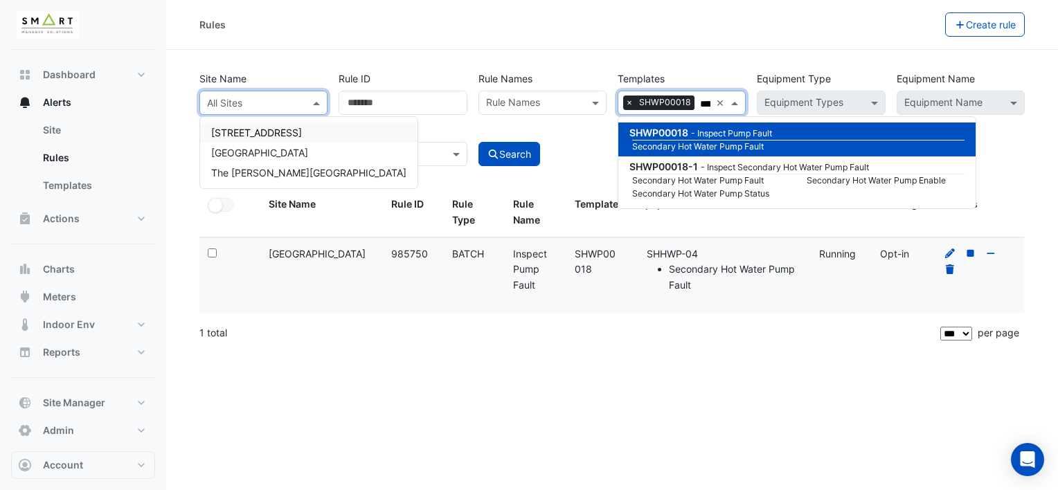
click at [291, 110] on div "All Sites" at bounding box center [263, 103] width 128 height 24
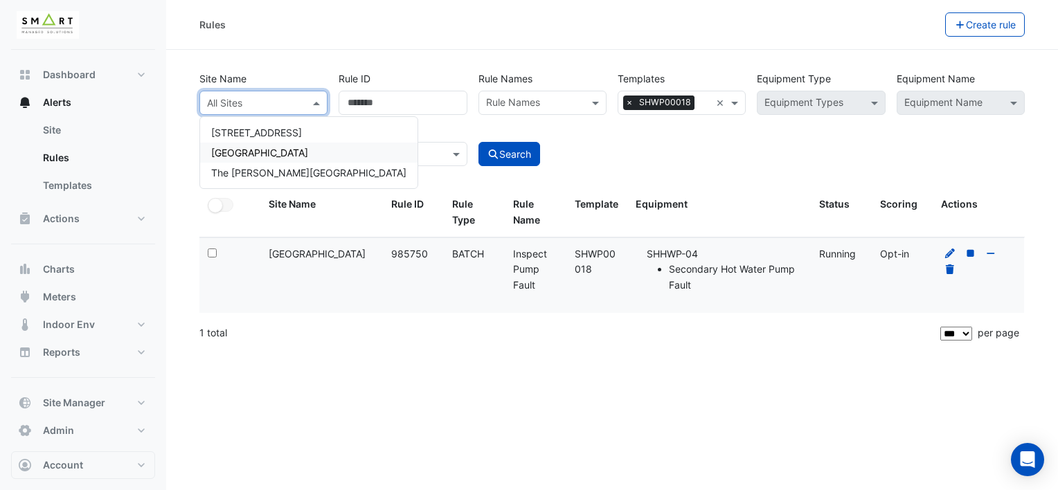
click at [287, 150] on div "[GEOGRAPHIC_DATA]" at bounding box center [308, 153] width 217 height 20
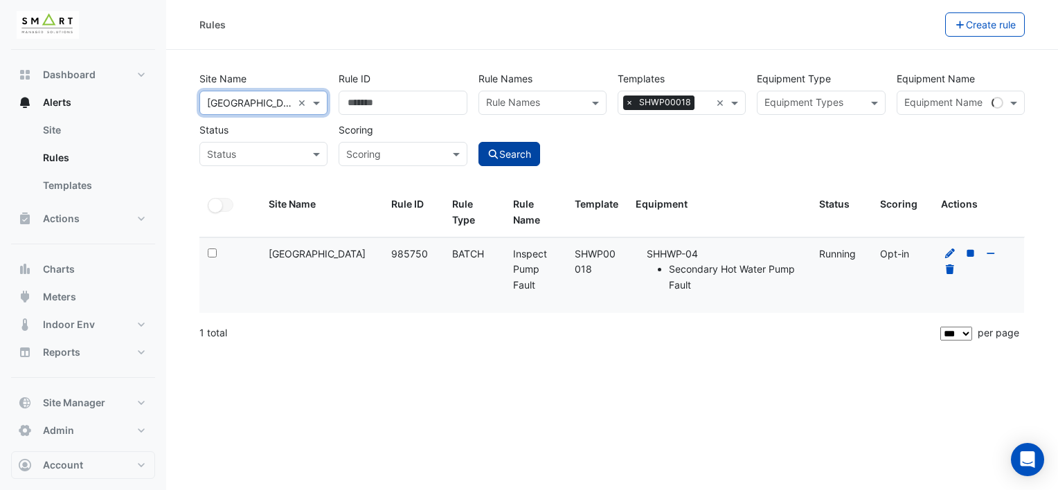
click at [514, 158] on button "Search" at bounding box center [509, 154] width 62 height 24
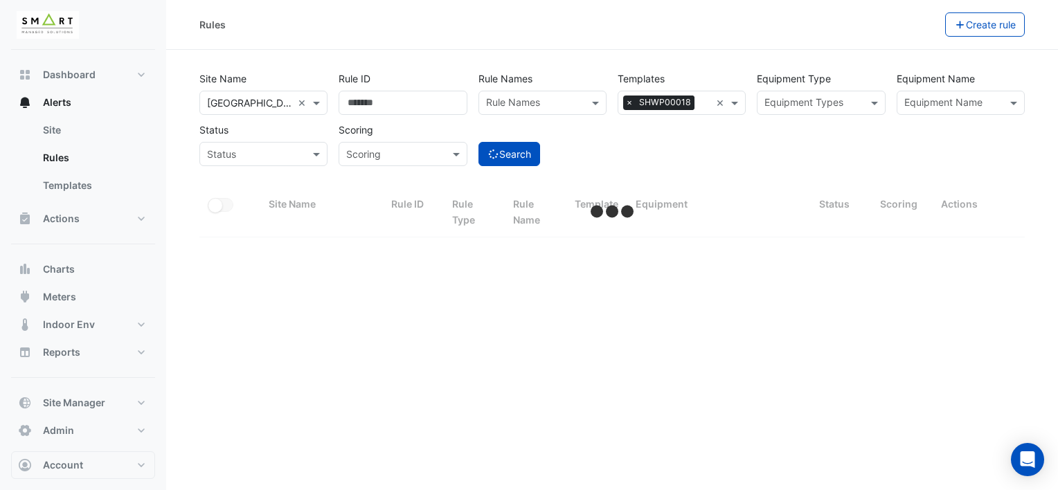
select select "***"
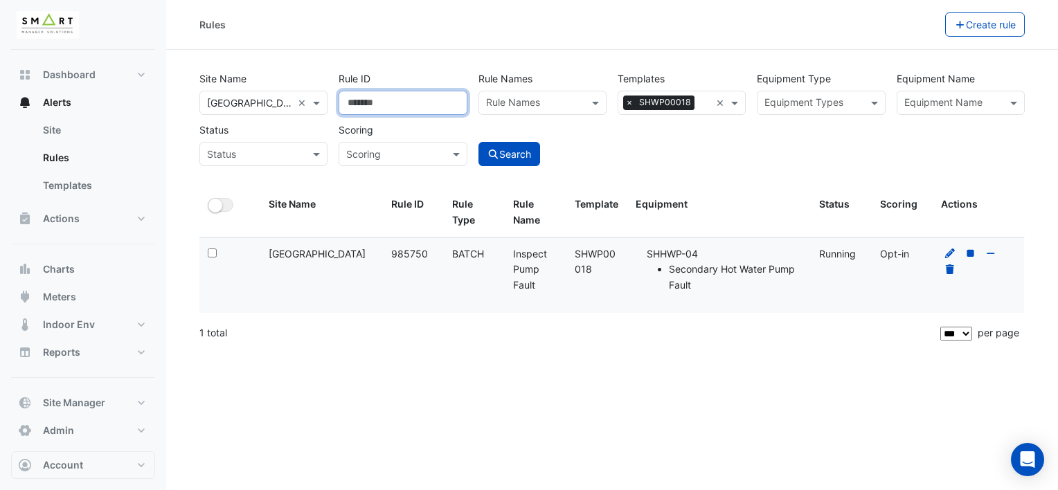
drag, startPoint x: 430, startPoint y: 105, endPoint x: 240, endPoint y: 105, distance: 189.7
click at [253, 105] on div "Site Name All Sites × Thames Tower × Rule ID ****** Rule Names Rule Names Templ…" at bounding box center [612, 115] width 836 height 102
click at [478, 142] on button "Search" at bounding box center [509, 154] width 62 height 24
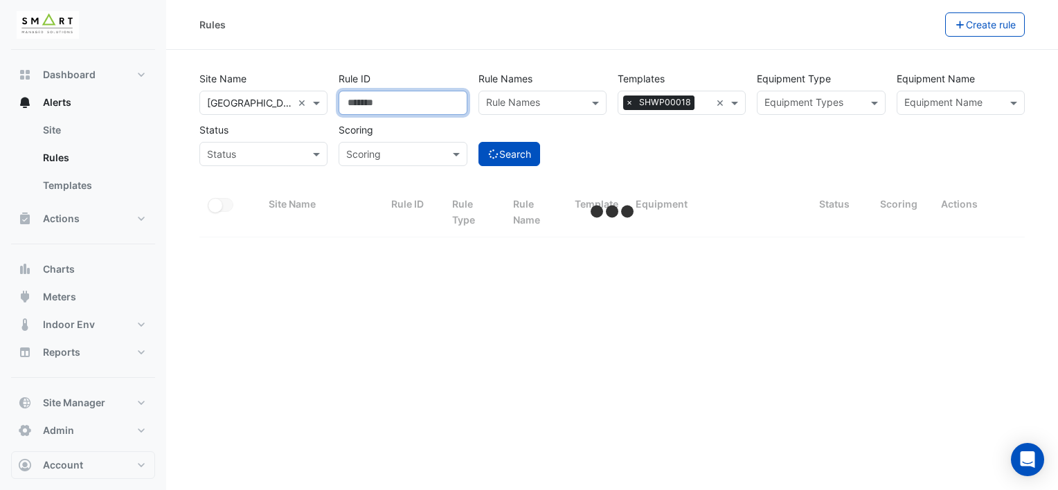
select select "***"
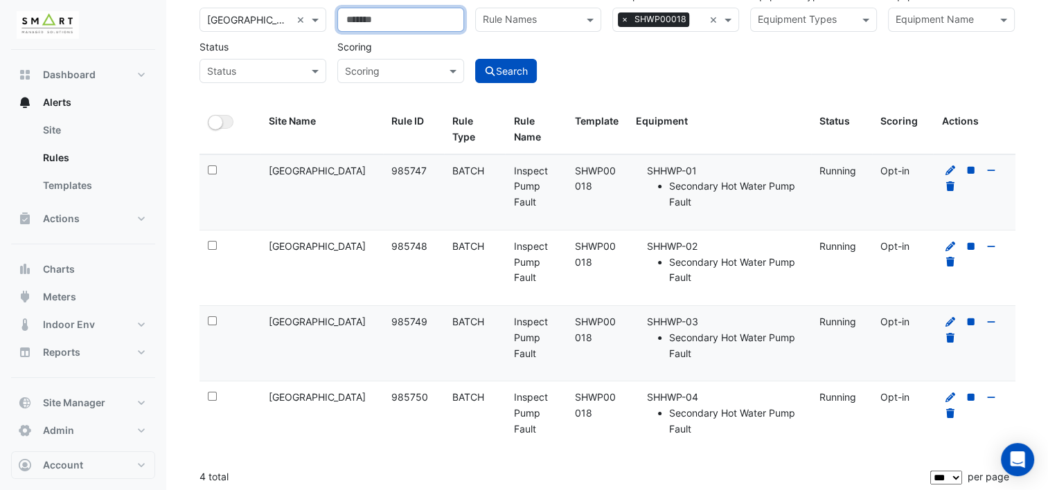
scroll to position [87, 0]
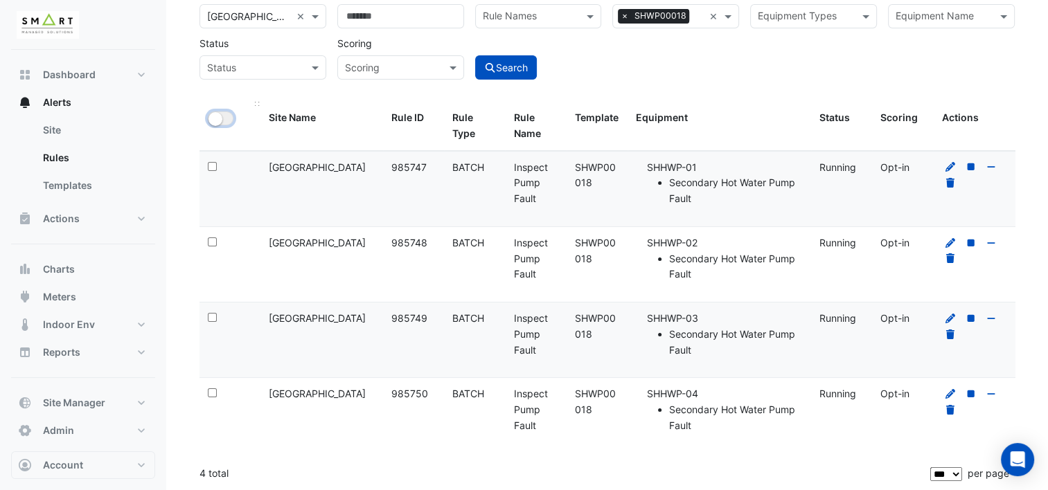
click at [217, 122] on small "button" at bounding box center [215, 119] width 14 height 14
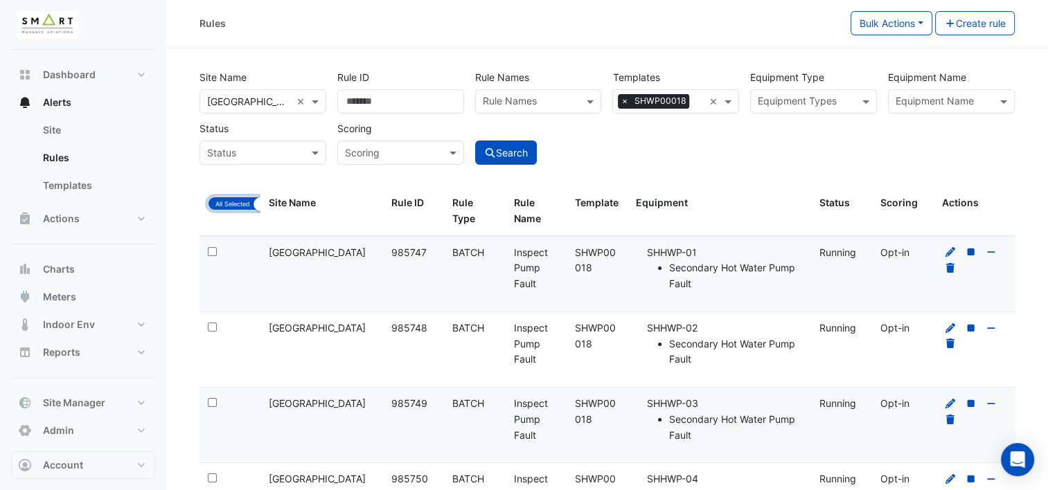
scroll to position [0, 0]
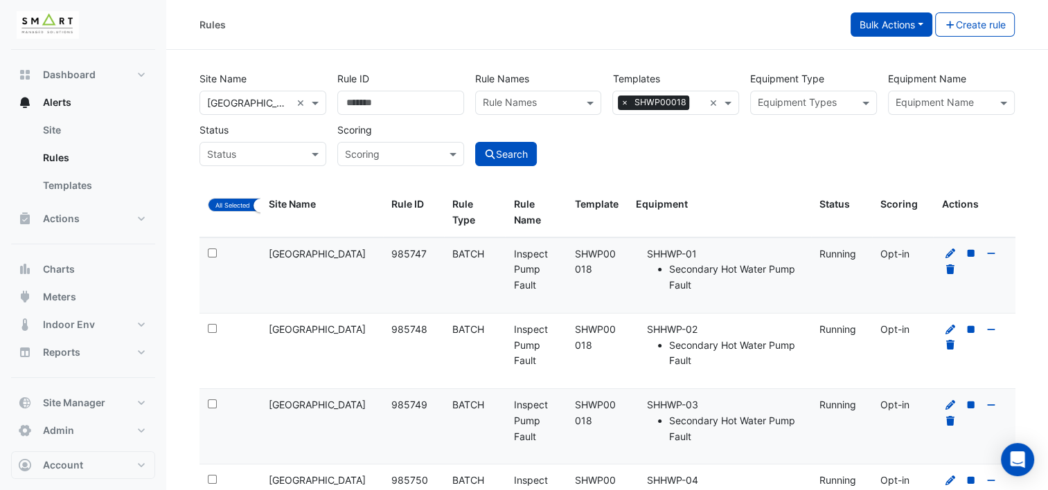
click at [917, 26] on button "Bulk Actions" at bounding box center [891, 24] width 82 height 24
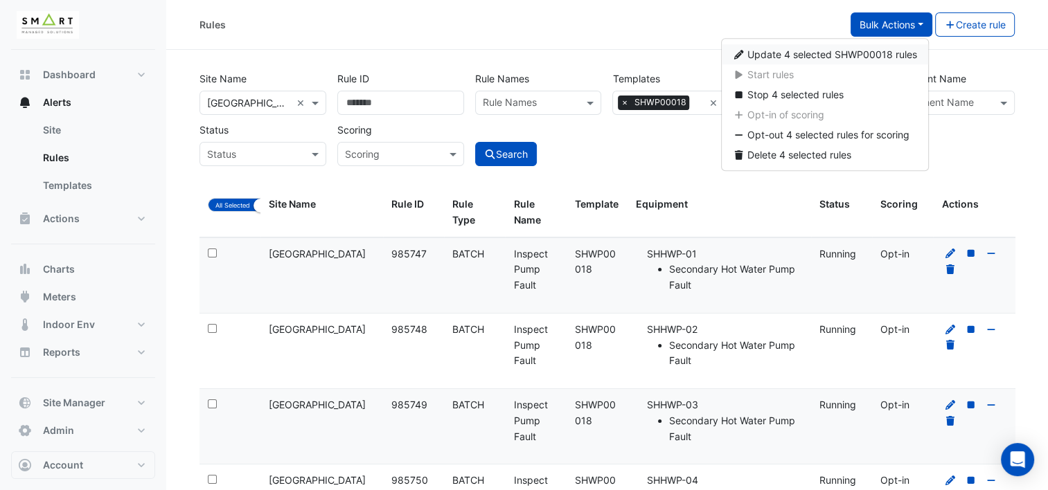
click at [897, 51] on span "Update 4 selected SHWP00018 rules" at bounding box center [832, 54] width 170 height 12
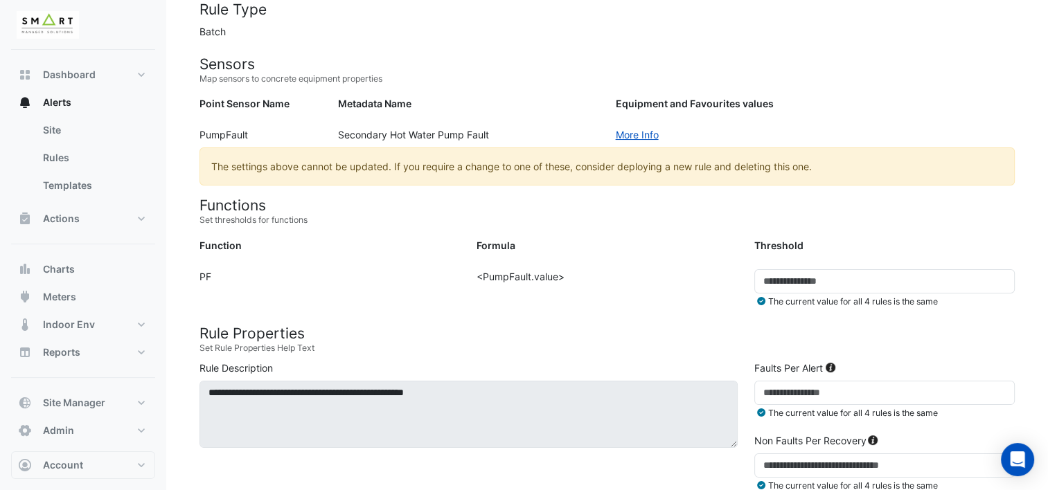
scroll to position [208, 0]
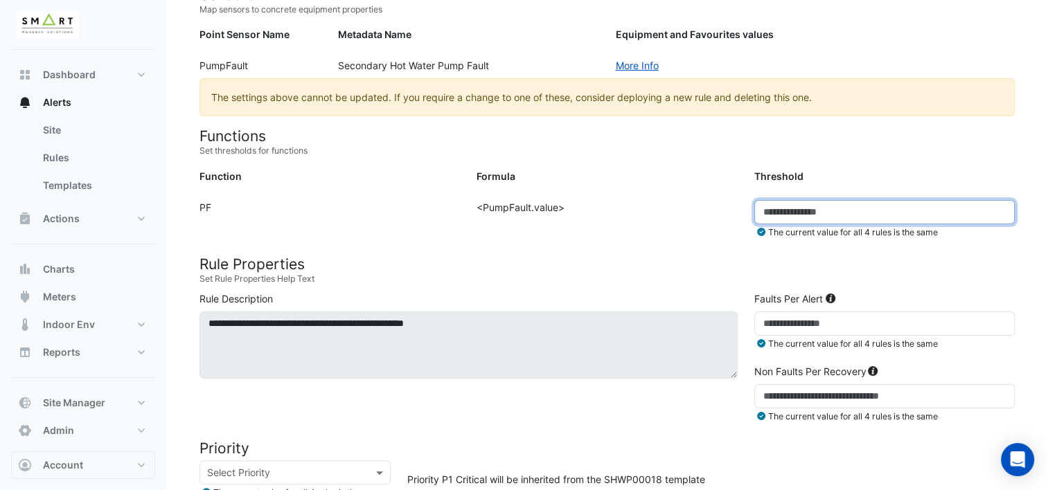
type input "*"
click at [999, 214] on input "*" at bounding box center [884, 212] width 260 height 24
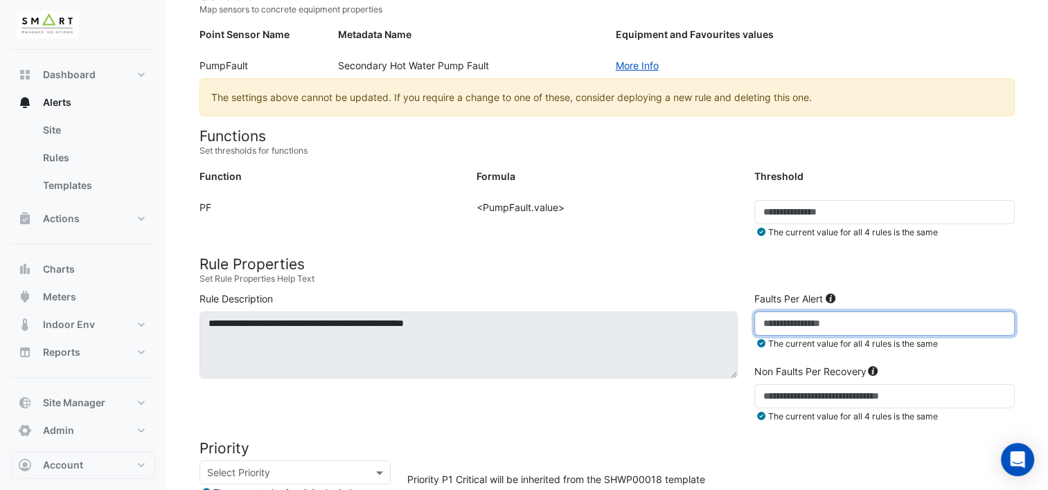
drag, startPoint x: 897, startPoint y: 330, endPoint x: 672, endPoint y: 320, distance: 225.2
click at [679, 322] on div "**********" at bounding box center [607, 361] width 832 height 138
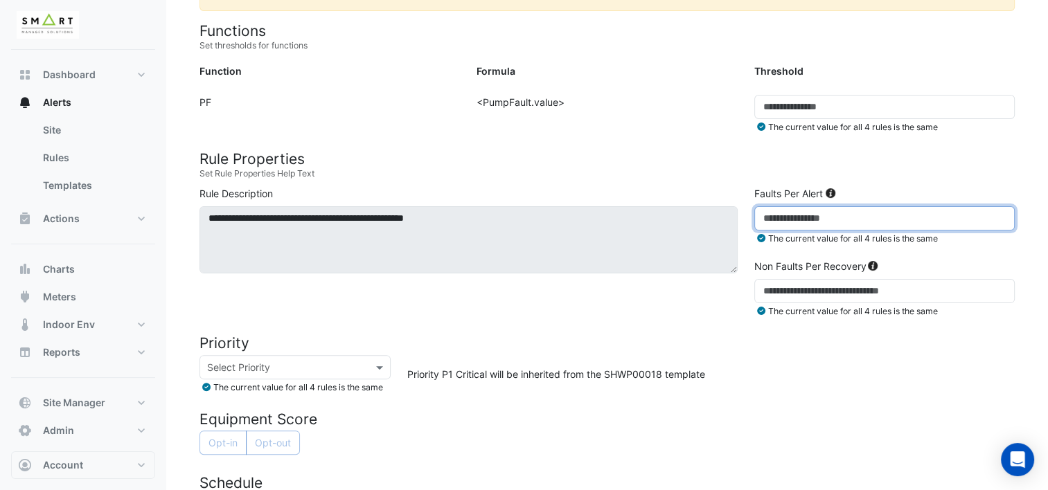
scroll to position [346, 0]
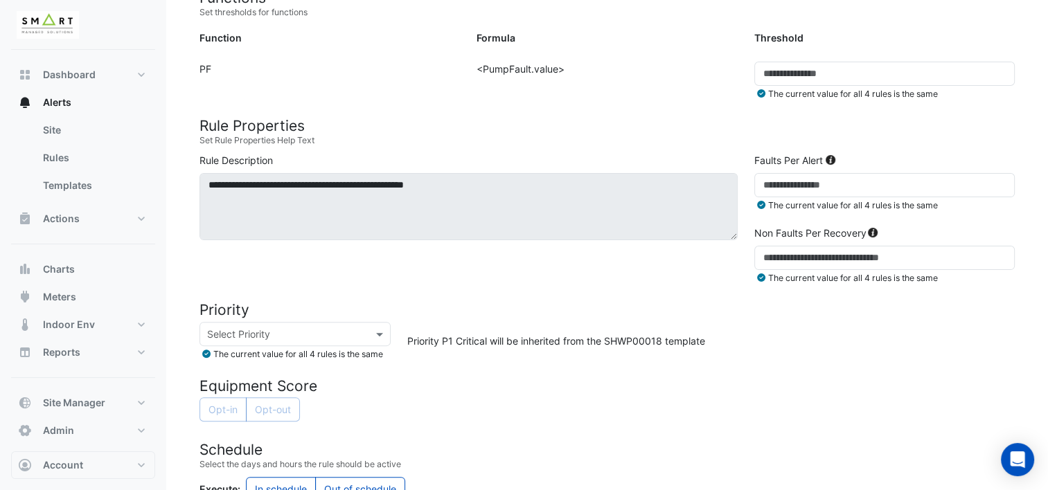
drag, startPoint x: 1030, startPoint y: 275, endPoint x: 826, endPoint y: 253, distance: 204.7
drag, startPoint x: 826, startPoint y: 253, endPoint x: 950, endPoint y: 328, distance: 144.4
click at [950, 328] on div "Priority P1 Critical will be inherited from the SHWP00018 template" at bounding box center [711, 341] width 624 height 39
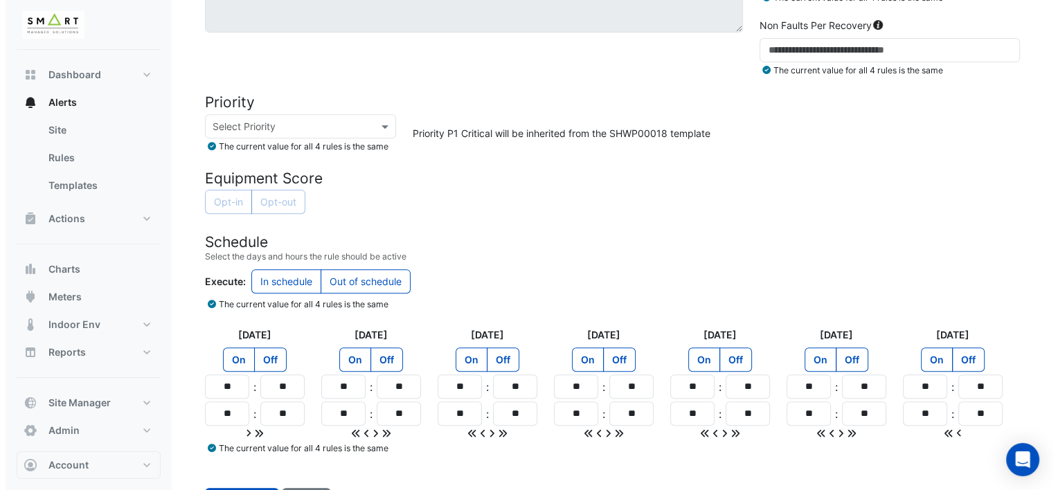
scroll to position [582, 0]
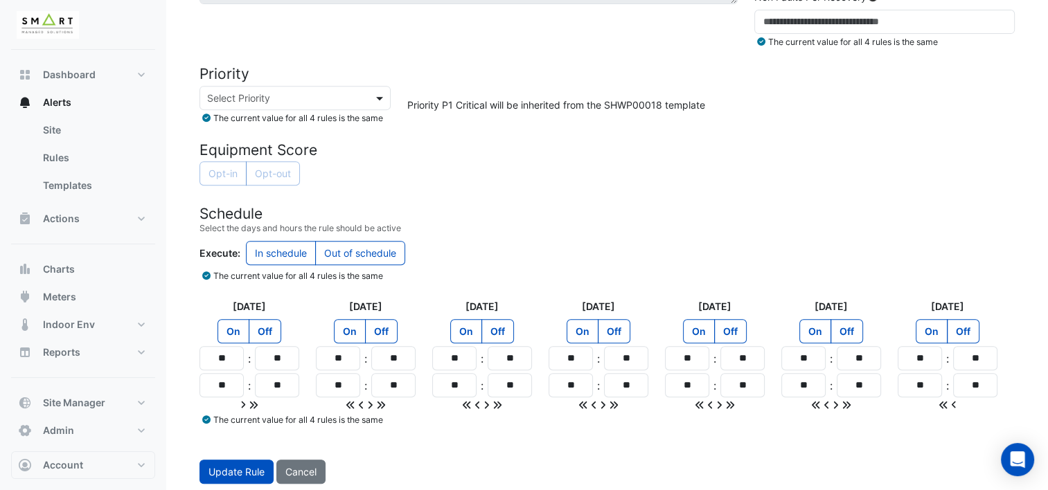
click at [382, 98] on span at bounding box center [381, 98] width 17 height 15
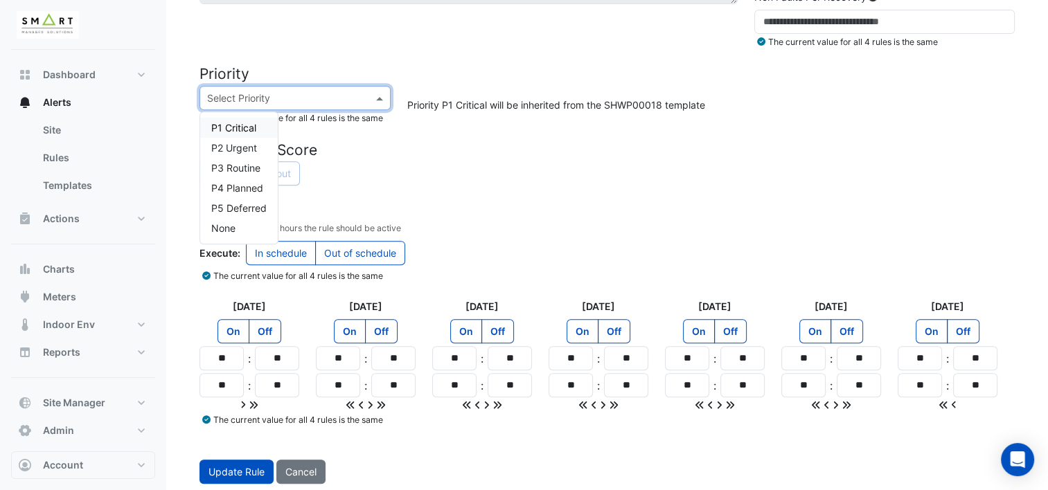
click at [382, 91] on span at bounding box center [381, 98] width 17 height 15
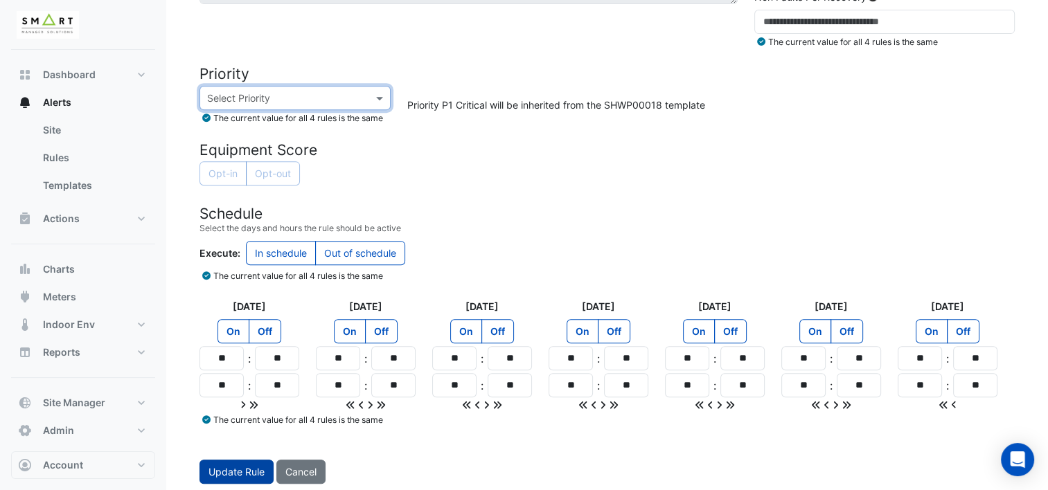
click at [249, 471] on button "Update Rule" at bounding box center [236, 472] width 74 height 24
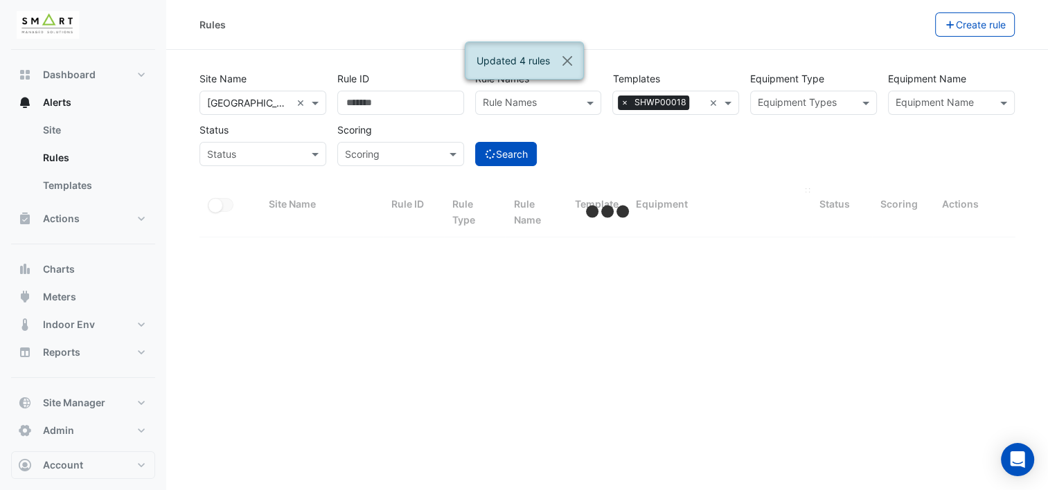
select select "***"
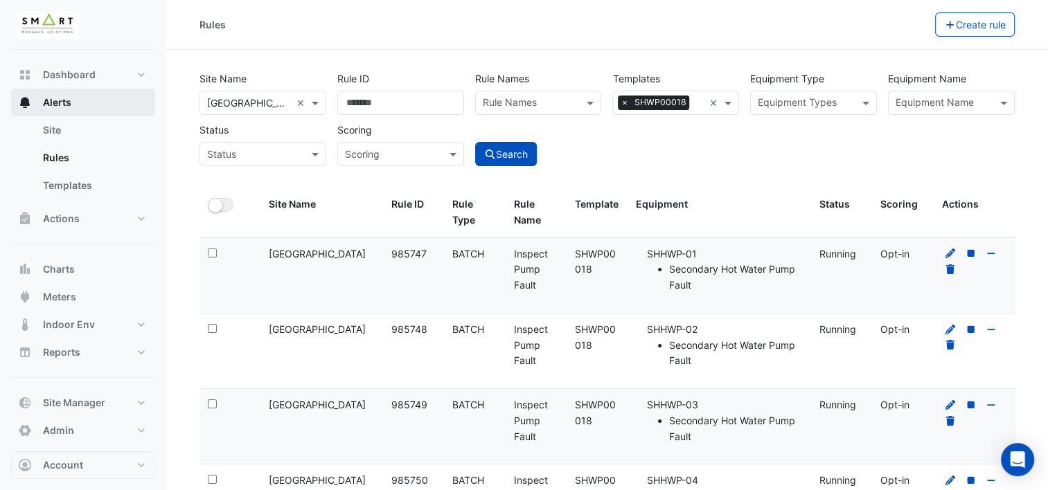
click at [89, 107] on button "Alerts" at bounding box center [83, 103] width 144 height 28
click at [64, 108] on span "Alerts" at bounding box center [57, 103] width 28 height 14
click at [46, 104] on span "Alerts" at bounding box center [57, 103] width 28 height 14
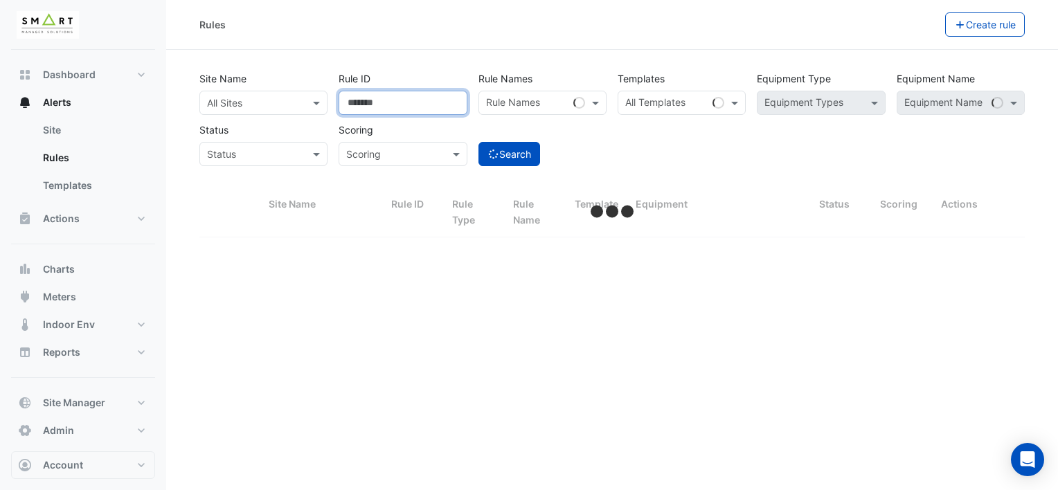
drag, startPoint x: 400, startPoint y: 102, endPoint x: 272, endPoint y: 82, distance: 129.7
click at [286, 84] on div "Site Name All Sites Rule ID ****** Rule Names Rule Names Templates All Template…" at bounding box center [612, 115] width 836 height 102
select select "***"
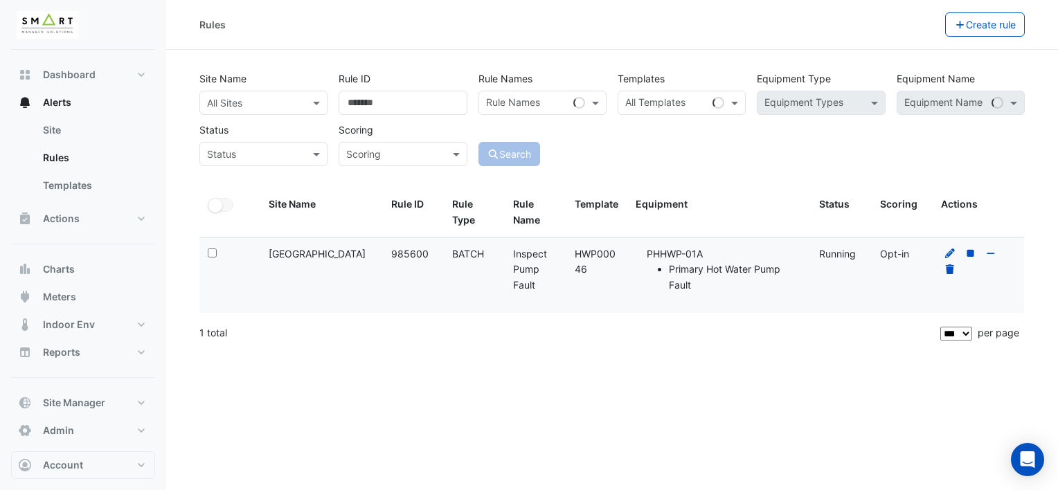
drag, startPoint x: 593, startPoint y: 272, endPoint x: 570, endPoint y: 248, distance: 33.3
click at [570, 248] on datatable-body-cell "Template: HWP00046" at bounding box center [596, 275] width 61 height 75
copy div "HWP00046"
drag, startPoint x: 570, startPoint y: 248, endPoint x: 675, endPoint y: 96, distance: 184.6
click at [676, 96] on div "All Templates" at bounding box center [662, 102] width 89 height 21
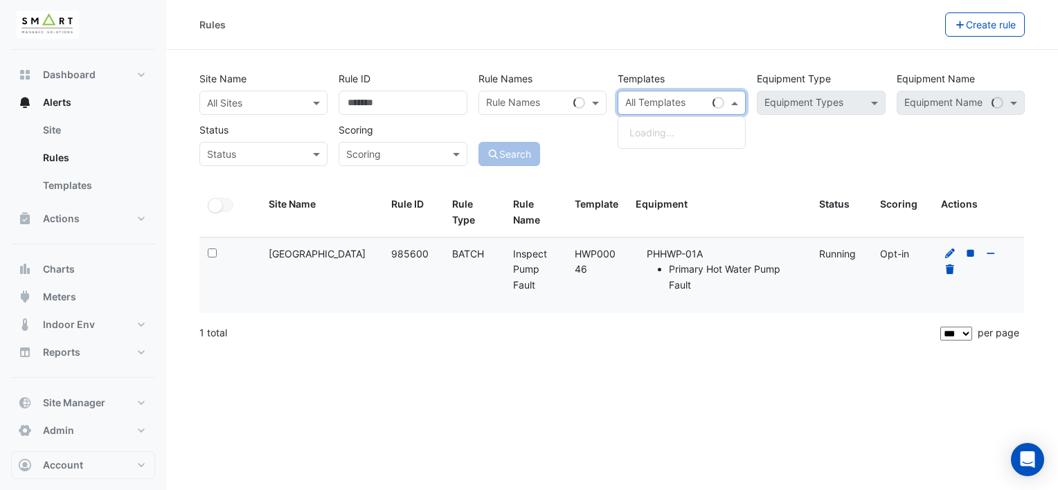
paste input "********"
type input "********"
click at [665, 105] on input "text" at bounding box center [666, 104] width 82 height 15
paste input "********"
click at [717, 134] on small "- Inspect Pump Fault" at bounding box center [726, 133] width 81 height 10
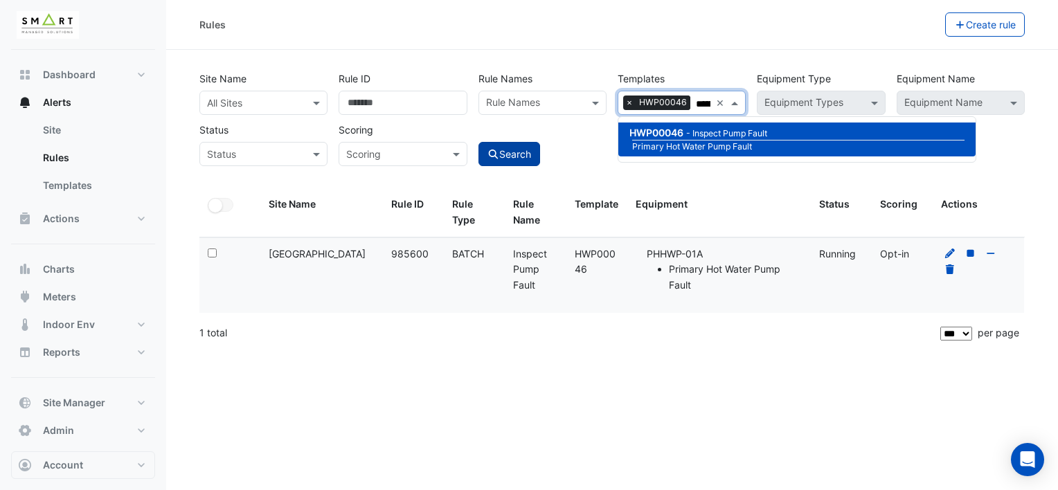
type input "********"
click at [504, 152] on button "Search" at bounding box center [509, 154] width 62 height 24
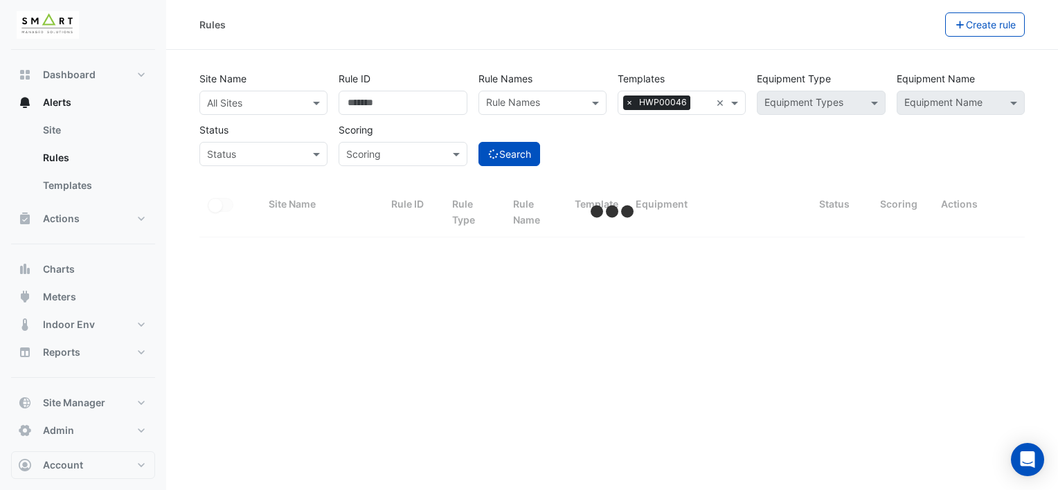
click at [287, 111] on div "All Sites" at bounding box center [263, 103] width 128 height 24
select select "***"
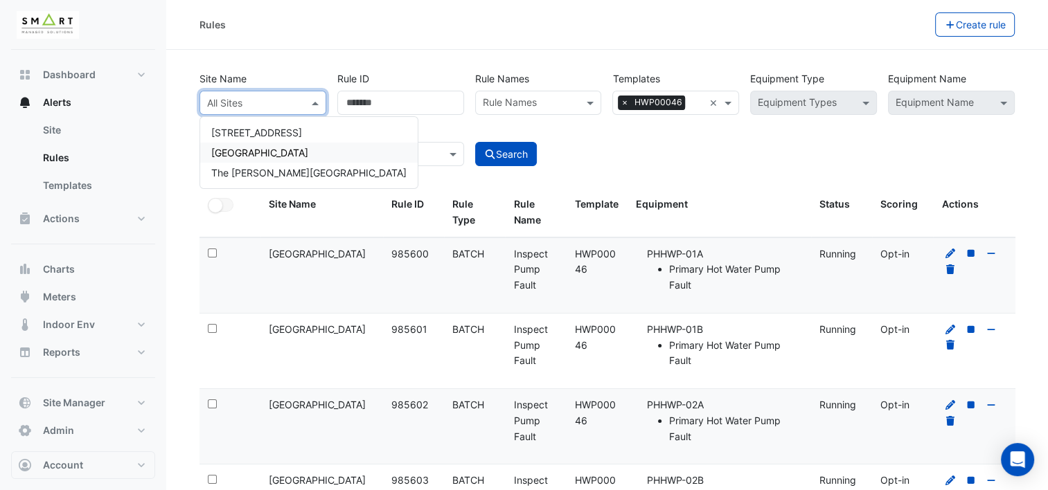
click at [287, 152] on div "[GEOGRAPHIC_DATA]" at bounding box center [308, 153] width 217 height 20
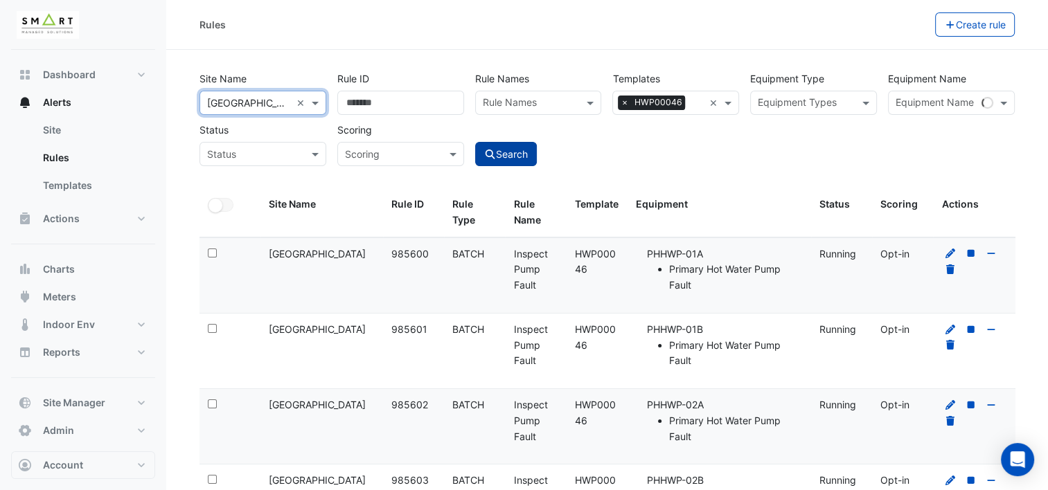
click at [512, 156] on button "Search" at bounding box center [506, 154] width 62 height 24
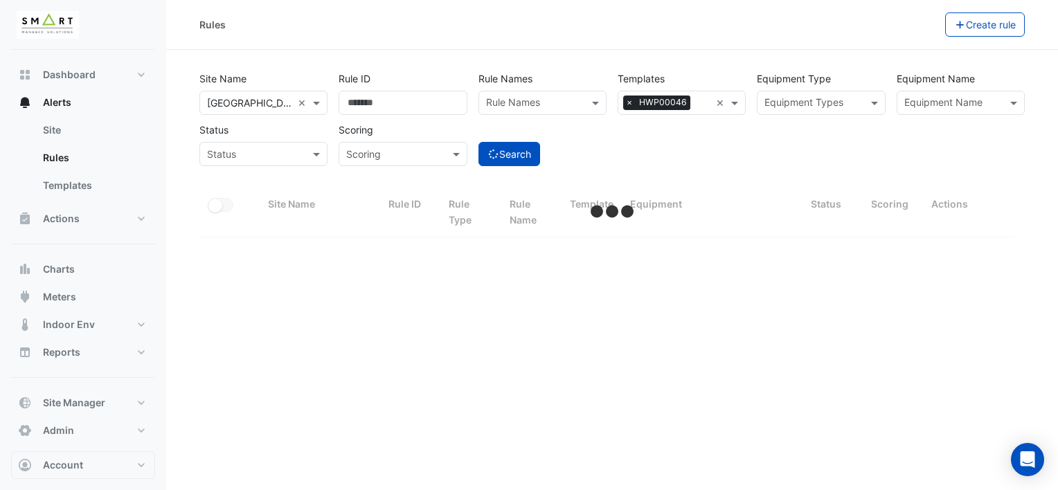
select select "***"
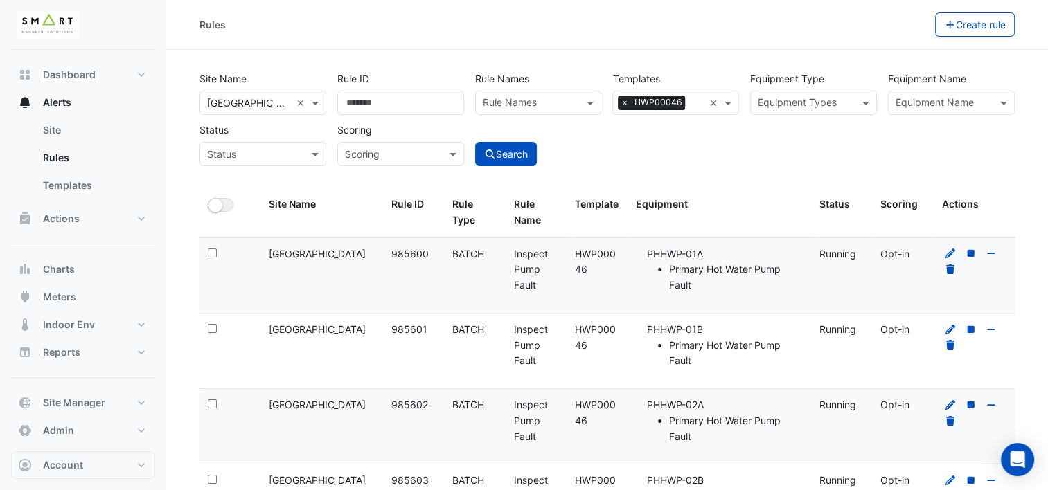
scroll to position [69, 0]
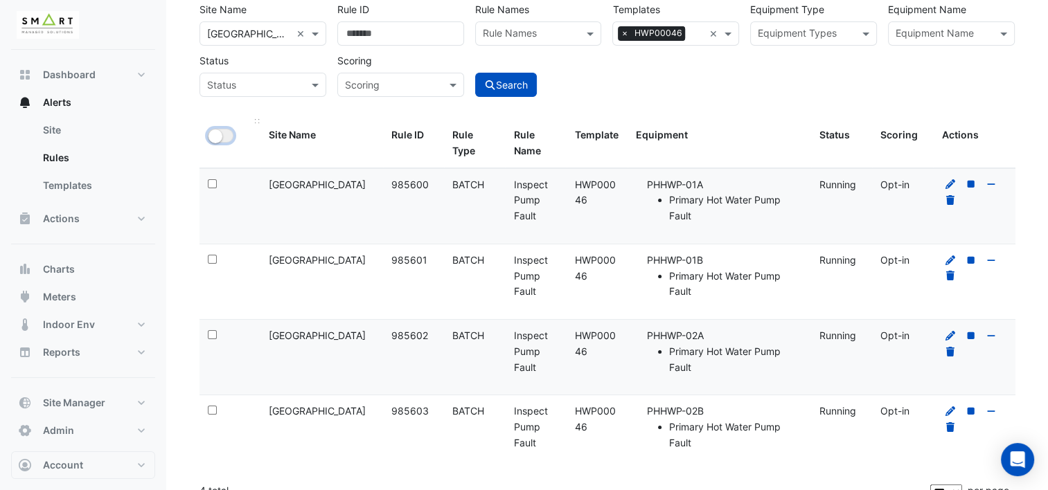
click at [216, 137] on small "button" at bounding box center [215, 136] width 14 height 14
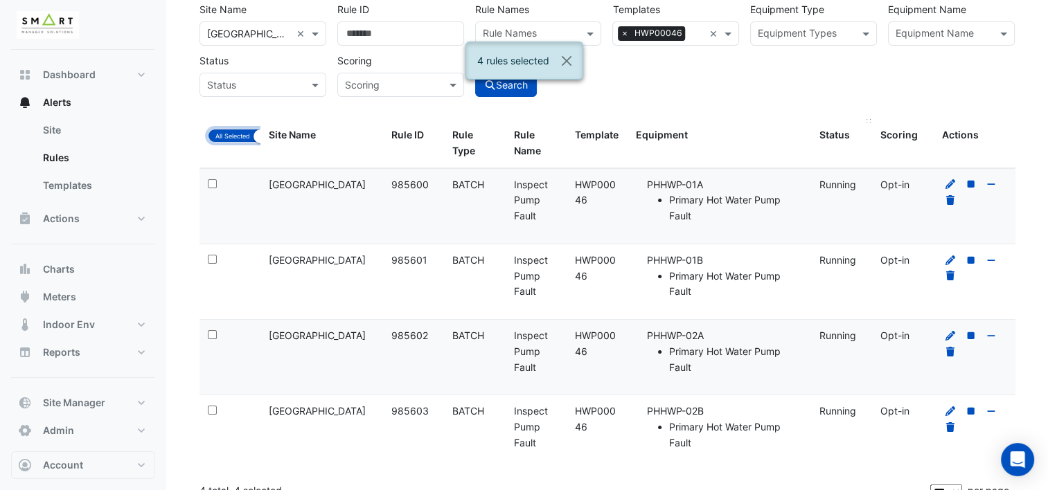
scroll to position [87, 0]
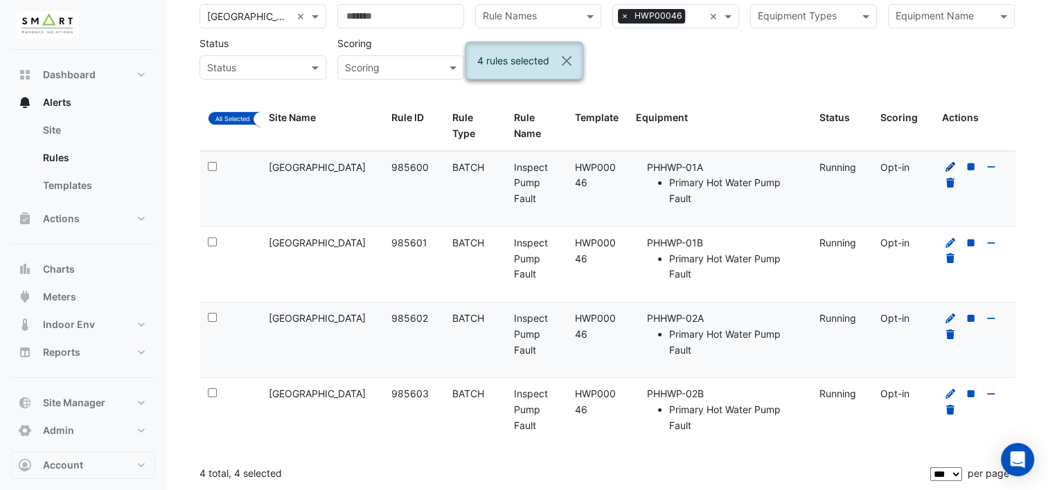
click at [950, 163] on icon at bounding box center [950, 167] width 12 height 10
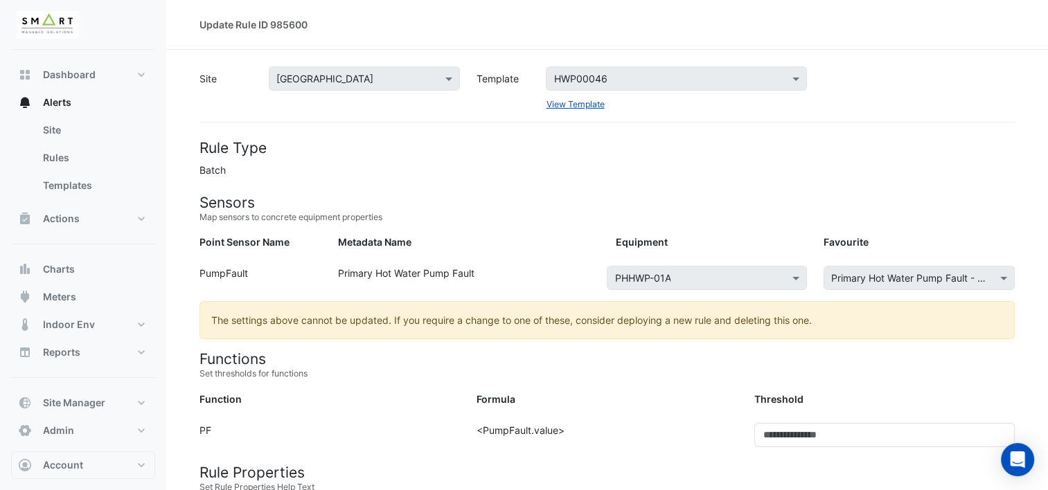
scroll to position [277, 0]
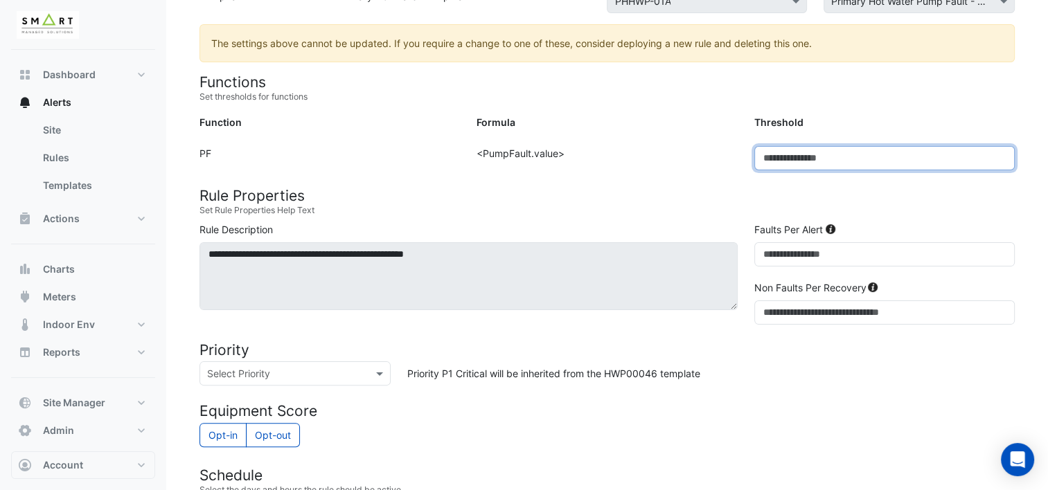
drag, startPoint x: 763, startPoint y: 148, endPoint x: 688, endPoint y: 140, distance: 75.2
click at [702, 141] on form "Rule Type Batch Sensors Map sensors to concrete equipment properties Point Sens…" at bounding box center [606, 304] width 815 height 885
type input "*"
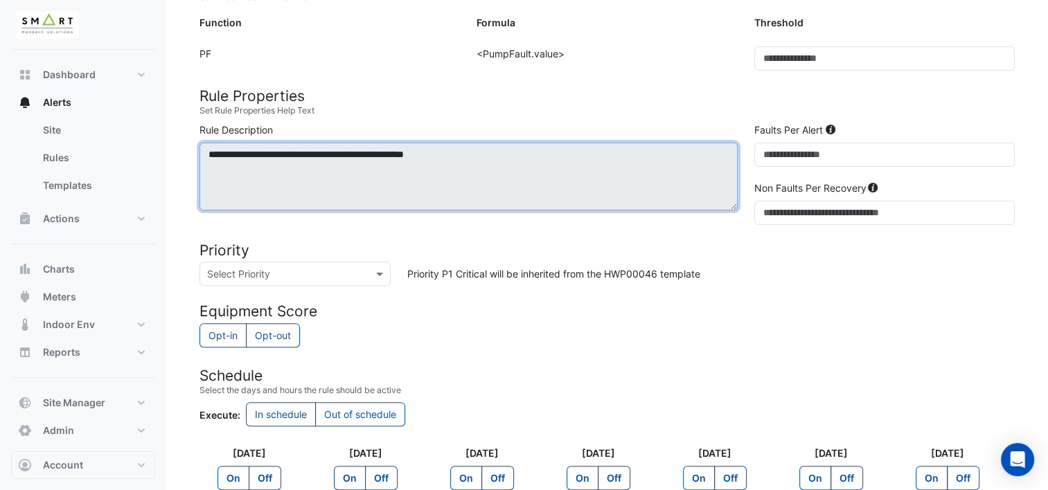
scroll to position [541, 0]
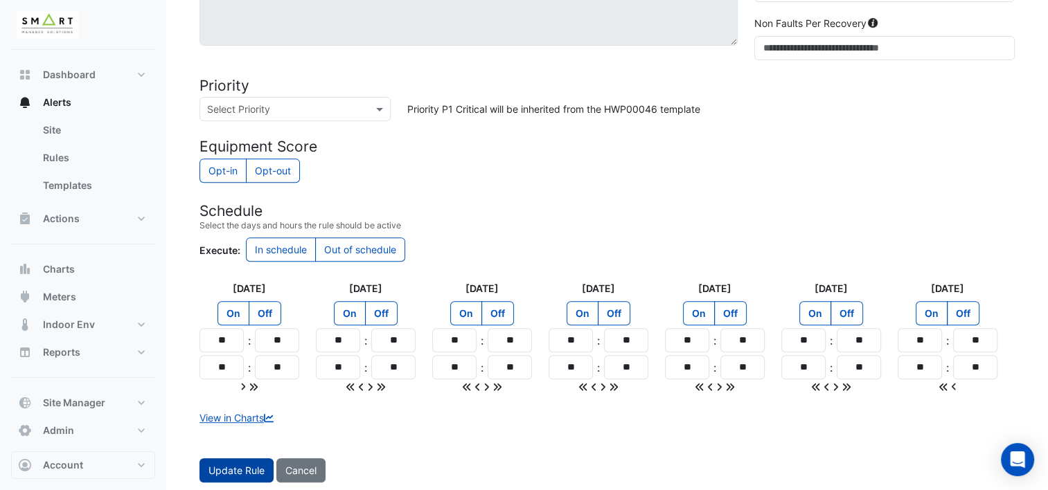
click at [217, 462] on button "Update Rule" at bounding box center [236, 470] width 74 height 24
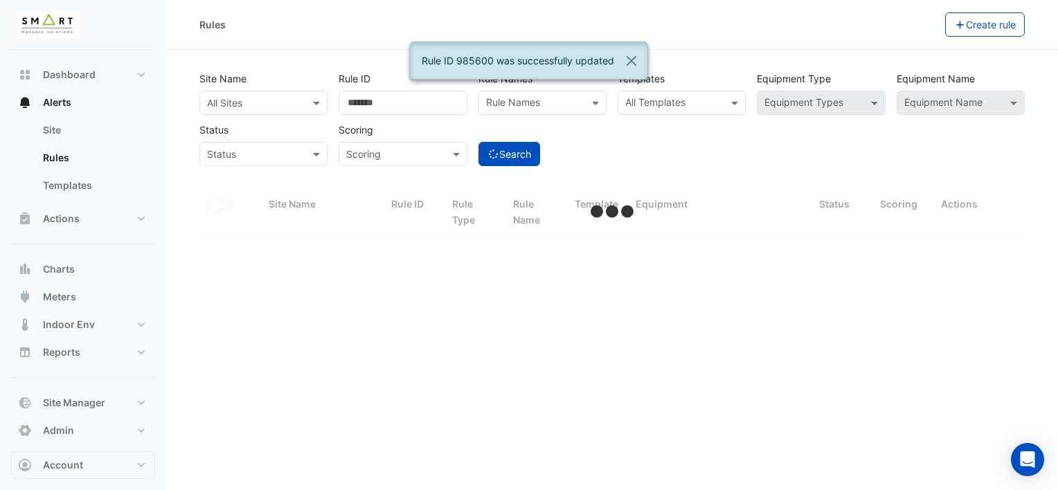
select select "***"
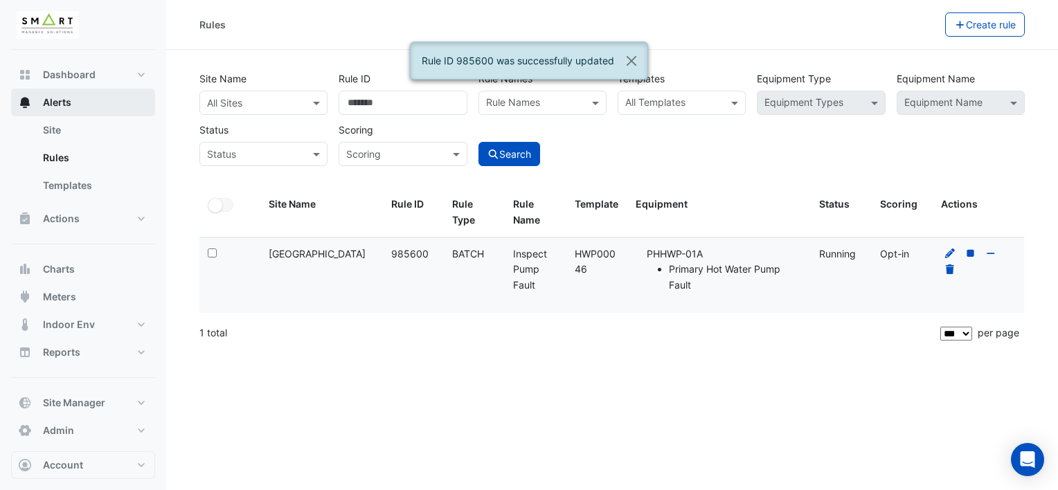
click at [52, 105] on span "Alerts" at bounding box center [57, 103] width 28 height 14
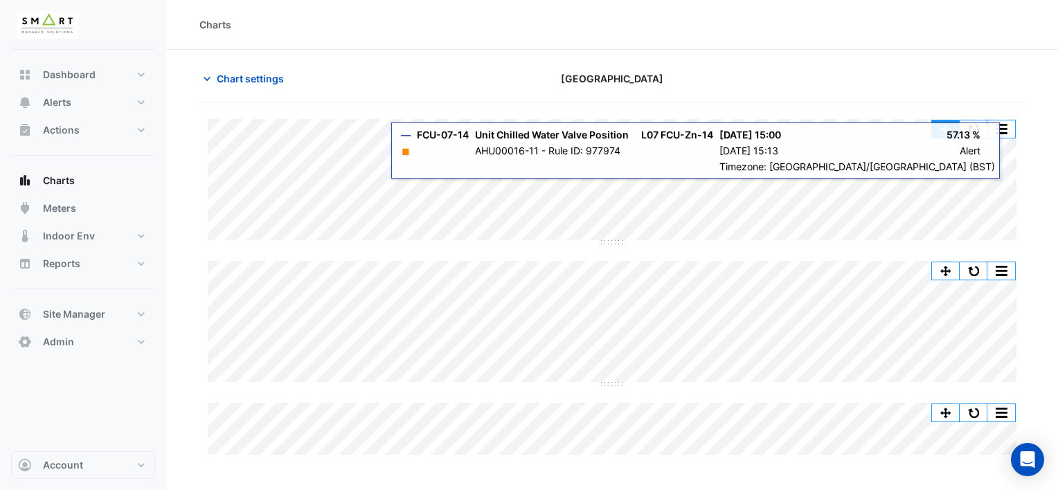
click at [946, 130] on button "button" at bounding box center [946, 128] width 28 height 17
click at [942, 129] on button "button" at bounding box center [946, 128] width 28 height 17
click at [788, 82] on div at bounding box center [893, 78] width 280 height 24
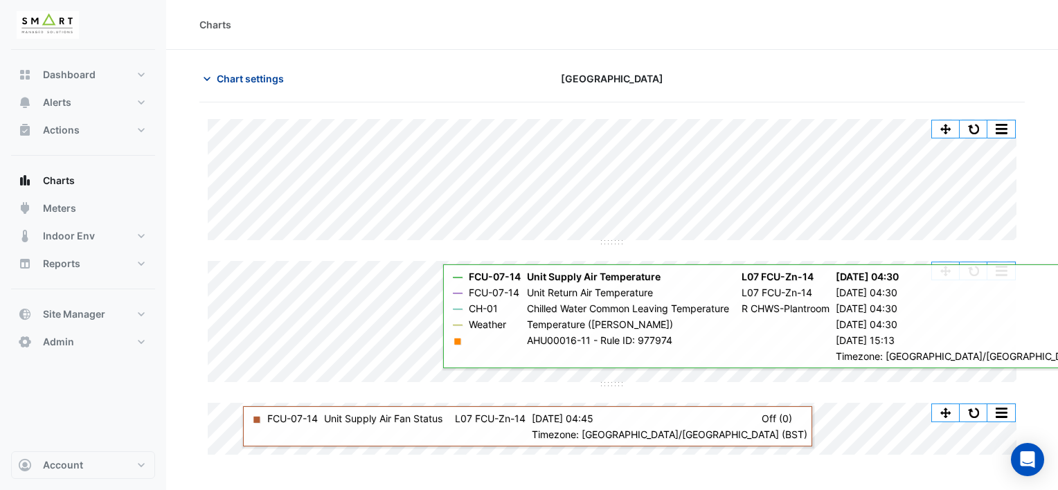
click at [213, 83] on button "Chart settings" at bounding box center [245, 78] width 93 height 24
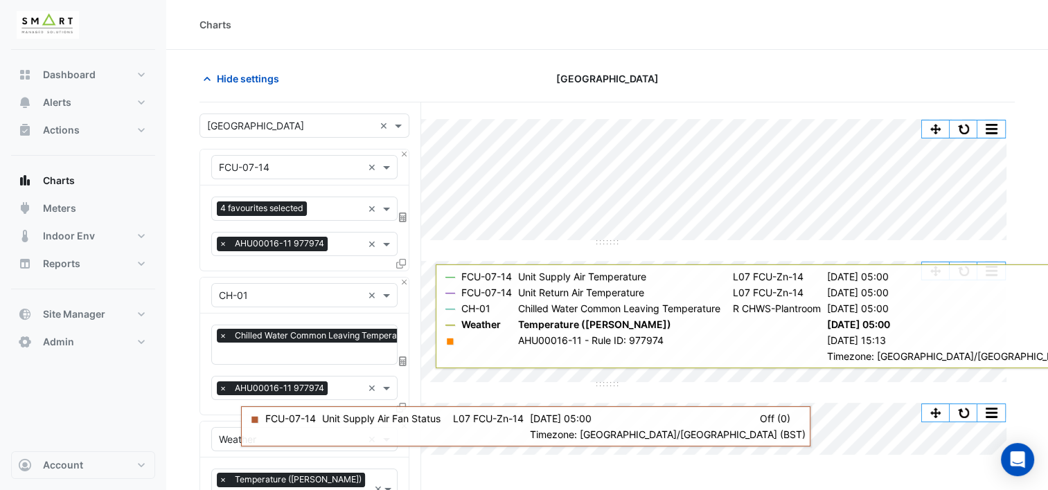
scroll to position [69, 0]
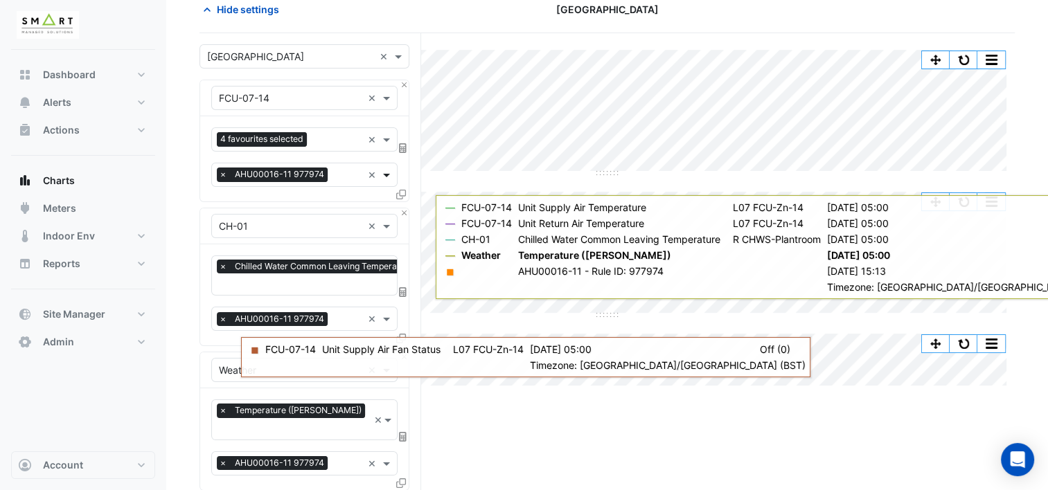
click at [386, 172] on span at bounding box center [387, 175] width 17 height 15
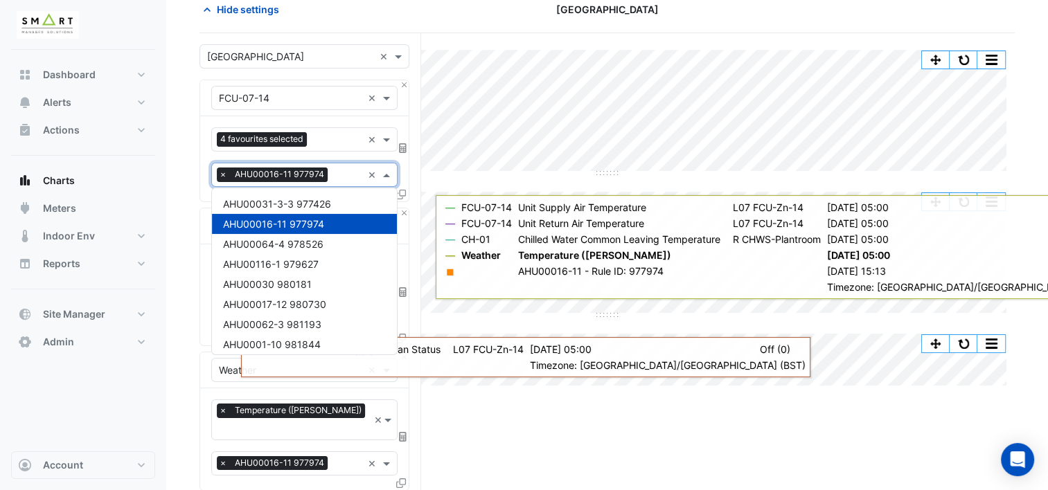
click at [386, 172] on span at bounding box center [387, 175] width 17 height 15
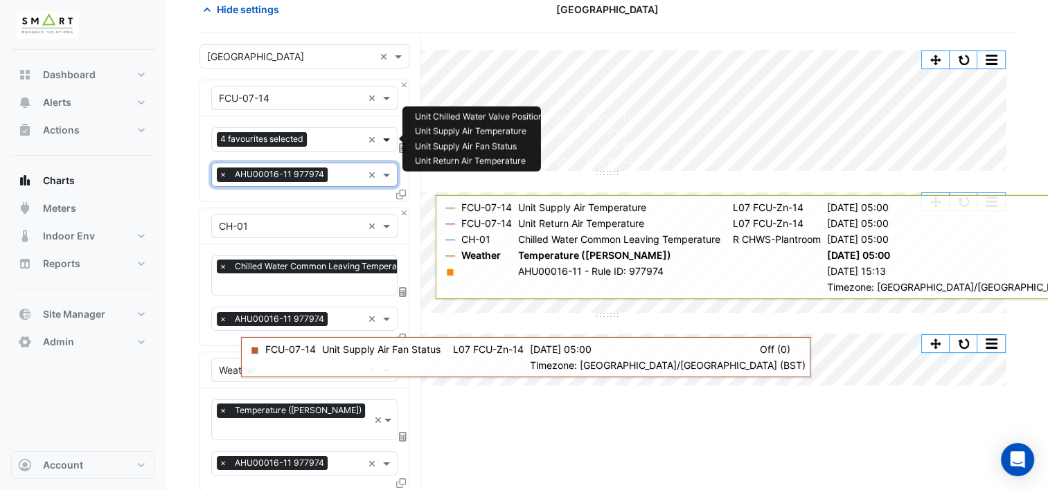
click at [388, 143] on span at bounding box center [387, 139] width 17 height 15
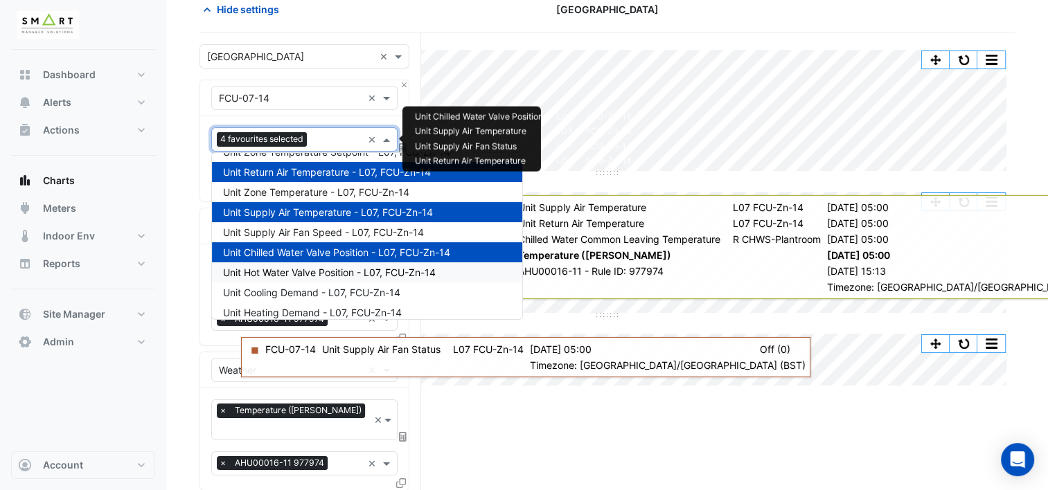
scroll to position [0, 0]
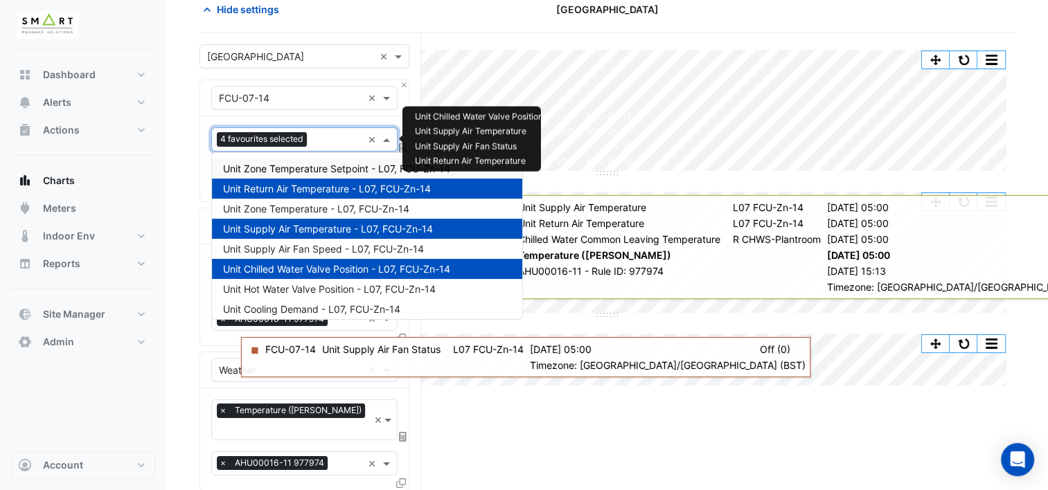
click at [372, 168] on span "Unit Zone Temperature Setpoint - L07, FCU-Zn-14" at bounding box center [336, 169] width 227 height 12
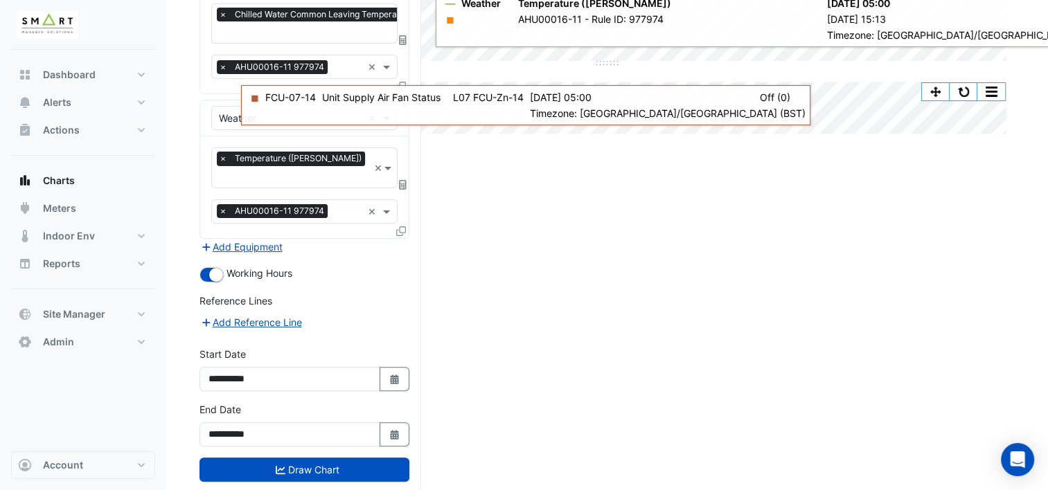
scroll to position [328, 0]
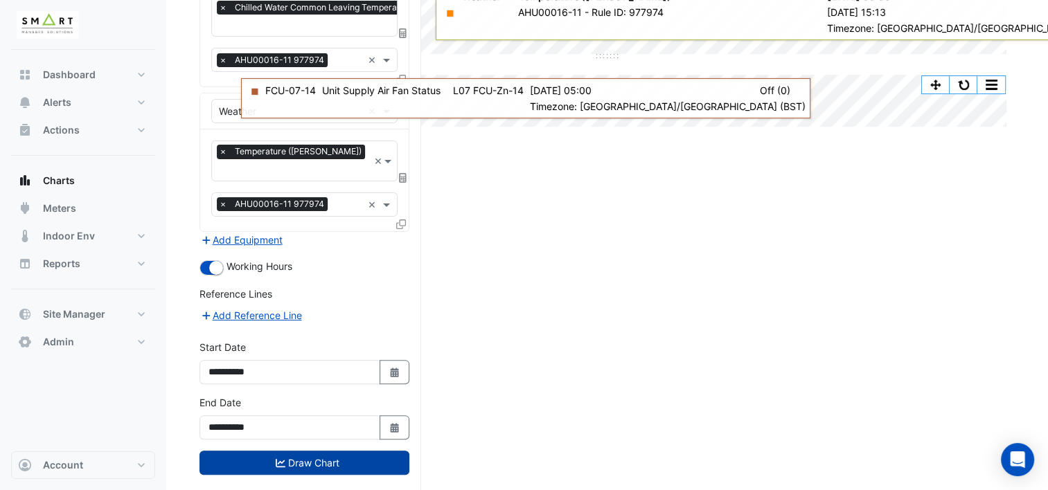
click at [315, 451] on button "Draw Chart" at bounding box center [304, 463] width 210 height 24
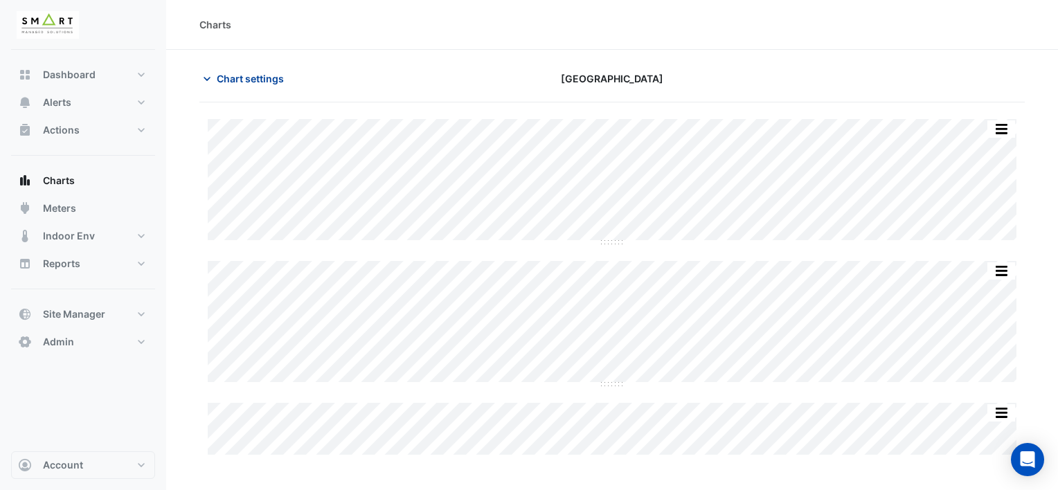
click at [279, 78] on span "Chart settings" at bounding box center [250, 78] width 67 height 15
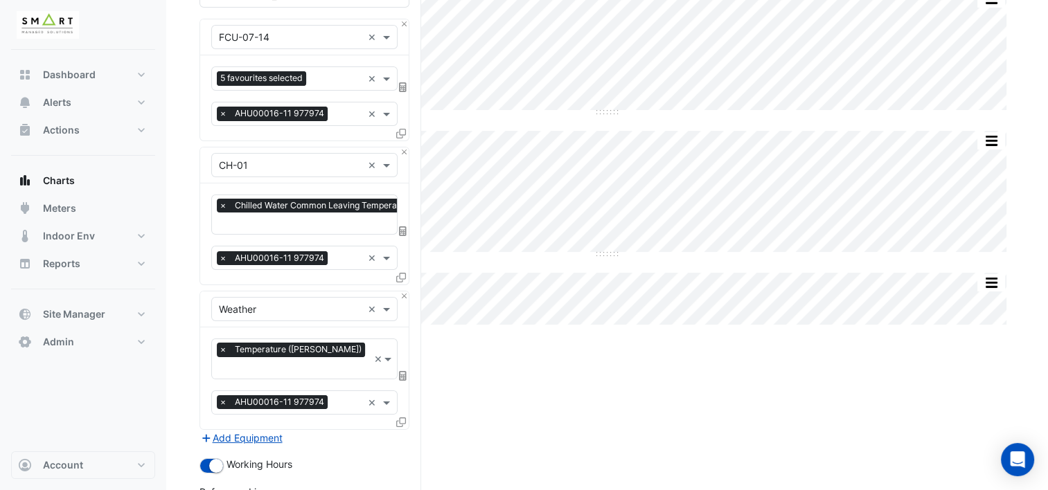
scroll to position [138, 0]
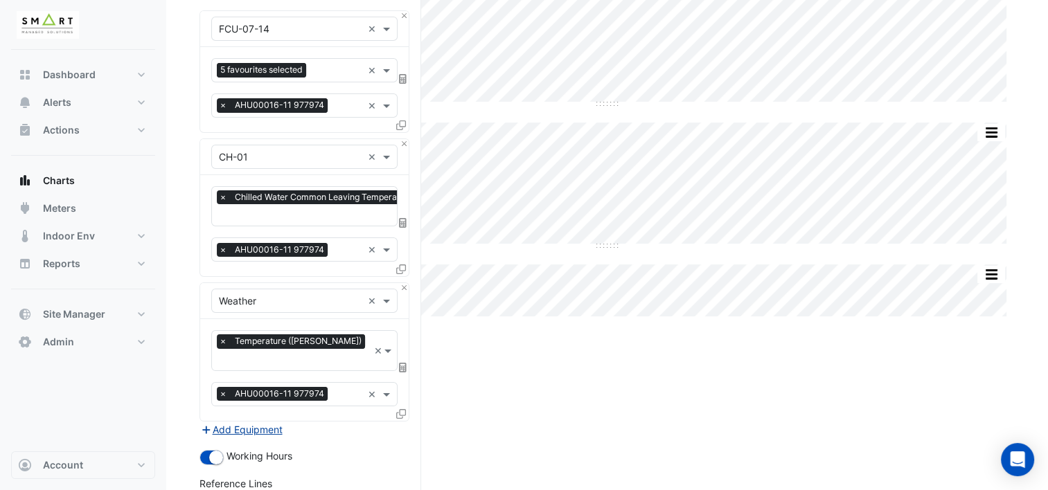
click at [270, 422] on button "Add Equipment" at bounding box center [241, 430] width 84 height 16
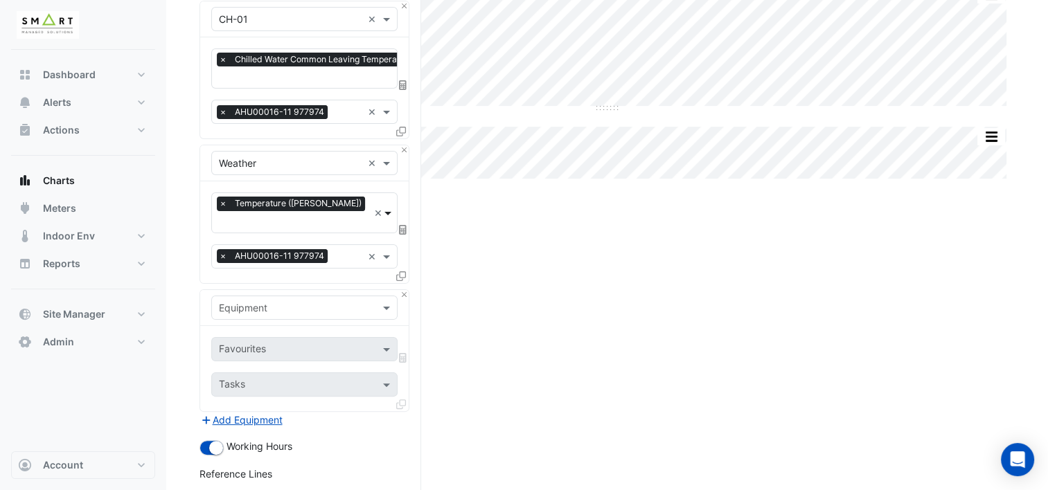
scroll to position [277, 0]
click at [385, 300] on span at bounding box center [387, 307] width 17 height 15
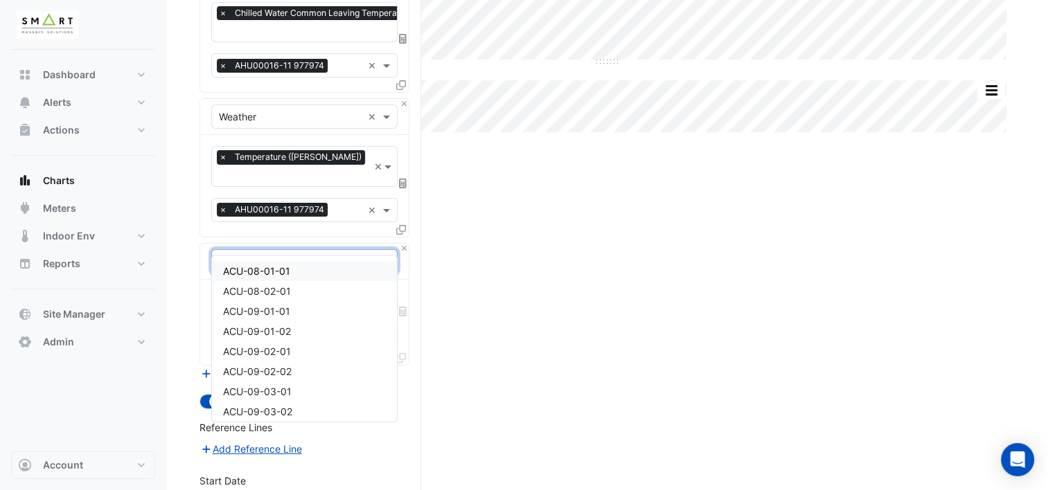
scroll to position [346, 0]
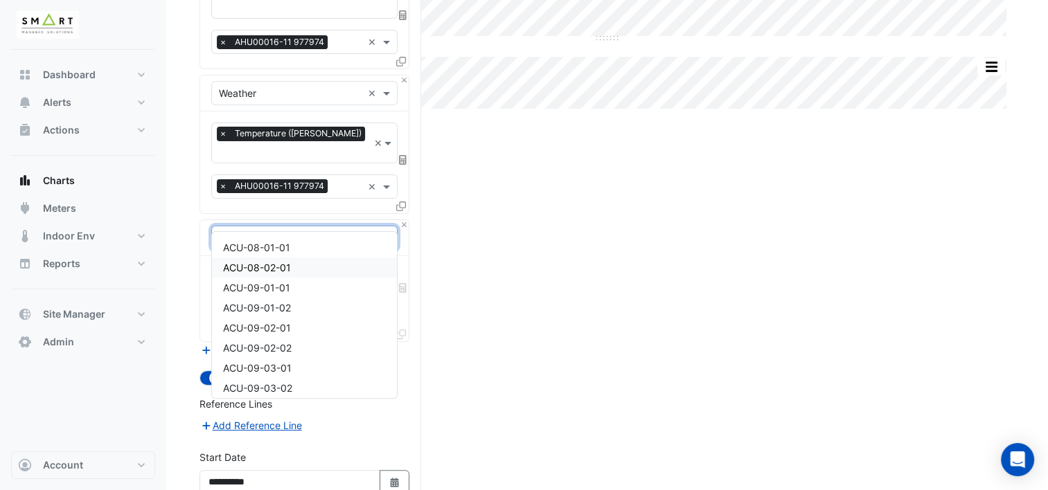
type input "***"
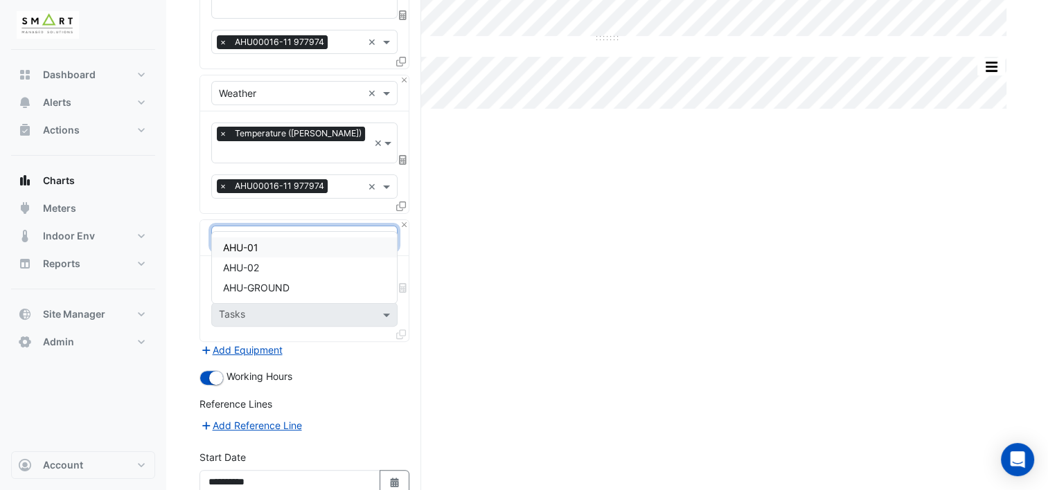
click at [350, 252] on div "AHU-01" at bounding box center [305, 248] width 186 height 20
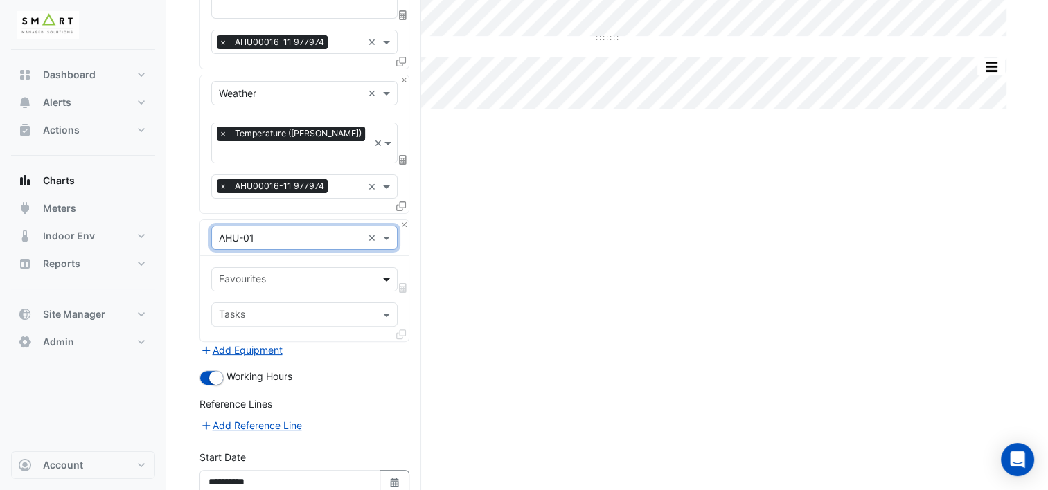
click at [389, 272] on span at bounding box center [387, 279] width 17 height 15
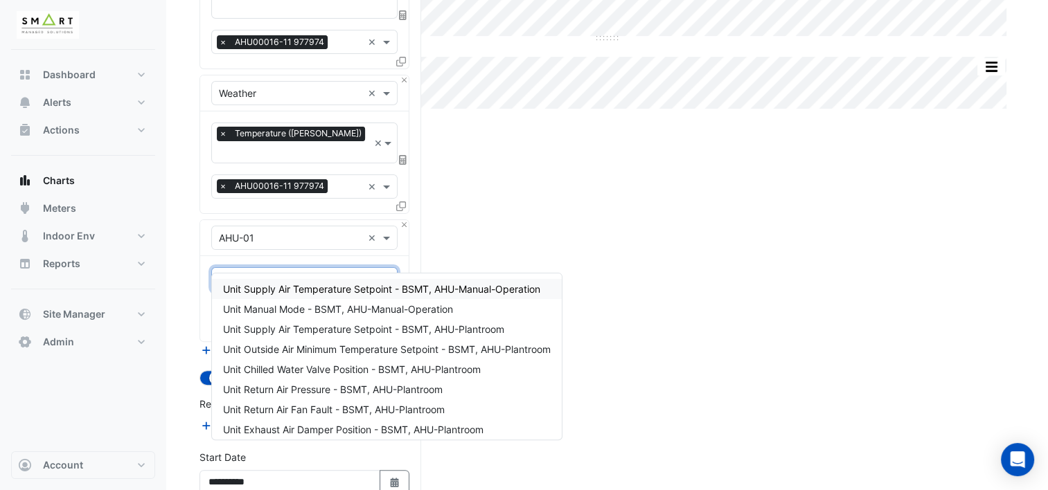
type input "****"
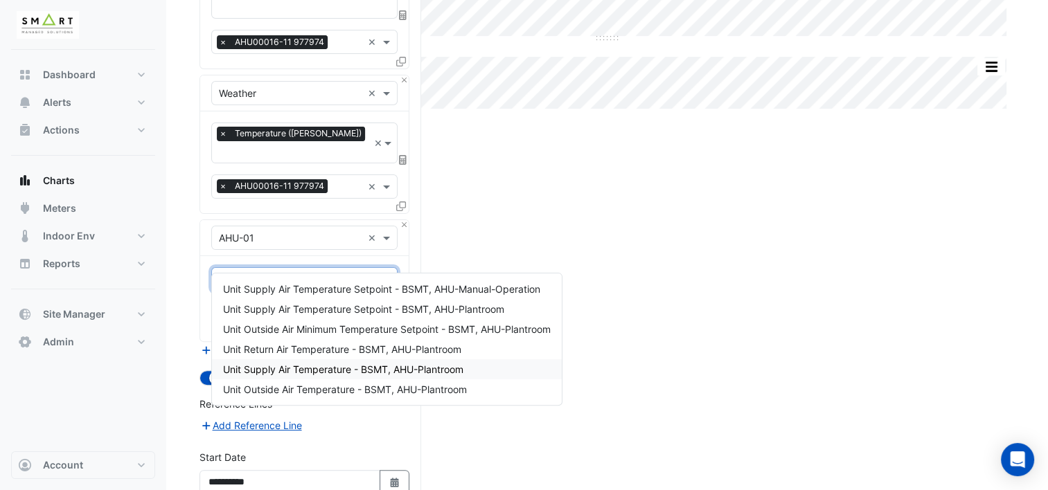
click at [374, 371] on span "Unit Supply Air Temperature - BSMT, AHU-Plantroom" at bounding box center [343, 370] width 240 height 12
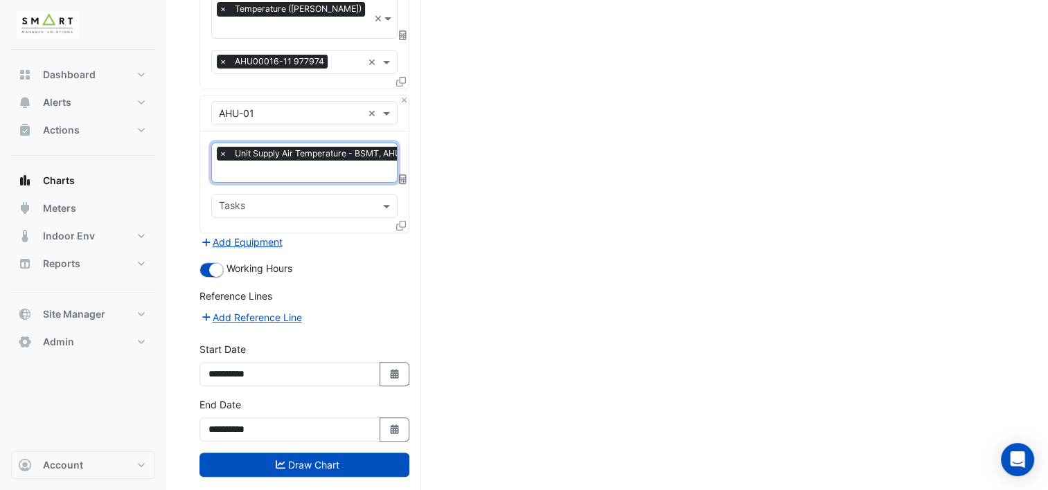
scroll to position [402, 0]
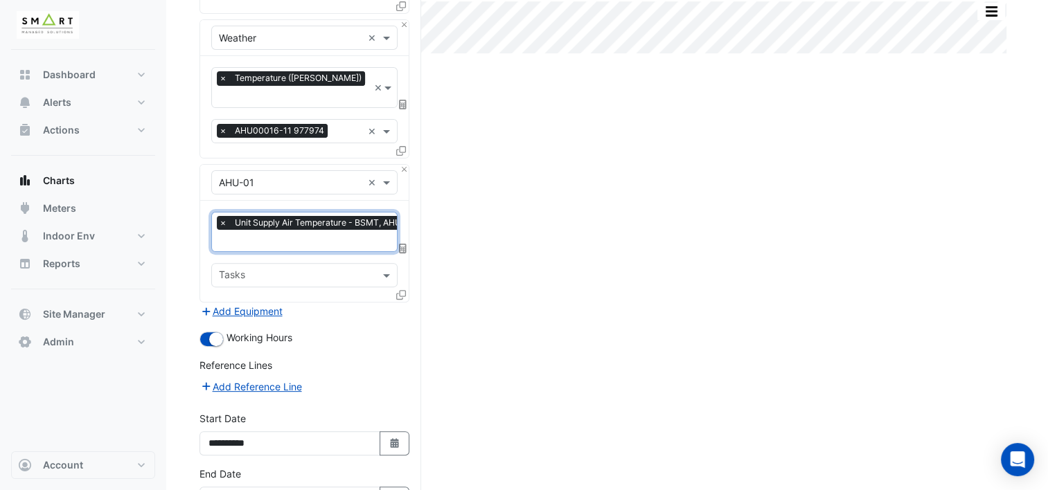
click at [403, 146] on icon at bounding box center [401, 151] width 10 height 10
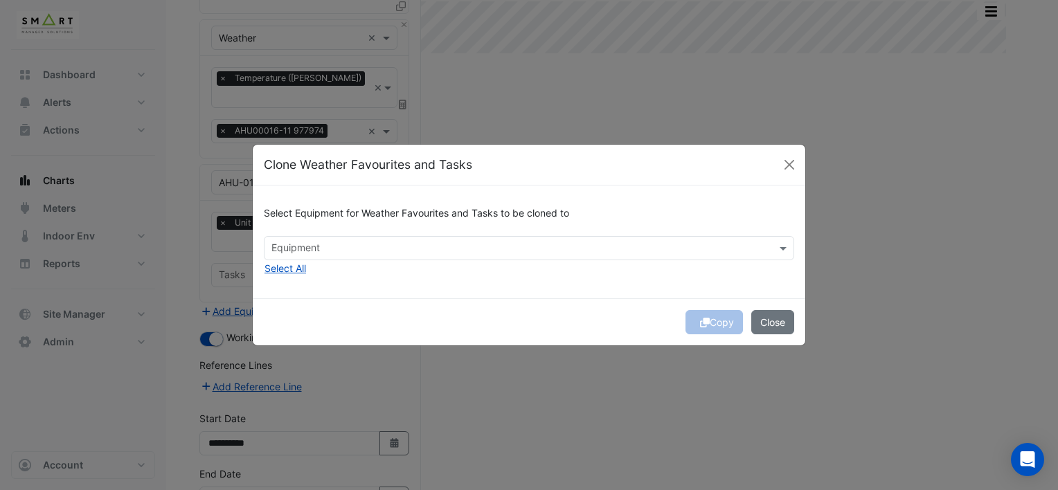
click at [775, 324] on button "Close" at bounding box center [772, 322] width 43 height 24
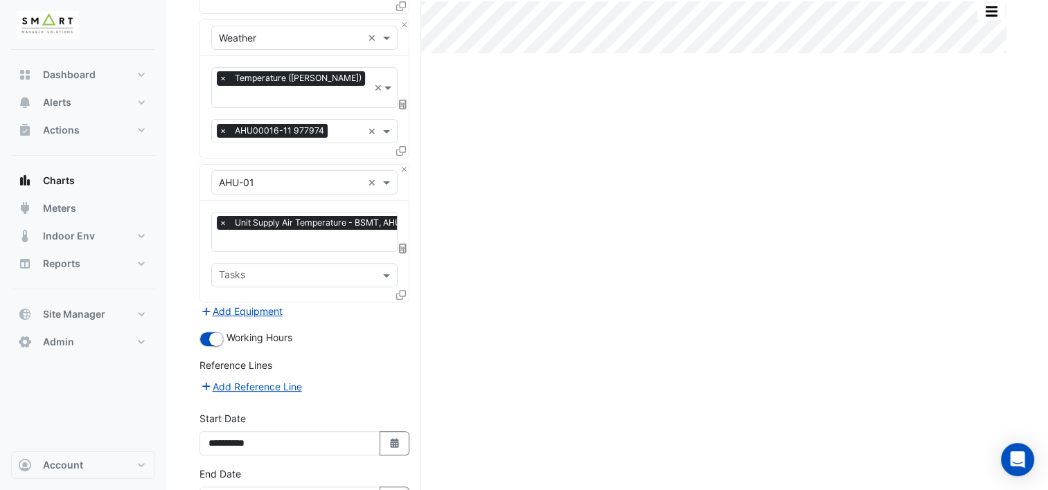
click at [404, 290] on icon at bounding box center [401, 295] width 10 height 10
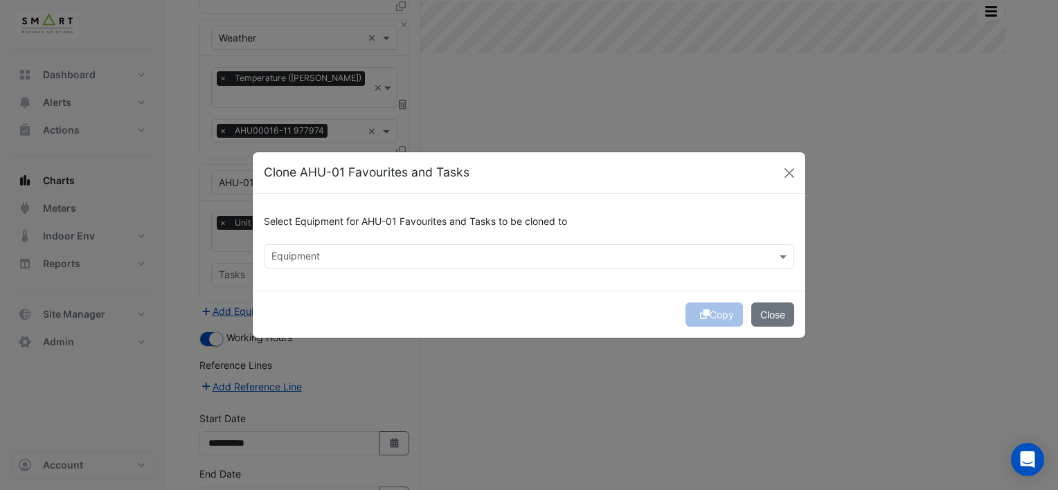
click at [405, 260] on input "text" at bounding box center [520, 258] width 499 height 15
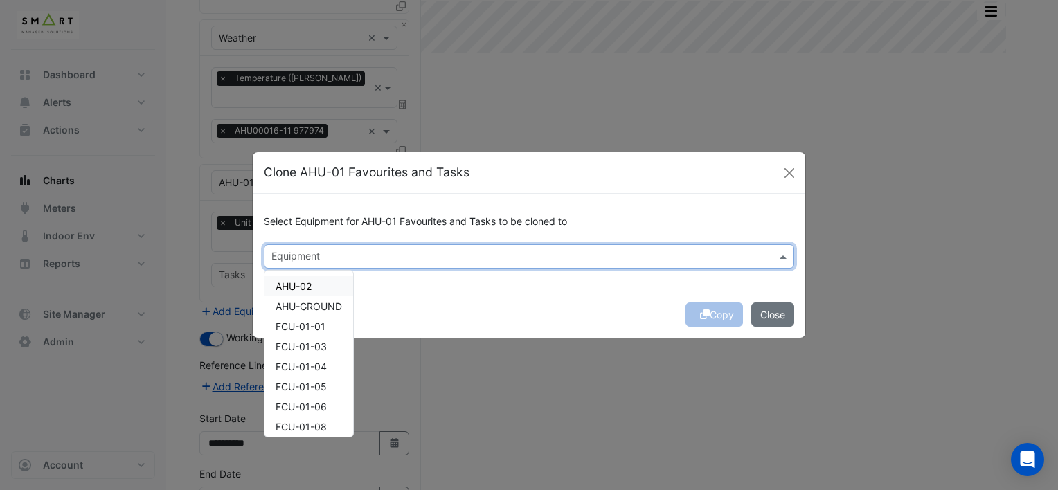
click at [332, 287] on div "AHU-02" at bounding box center [309, 286] width 89 height 20
click at [530, 305] on div "Copy Close" at bounding box center [529, 314] width 553 height 47
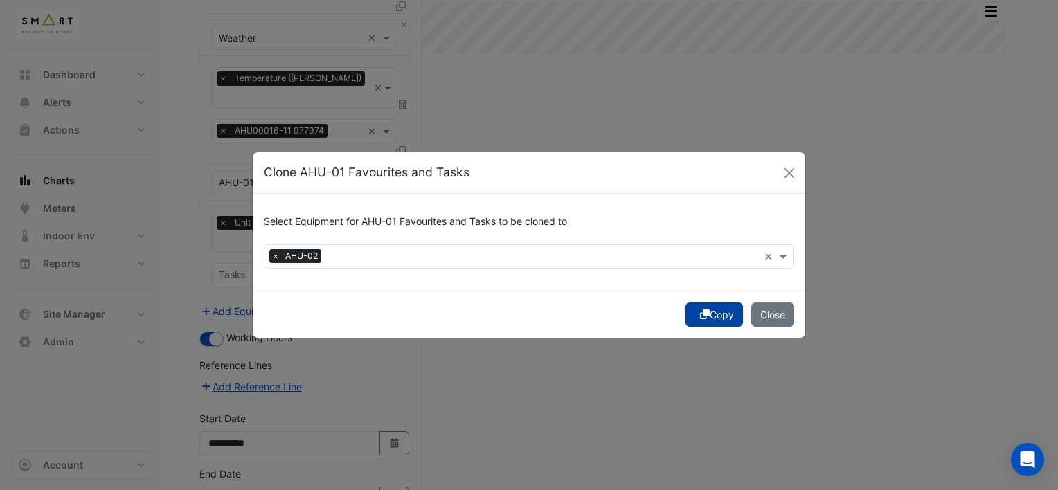
click at [695, 316] on button "Copy" at bounding box center [713, 315] width 57 height 24
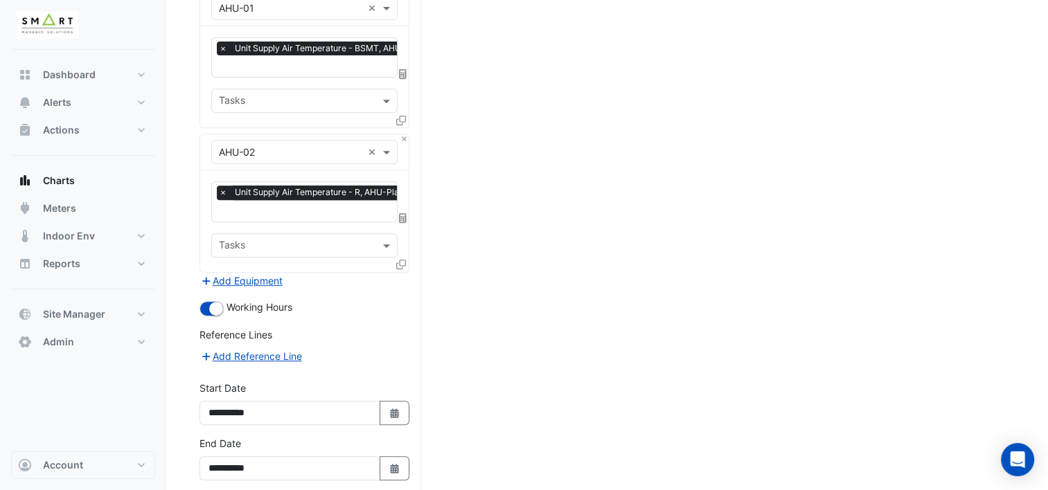
scroll to position [613, 0]
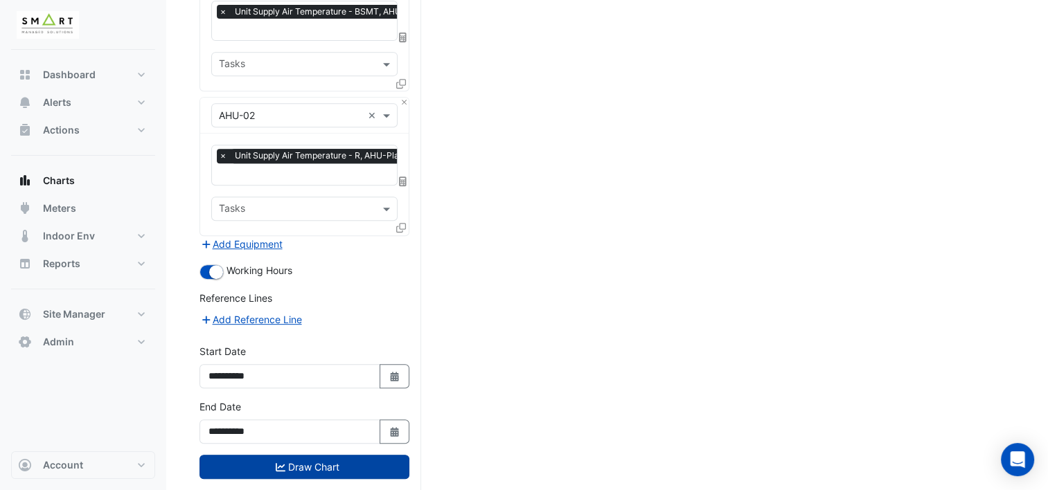
drag, startPoint x: 284, startPoint y: 440, endPoint x: 314, endPoint y: 438, distance: 30.6
click at [285, 455] on button "Draw Chart" at bounding box center [304, 467] width 210 height 24
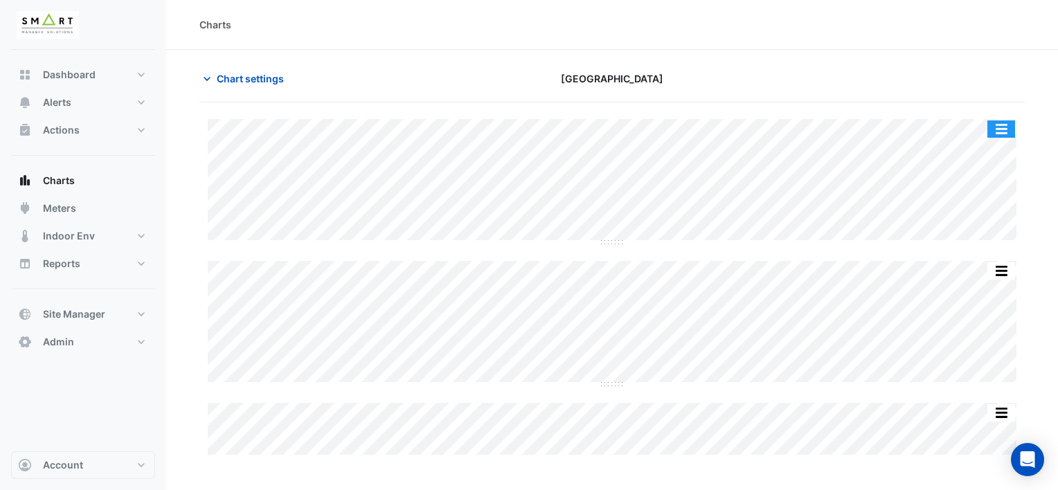
click at [1005, 125] on button "button" at bounding box center [1001, 128] width 28 height 17
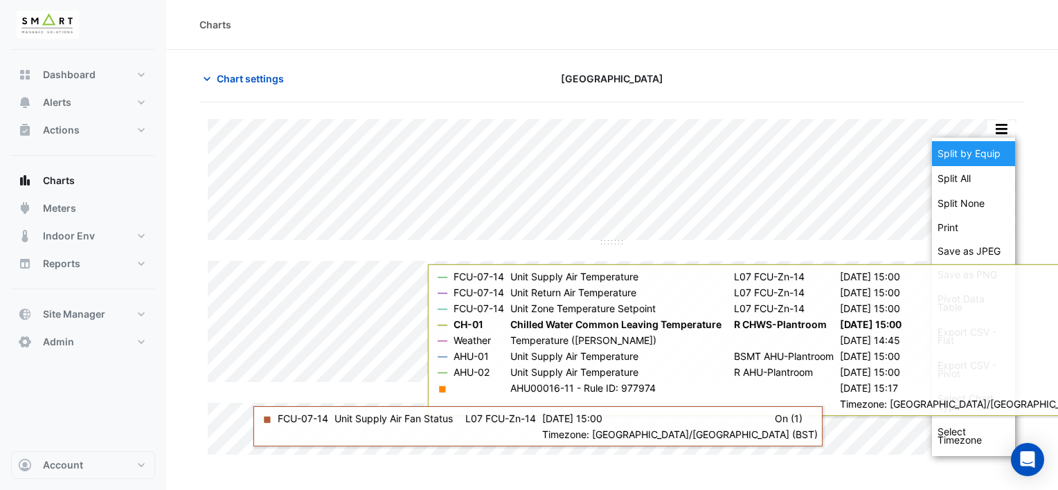
drag, startPoint x: 991, startPoint y: 150, endPoint x: 976, endPoint y: 84, distance: 66.7
click at [991, 150] on div "Split by Equip" at bounding box center [973, 153] width 83 height 25
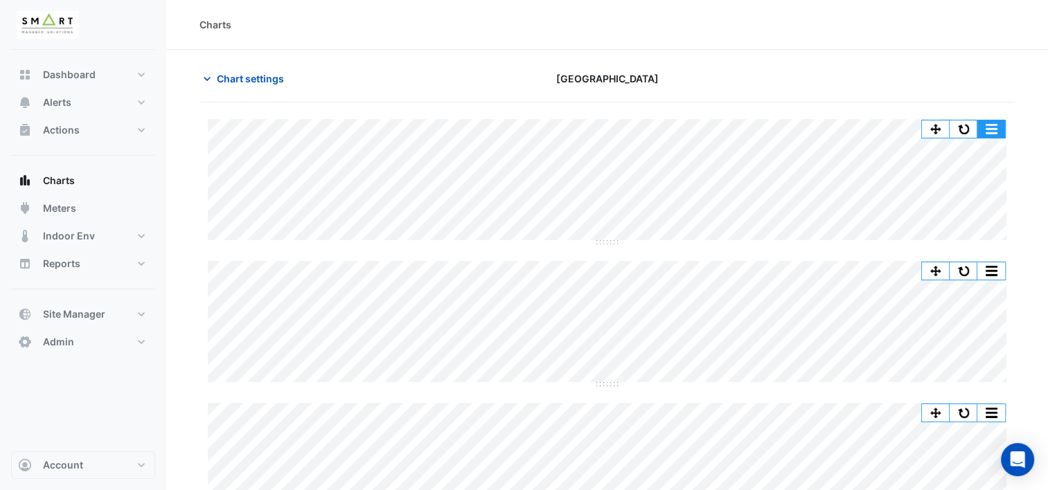
click at [998, 125] on button "button" at bounding box center [991, 128] width 28 height 17
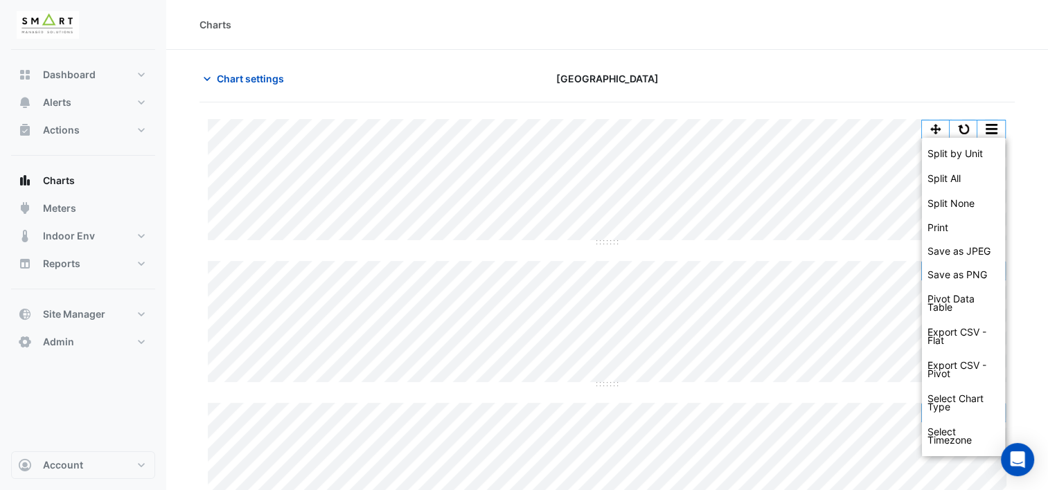
click at [1000, 73] on div at bounding box center [884, 78] width 277 height 24
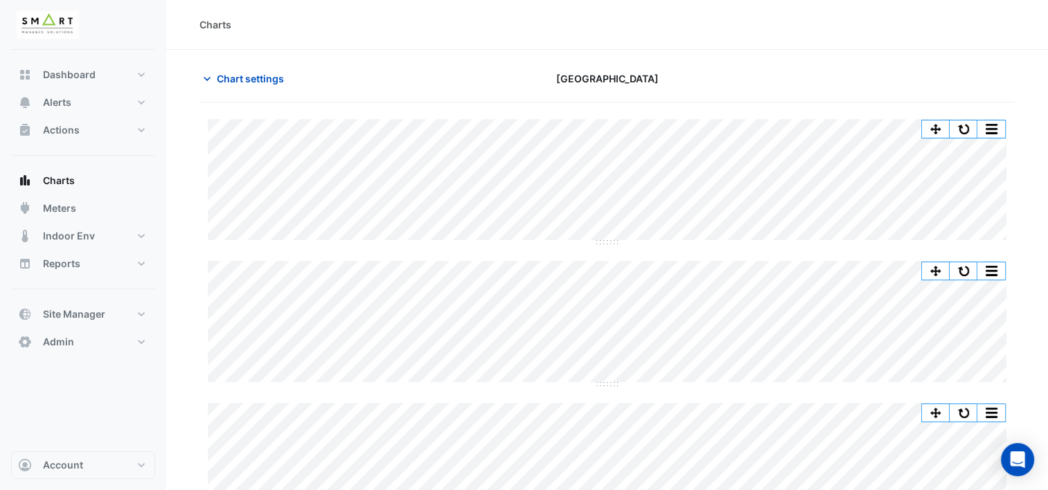
click at [933, 18] on div "Charts" at bounding box center [606, 24] width 815 height 15
click at [998, 125] on button "button" at bounding box center [991, 128] width 28 height 17
click at [989, 128] on button "button" at bounding box center [991, 128] width 28 height 17
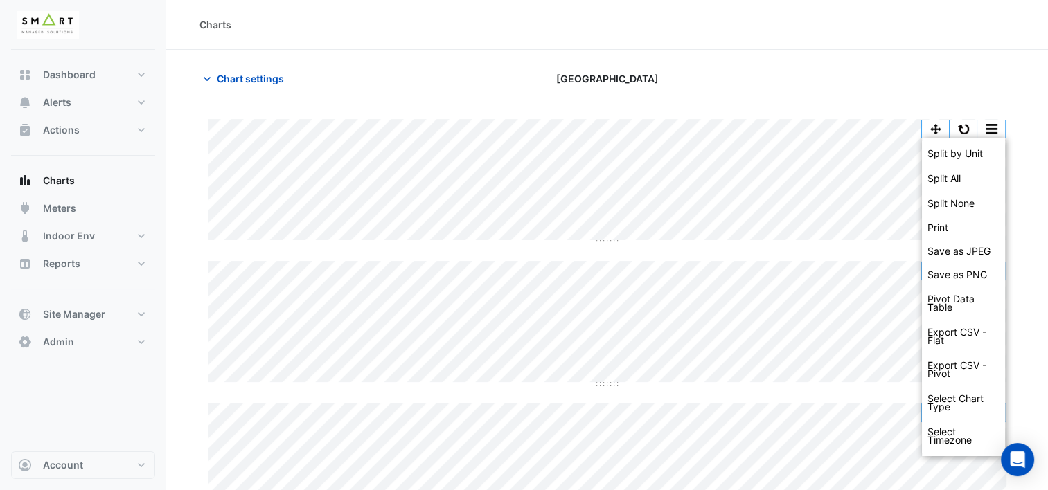
click at [1007, 98] on div "Chart settings Thames Tower" at bounding box center [606, 84] width 815 height 36
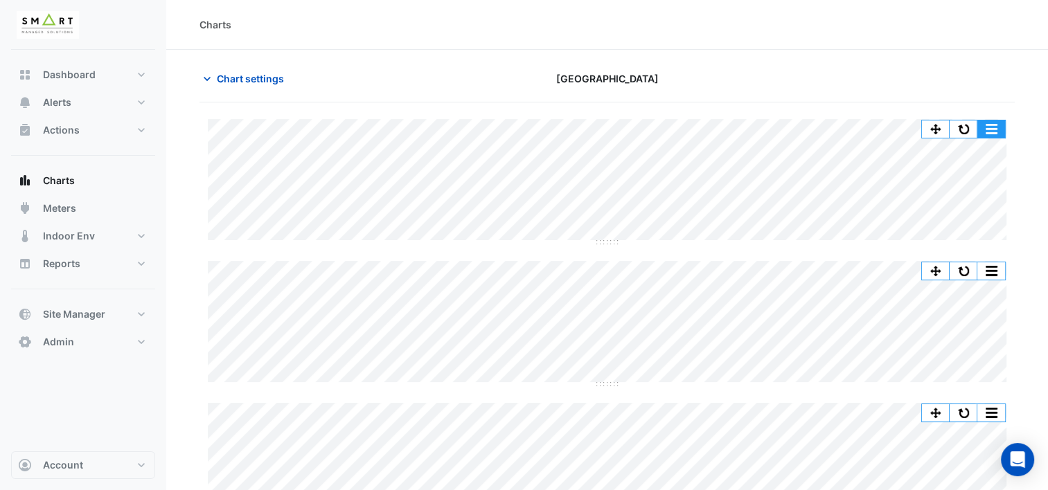
click at [991, 126] on button "button" at bounding box center [991, 128] width 28 height 17
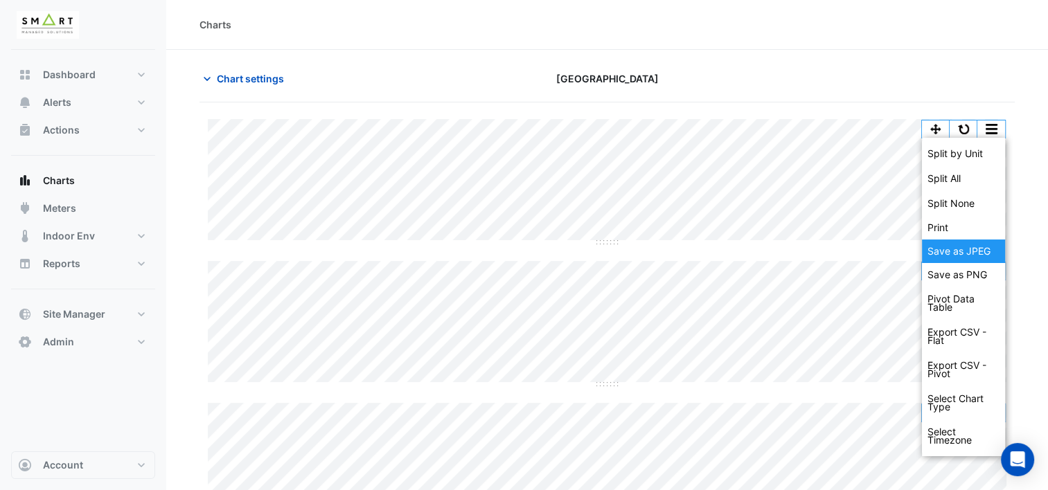
click at [967, 247] on div "Save as JPEG" at bounding box center [963, 252] width 83 height 24
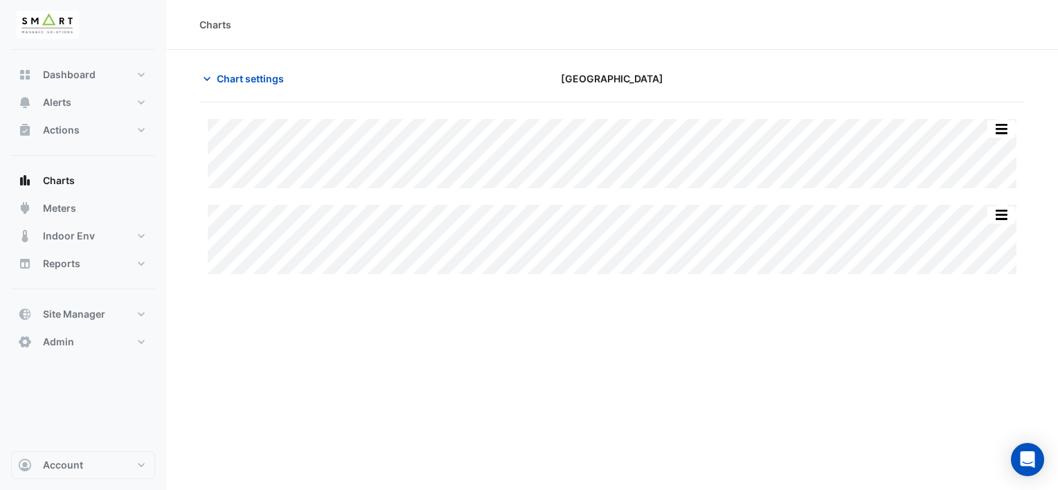
click at [332, 191] on div "Split All Split None Print Save as JPEG Save as PNG Pivot Data Table Export CSV…" at bounding box center [611, 196] width 825 height 155
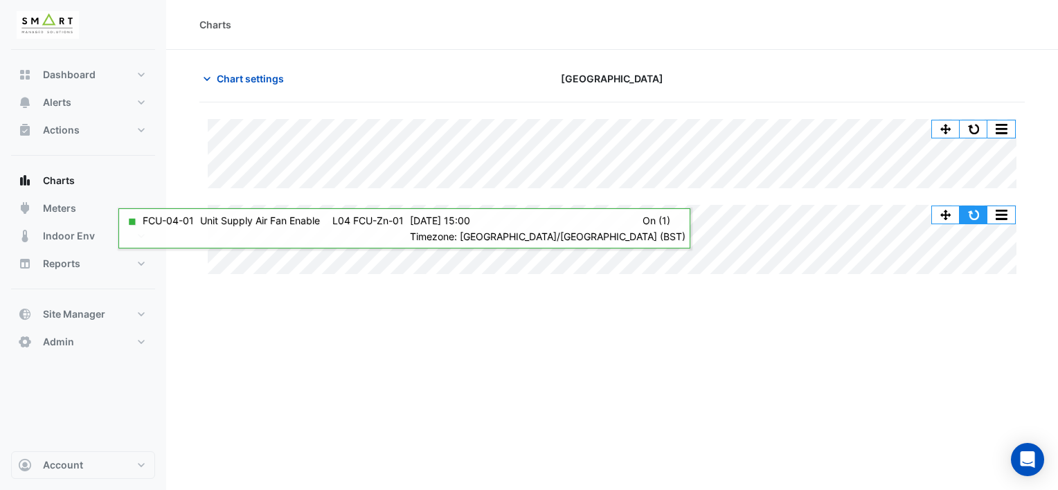
click at [971, 215] on button "button" at bounding box center [974, 214] width 28 height 17
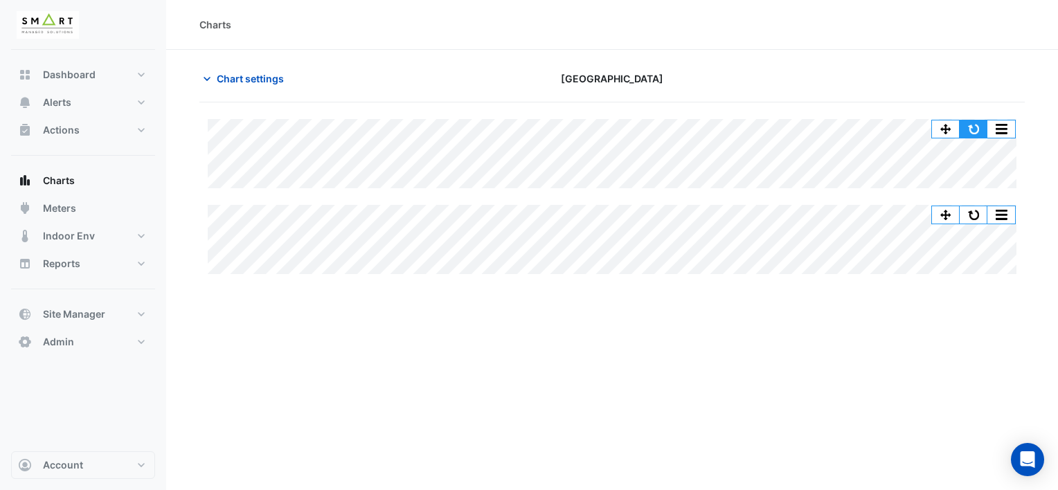
click at [970, 130] on button "button" at bounding box center [974, 128] width 28 height 17
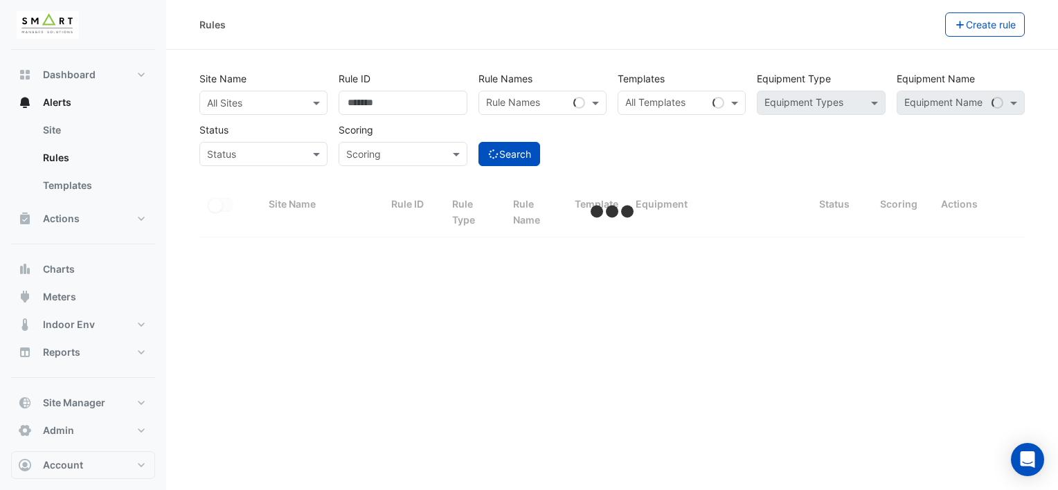
select select "***"
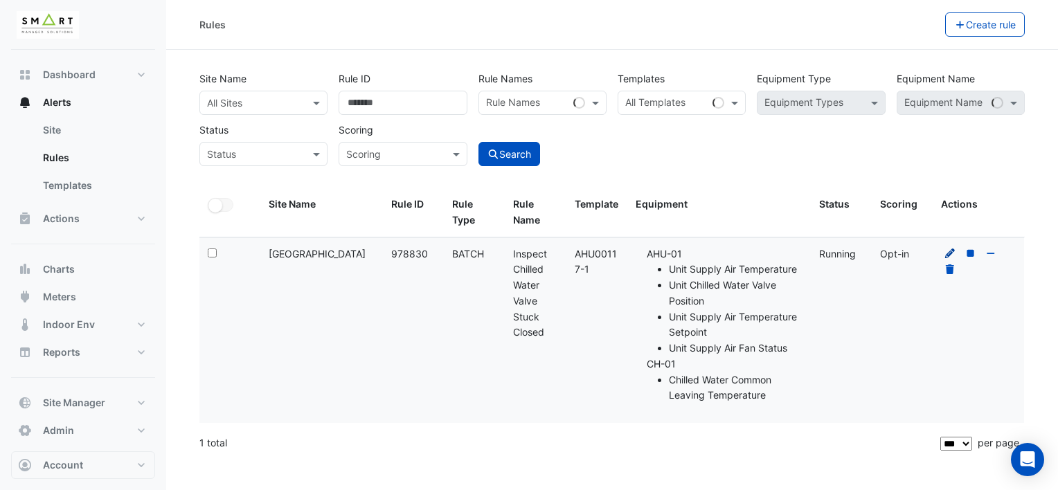
click at [951, 254] on icon at bounding box center [950, 254] width 10 height 10
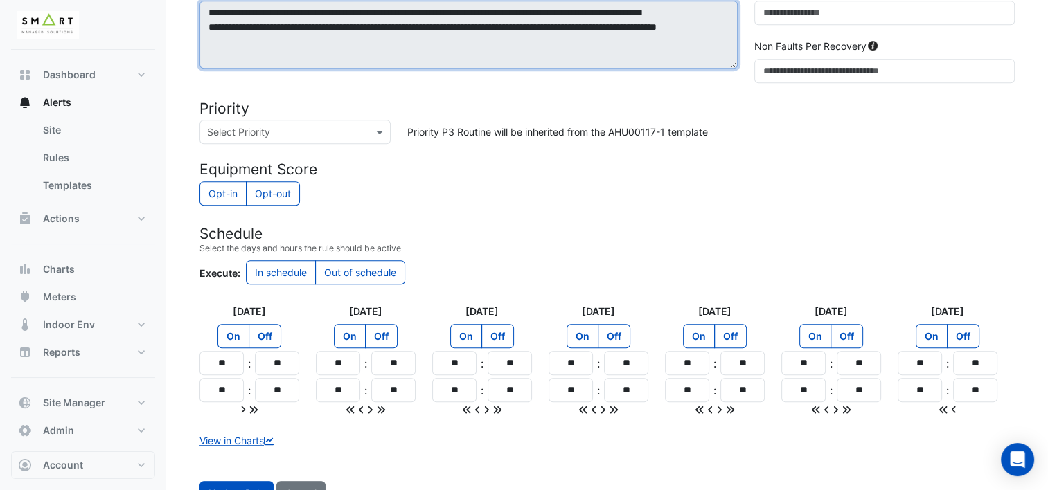
scroll to position [788, 0]
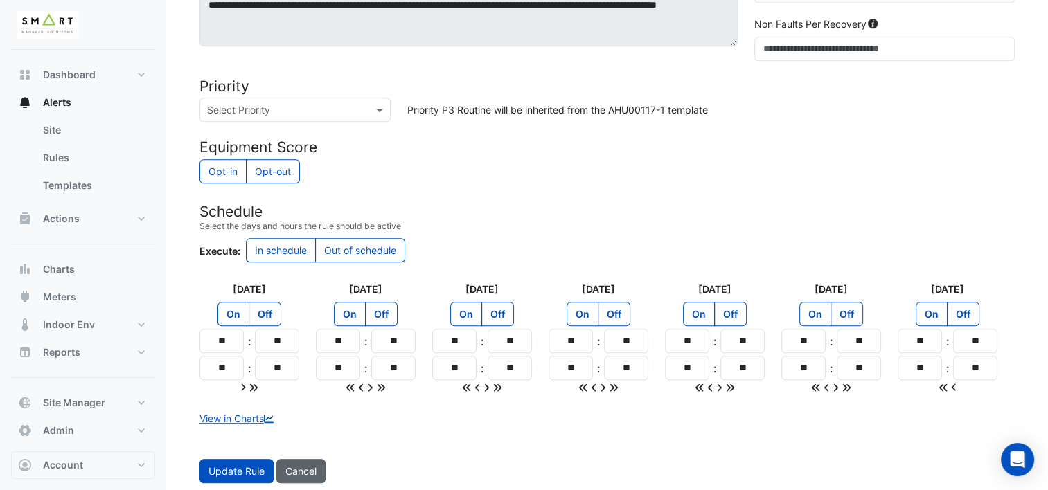
click at [301, 470] on button "Cancel" at bounding box center [300, 471] width 49 height 24
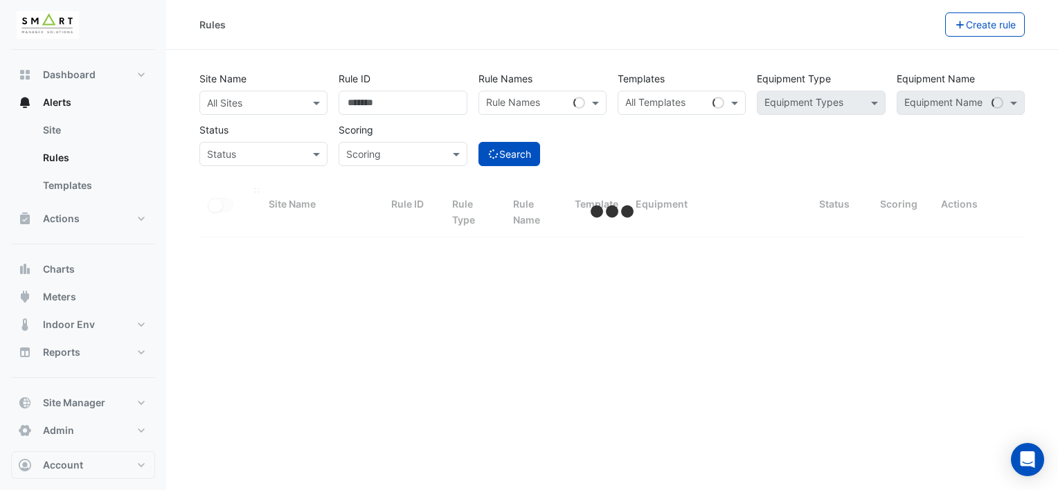
select select "***"
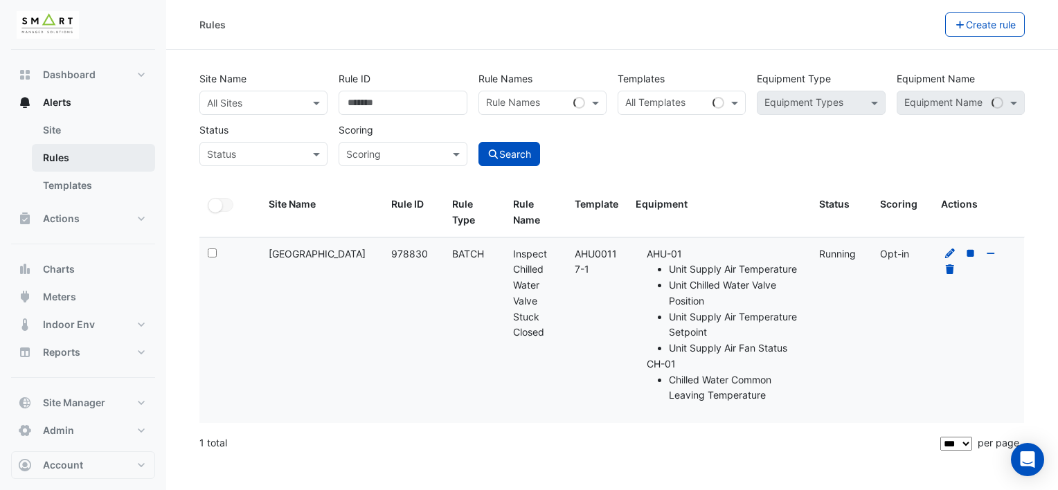
click at [100, 163] on link "Rules" at bounding box center [93, 158] width 123 height 28
drag, startPoint x: 589, startPoint y: 274, endPoint x: 573, endPoint y: 256, distance: 24.0
click at [573, 256] on datatable-body-cell "Template: AHU00117-1" at bounding box center [596, 331] width 61 height 186
copy div "AHU00117-1"
click at [1012, 22] on button "Create rule" at bounding box center [985, 24] width 80 height 24
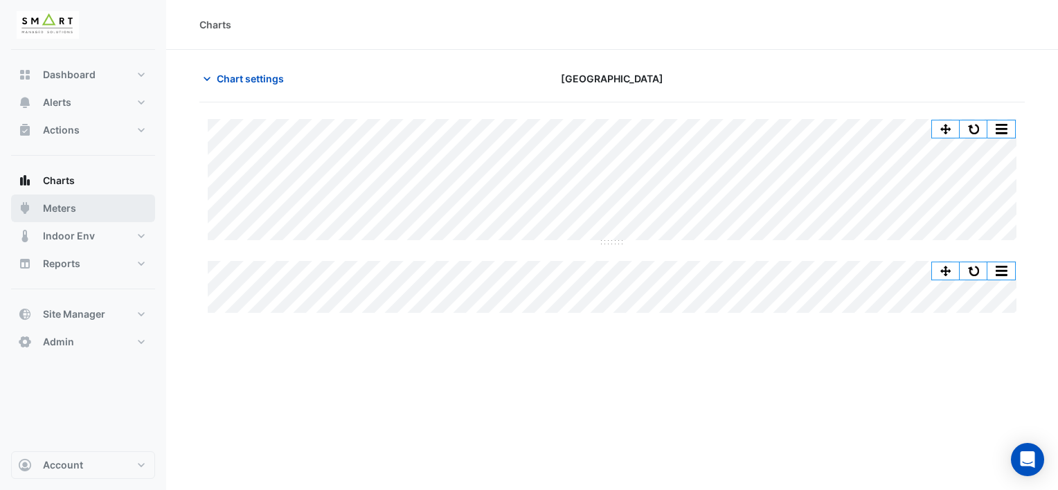
click at [62, 205] on span "Meters" at bounding box center [59, 208] width 33 height 14
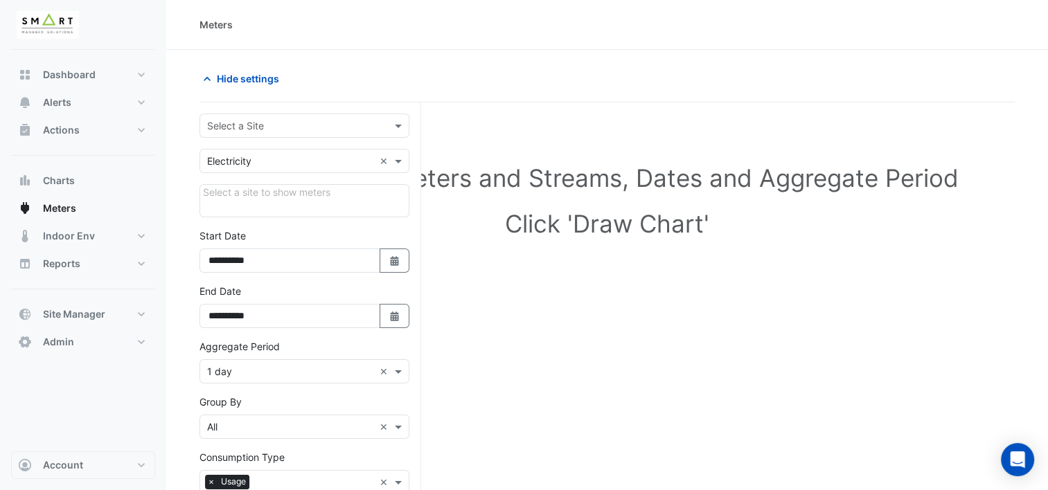
click at [343, 123] on input "text" at bounding box center [290, 126] width 167 height 15
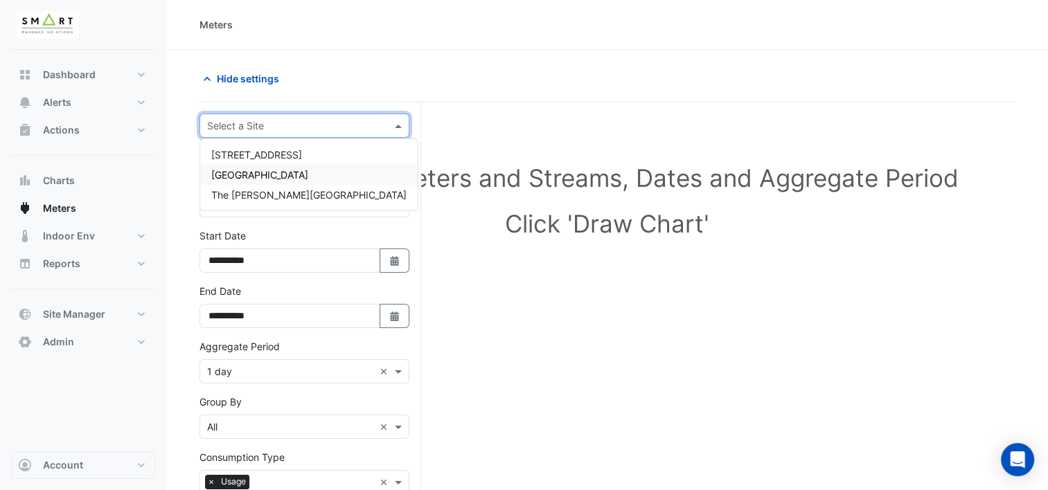
drag, startPoint x: 335, startPoint y: 150, endPoint x: 328, endPoint y: 170, distance: 21.2
click at [328, 170] on div "12 Hammersmith Grove Thames Tower The Porter Building" at bounding box center [308, 175] width 217 height 60
click at [328, 170] on div "[GEOGRAPHIC_DATA]" at bounding box center [308, 175] width 217 height 20
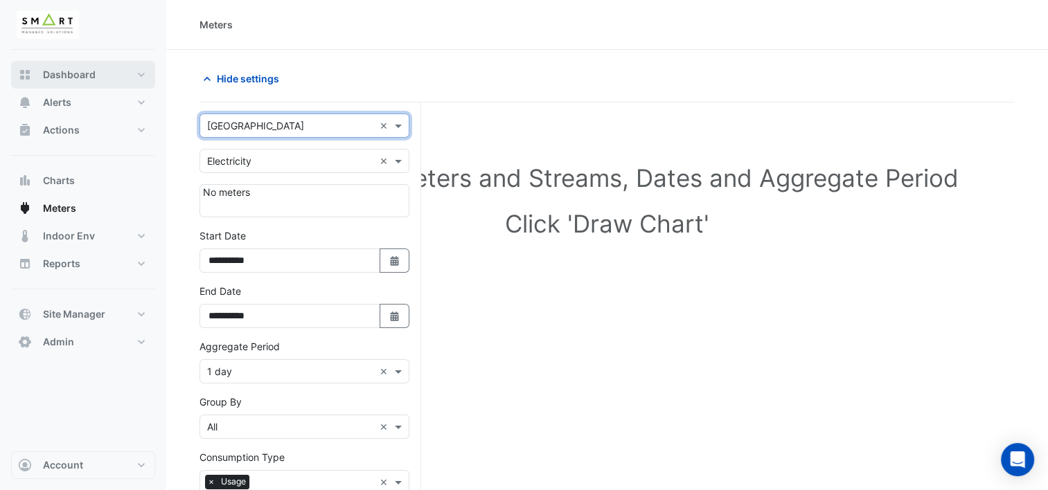
click at [72, 75] on span "Dashboard" at bounding box center [69, 75] width 53 height 14
select select "***"
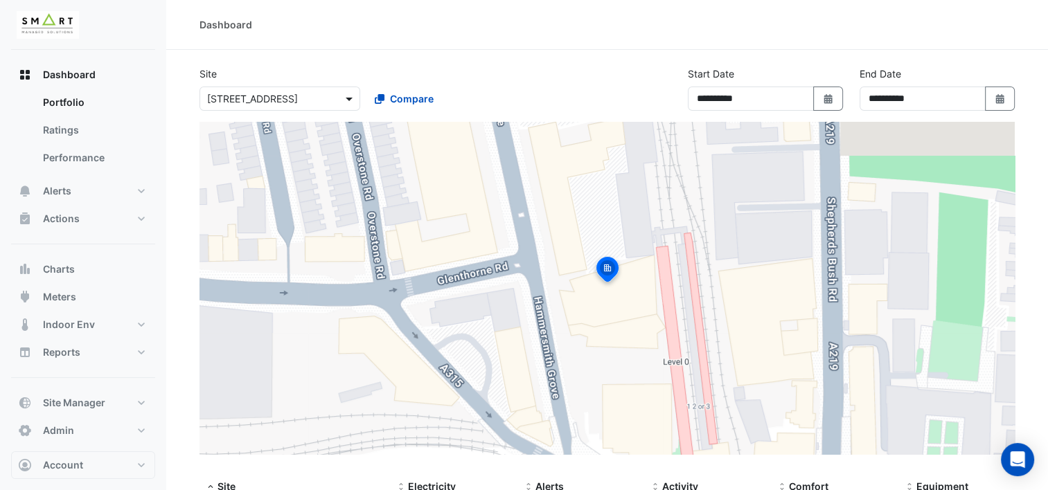
click at [343, 105] on span at bounding box center [350, 98] width 17 height 15
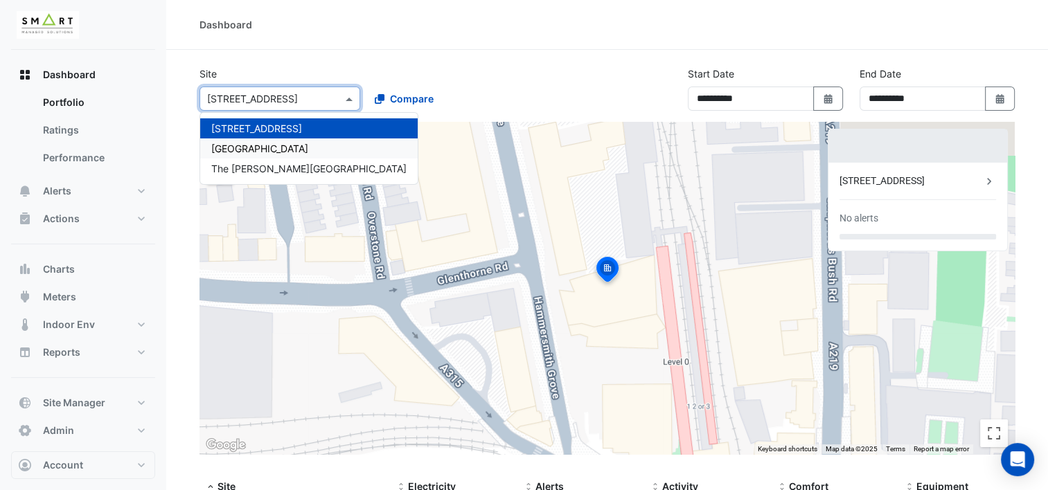
click at [298, 150] on div "[GEOGRAPHIC_DATA]" at bounding box center [308, 148] width 217 height 20
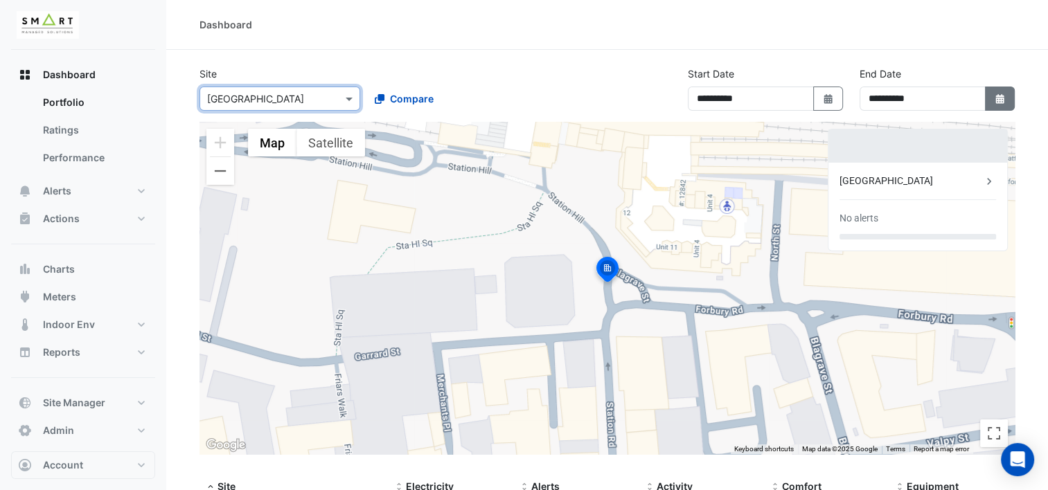
click at [997, 102] on icon "button" at bounding box center [999, 99] width 8 height 10
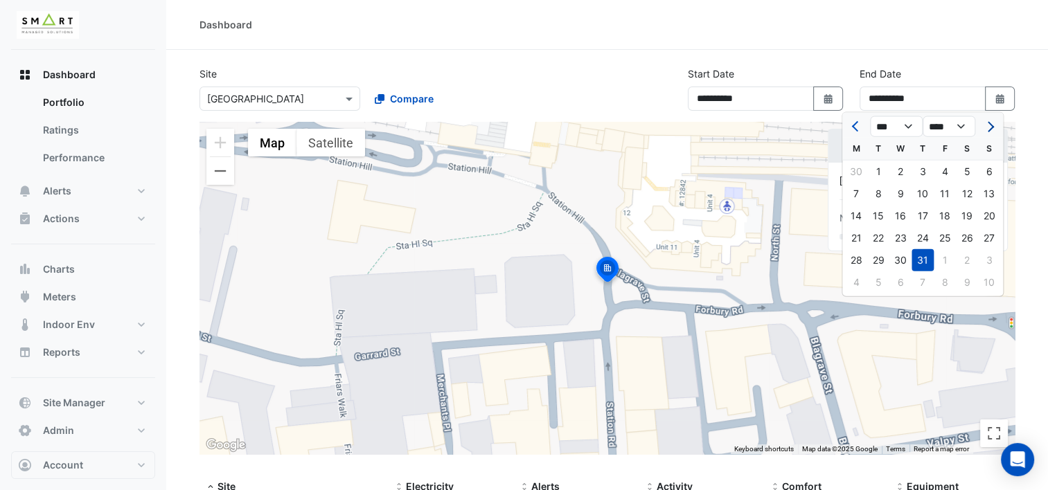
click at [986, 132] on button "Next month" at bounding box center [988, 127] width 17 height 22
select select "*"
click at [874, 215] on div "12" at bounding box center [878, 216] width 22 height 22
type input "**********"
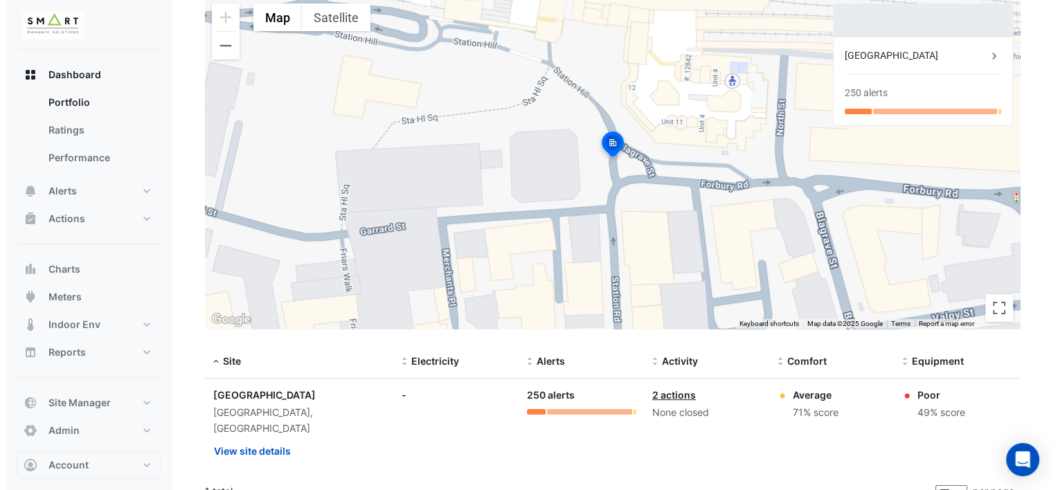
scroll to position [128, 0]
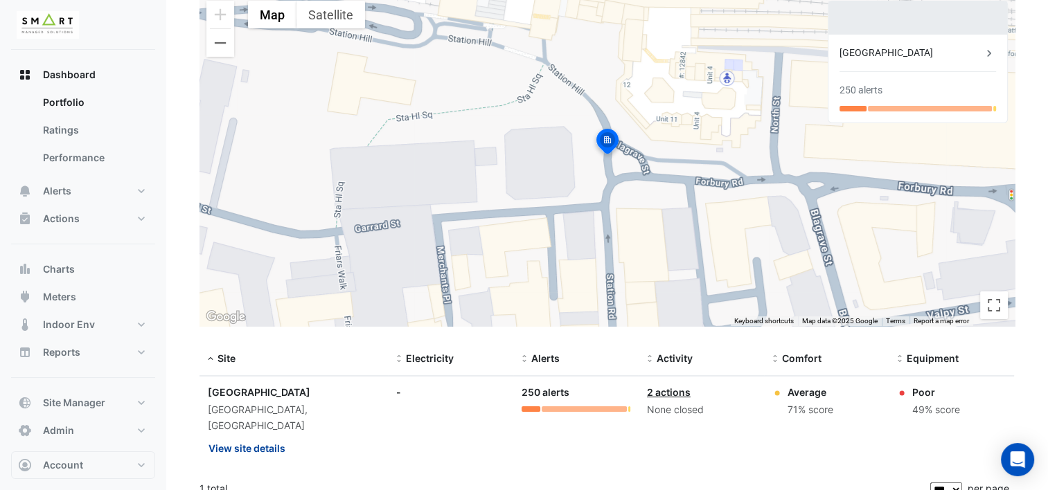
click at [262, 436] on button "View site details" at bounding box center [247, 448] width 78 height 24
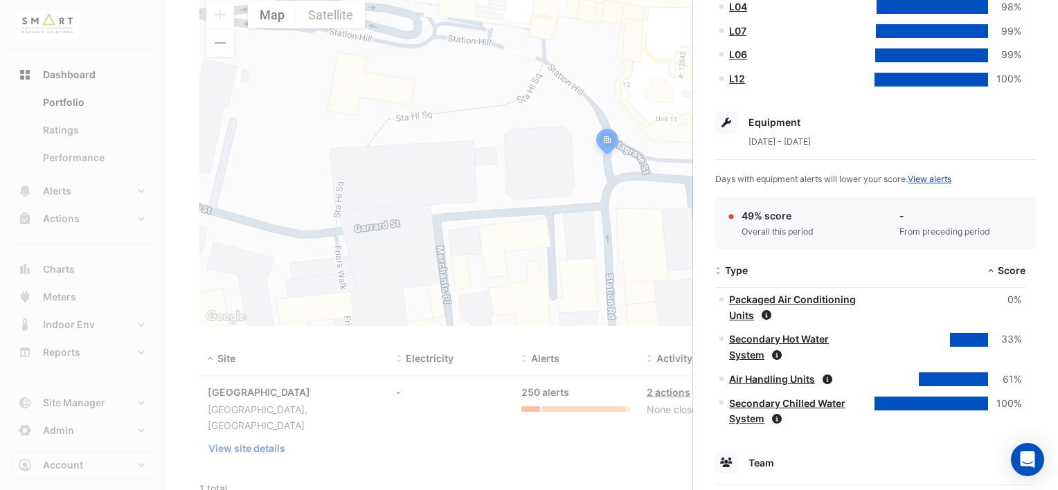
scroll to position [800, 0]
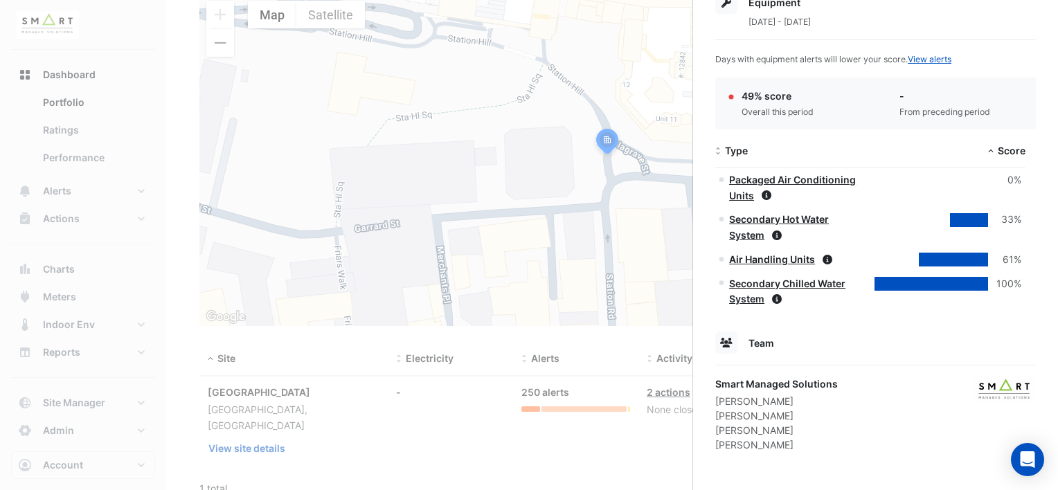
click at [784, 258] on link "Air Handling Units" at bounding box center [772, 259] width 86 height 12
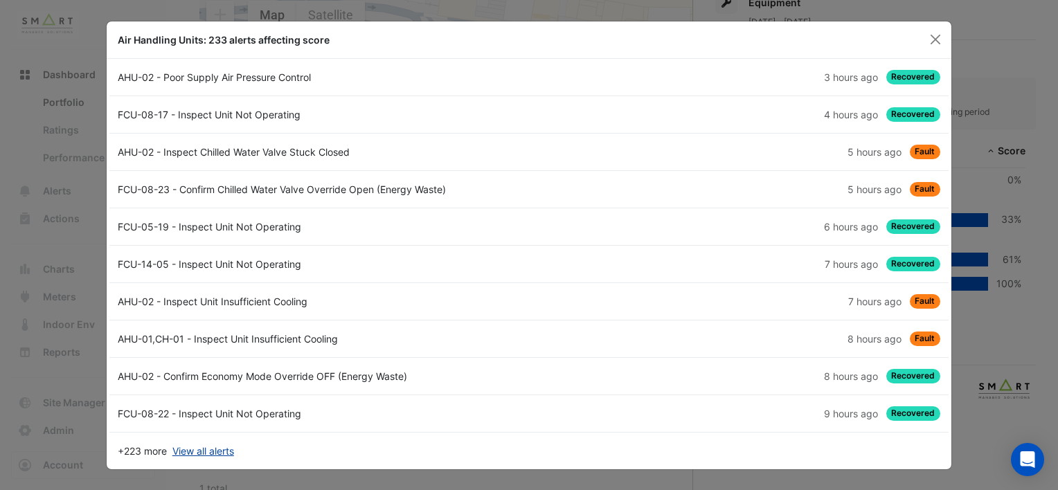
click at [208, 451] on link "View all alerts" at bounding box center [203, 451] width 62 height 15
click at [934, 36] on button "Close" at bounding box center [935, 39] width 21 height 21
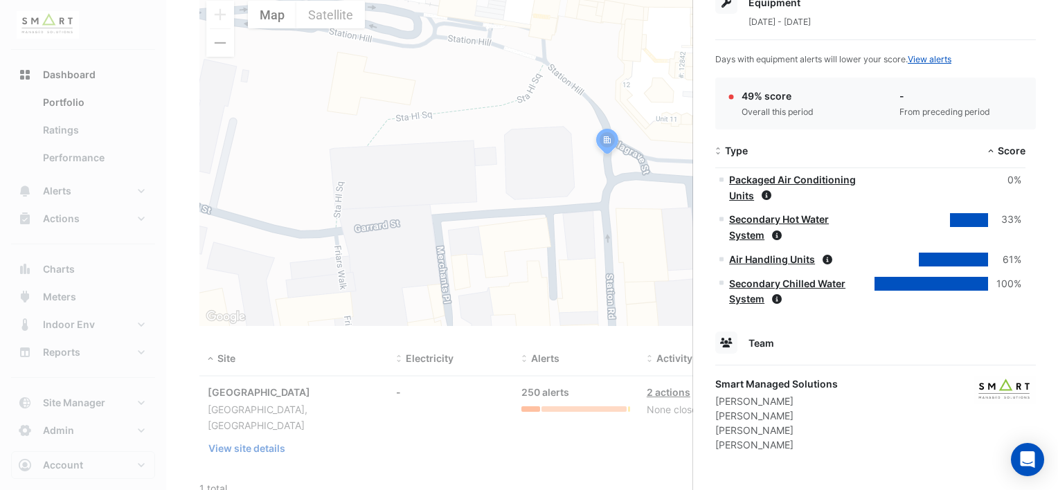
click at [756, 222] on link "Secondary Hot Water System" at bounding box center [779, 227] width 100 height 28
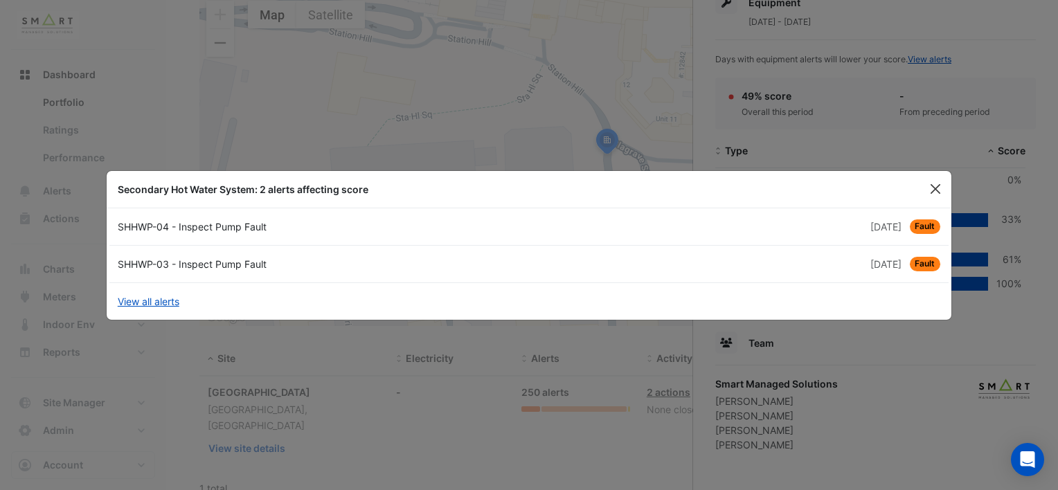
click at [938, 184] on button "Close" at bounding box center [935, 189] width 21 height 21
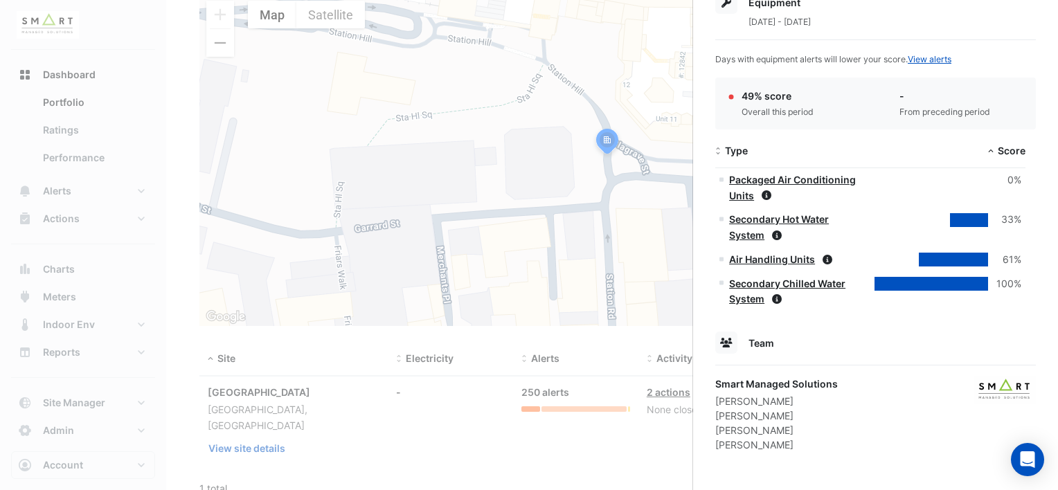
click at [766, 278] on link "Secondary Chilled Water System" at bounding box center [787, 292] width 116 height 28
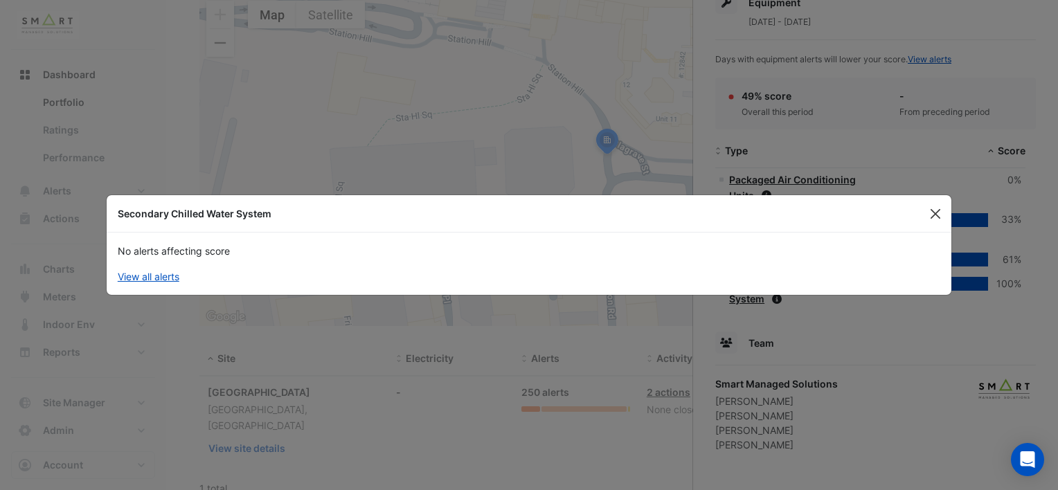
click at [940, 210] on button "Close" at bounding box center [935, 214] width 21 height 21
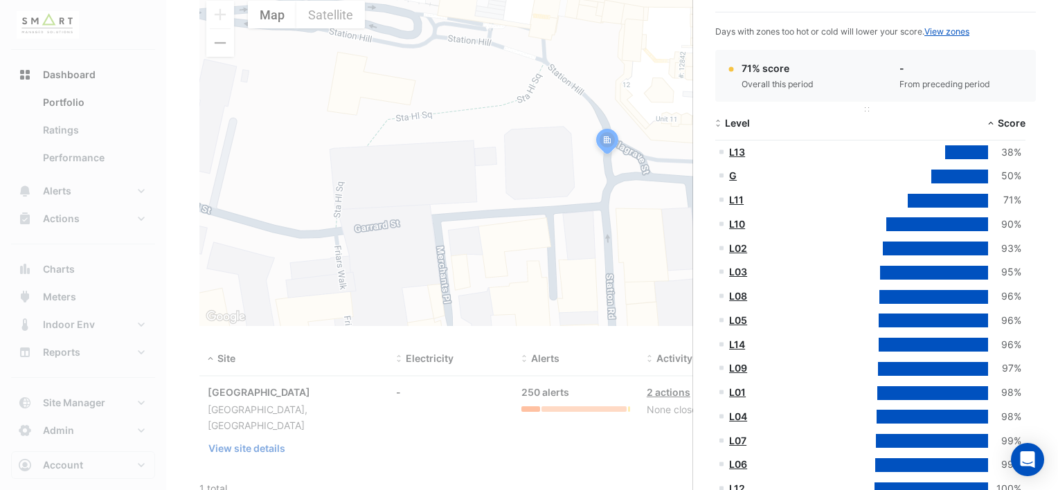
scroll to position [247, 0]
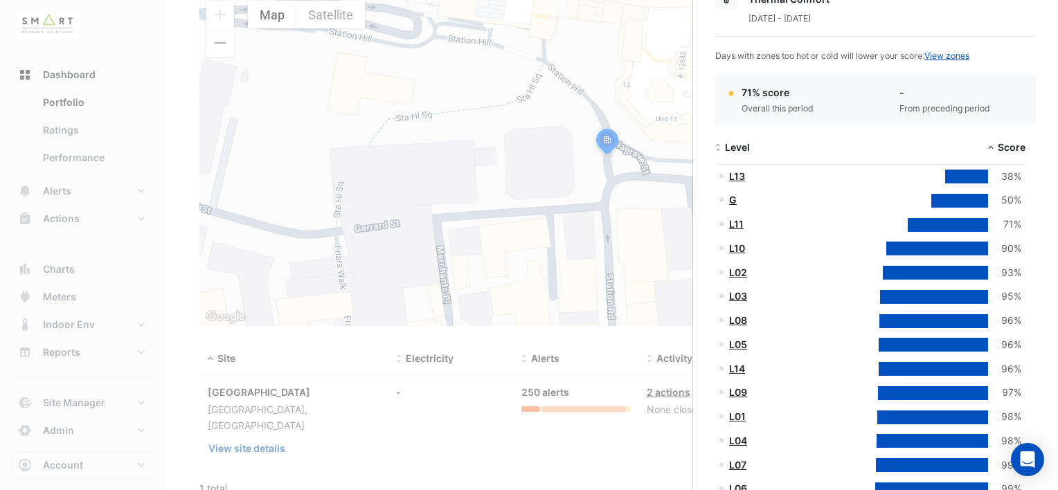
click at [734, 198] on link "G" at bounding box center [733, 200] width 8 height 12
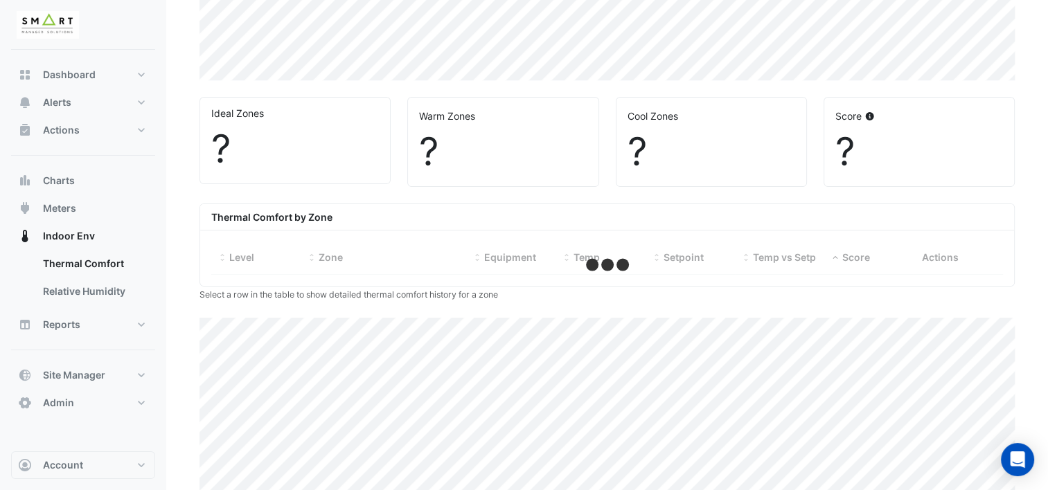
scroll to position [415, 0]
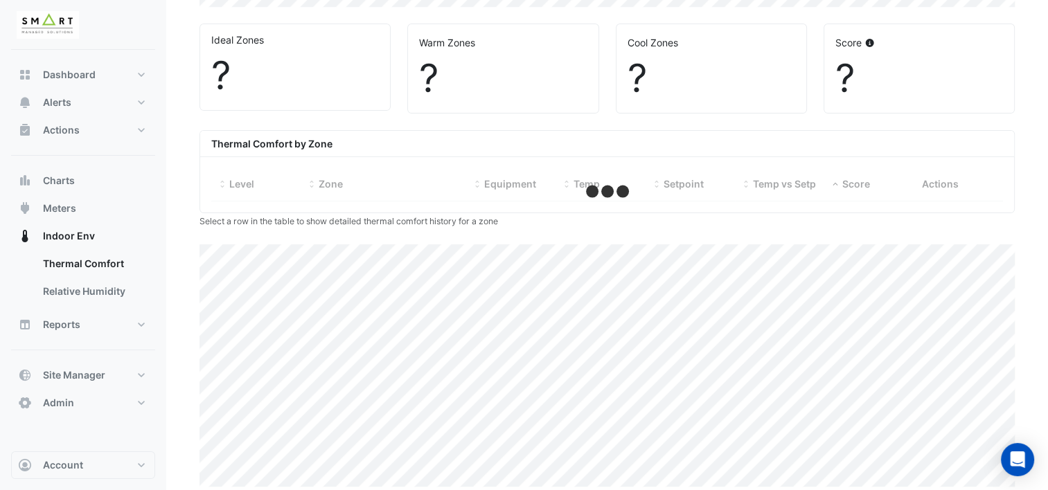
select select "***"
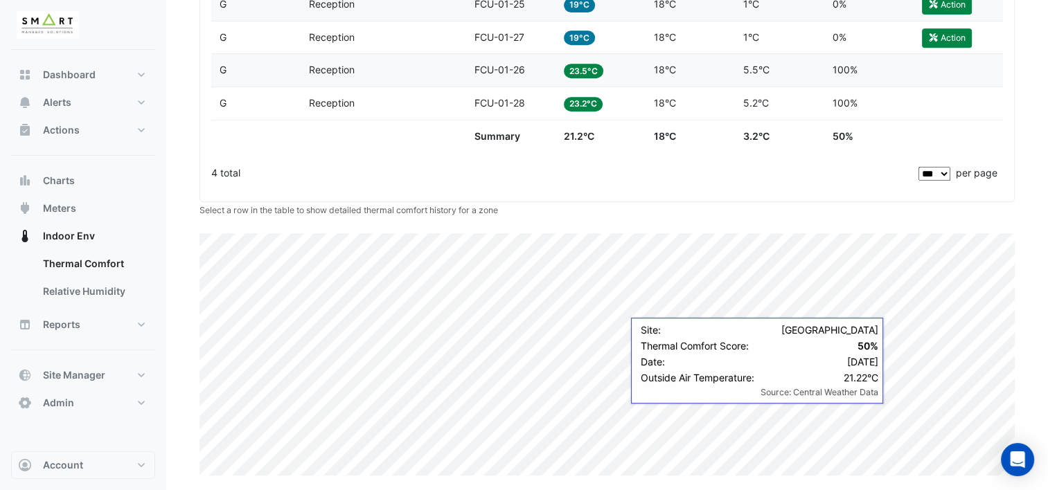
scroll to position [630, 0]
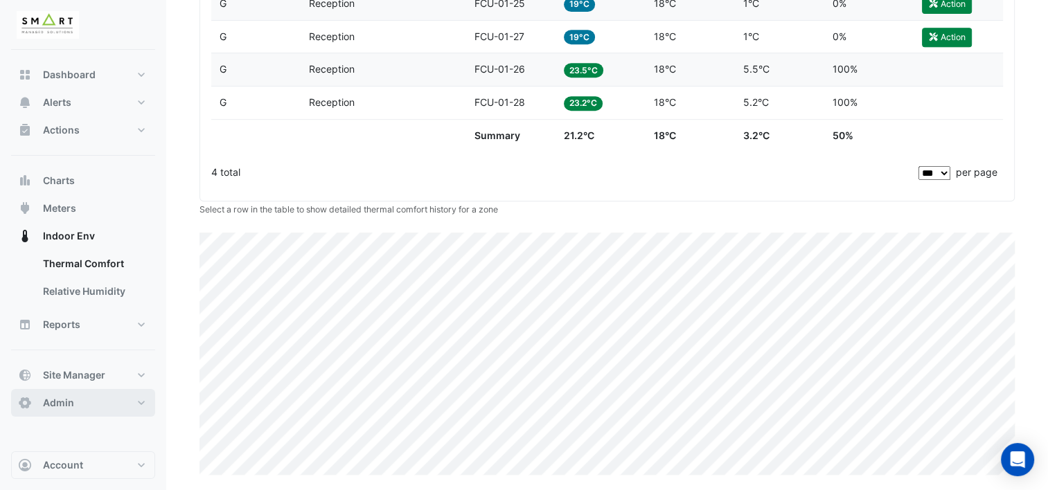
click at [141, 395] on button "Admin" at bounding box center [83, 403] width 144 height 28
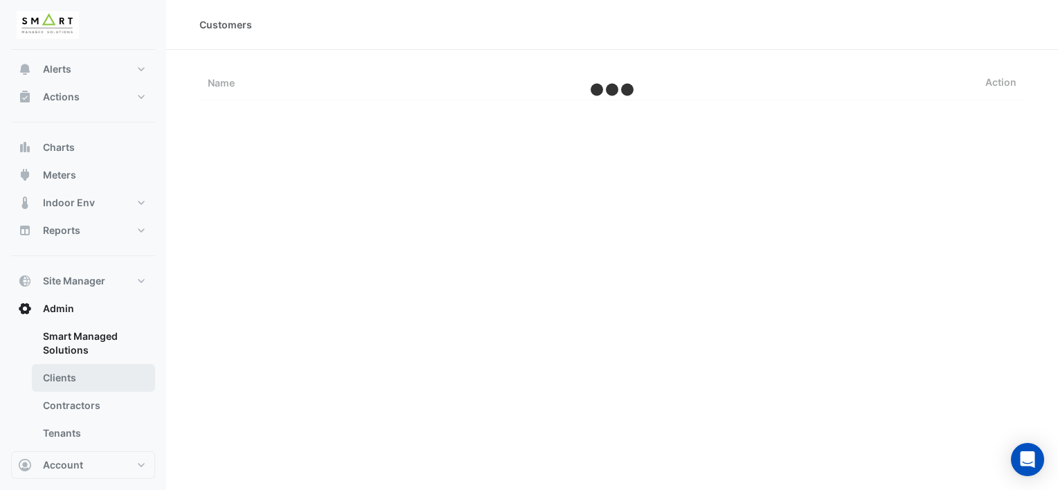
scroll to position [50, 0]
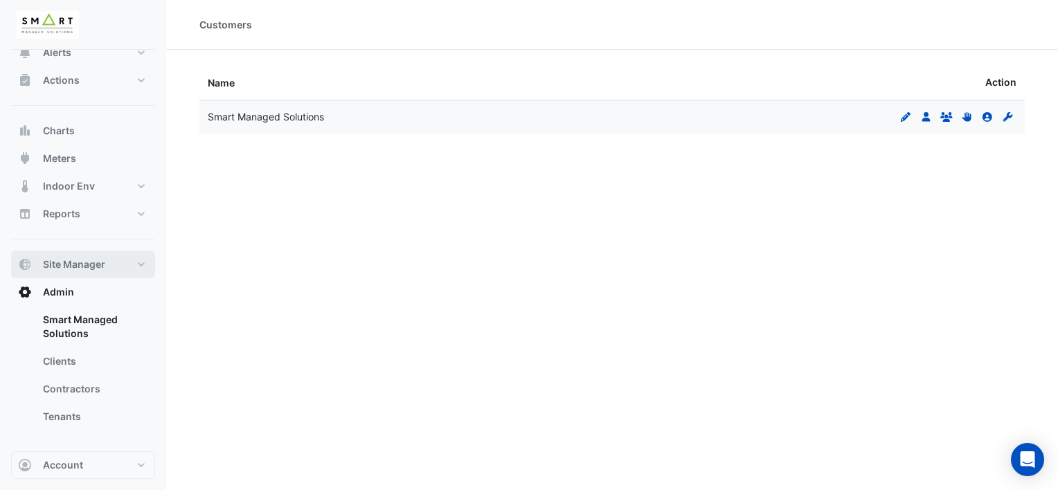
click at [139, 266] on button "Site Manager" at bounding box center [83, 265] width 144 height 28
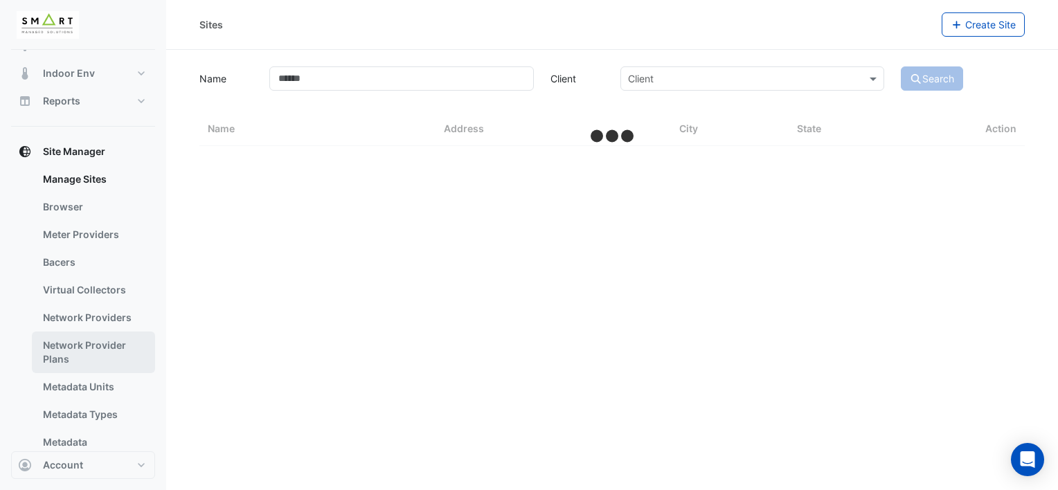
scroll to position [285, 0]
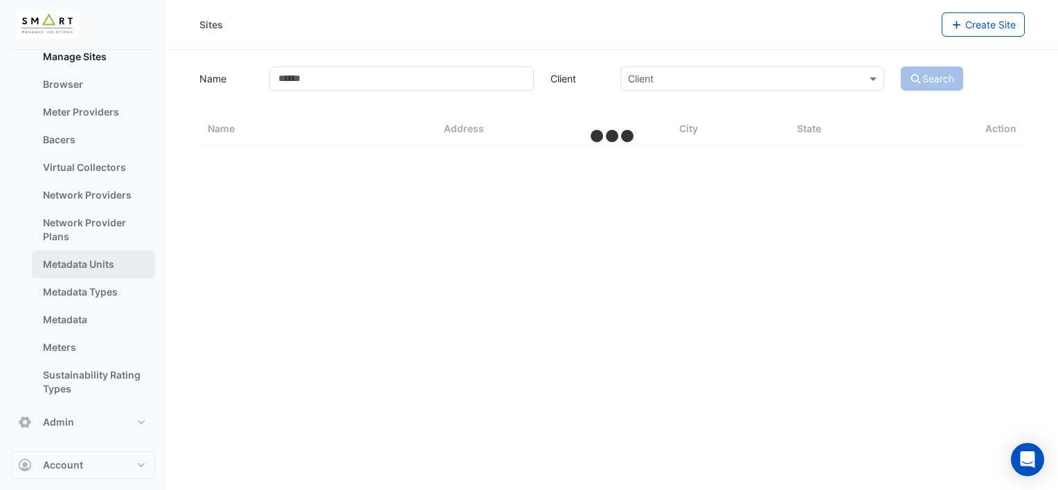
select select "***"
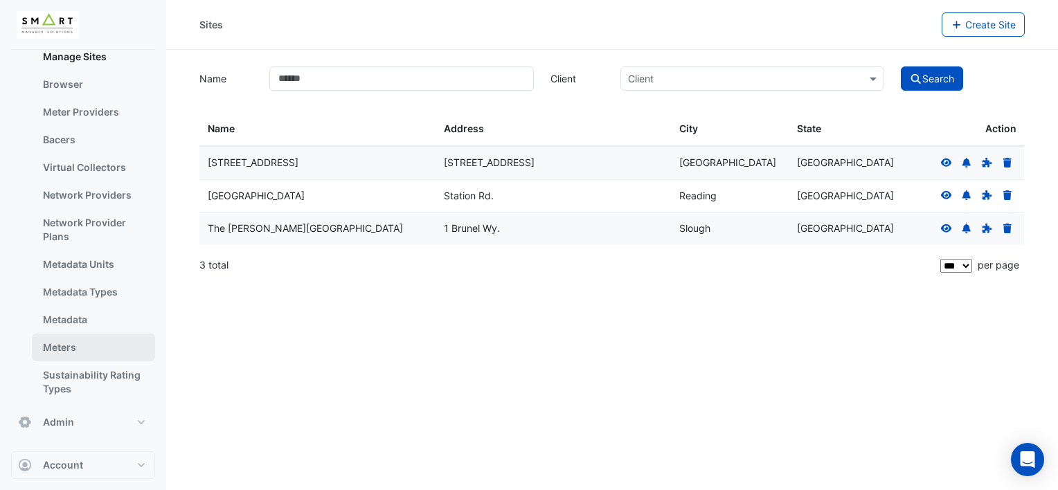
click at [55, 342] on link "Meters" at bounding box center [93, 348] width 123 height 28
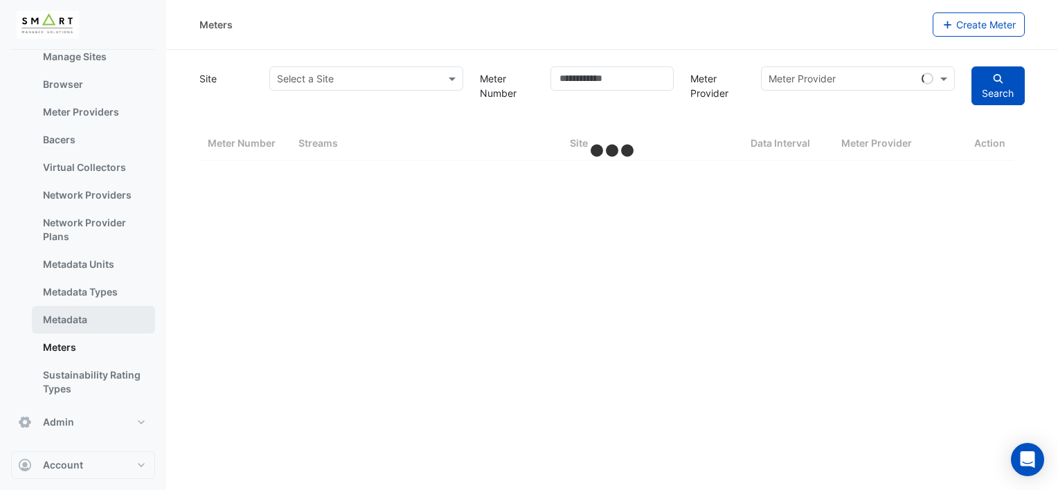
select select "***"
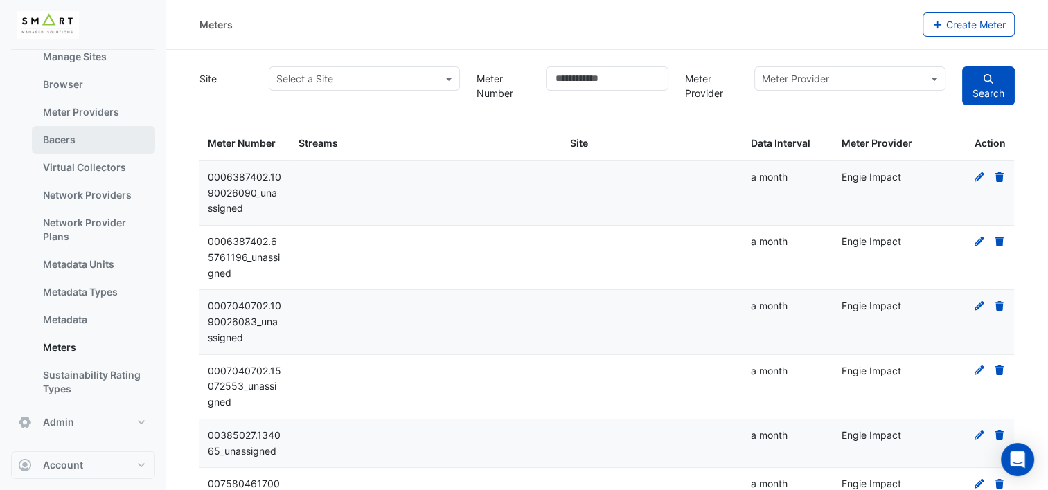
drag, startPoint x: 89, startPoint y: 130, endPoint x: 130, endPoint y: 137, distance: 42.1
click at [89, 130] on link "Bacers" at bounding box center [93, 140] width 123 height 28
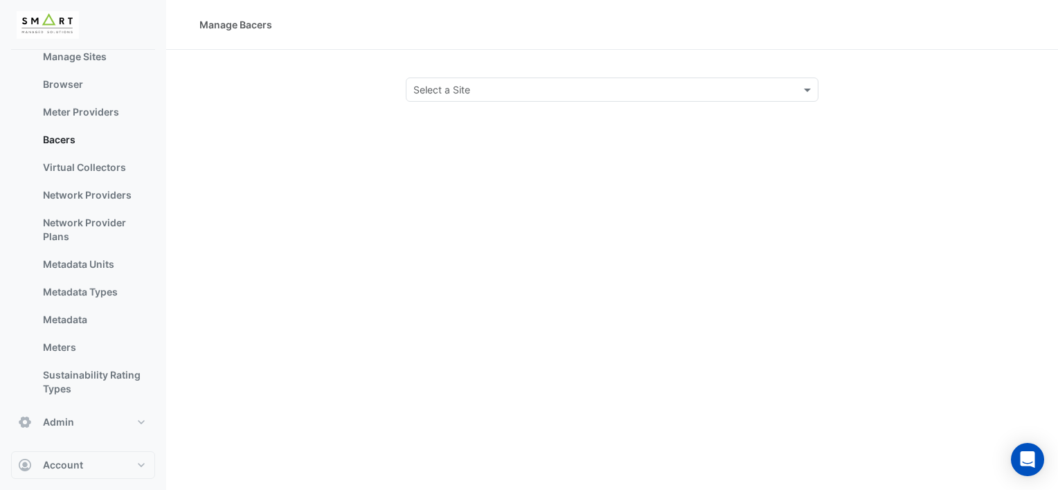
click at [672, 85] on input "text" at bounding box center [598, 90] width 370 height 15
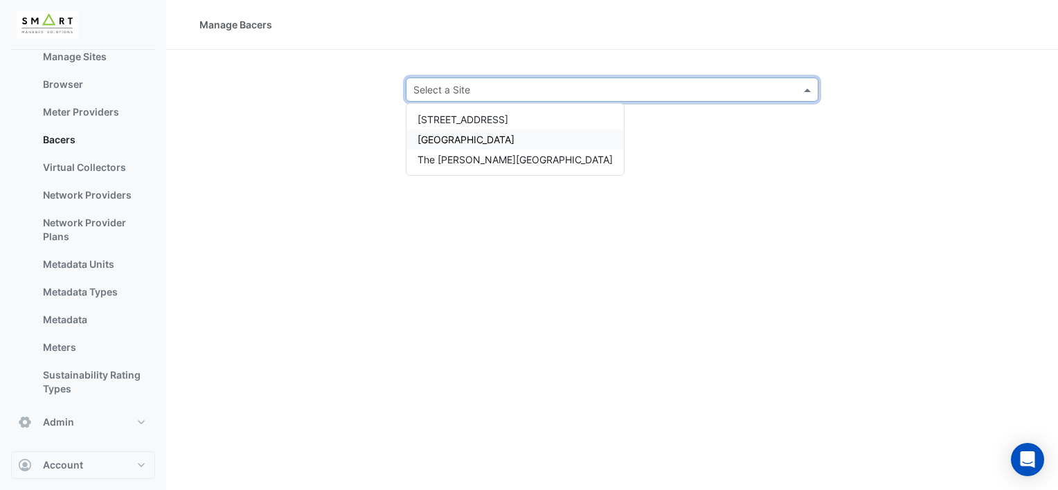
click at [485, 147] on div "[GEOGRAPHIC_DATA]" at bounding box center [514, 139] width 217 height 20
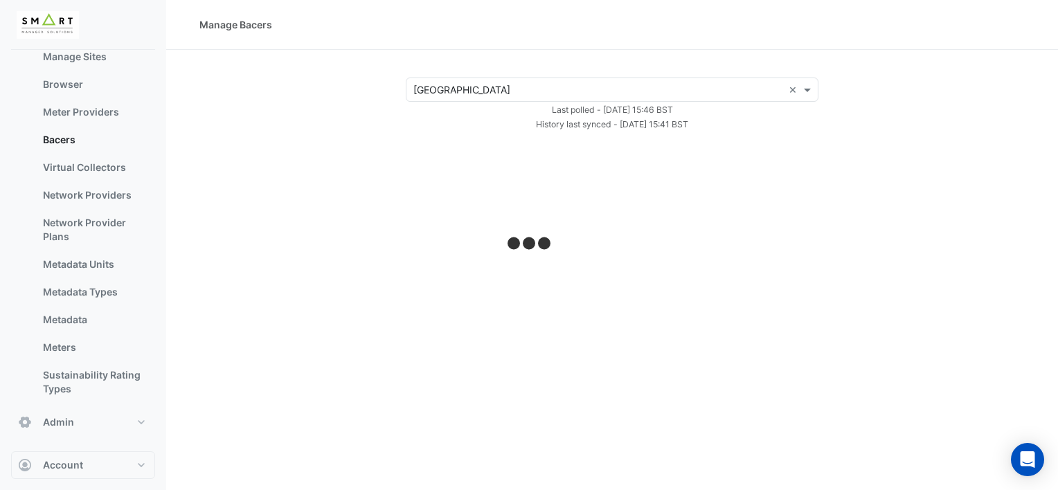
select select "***"
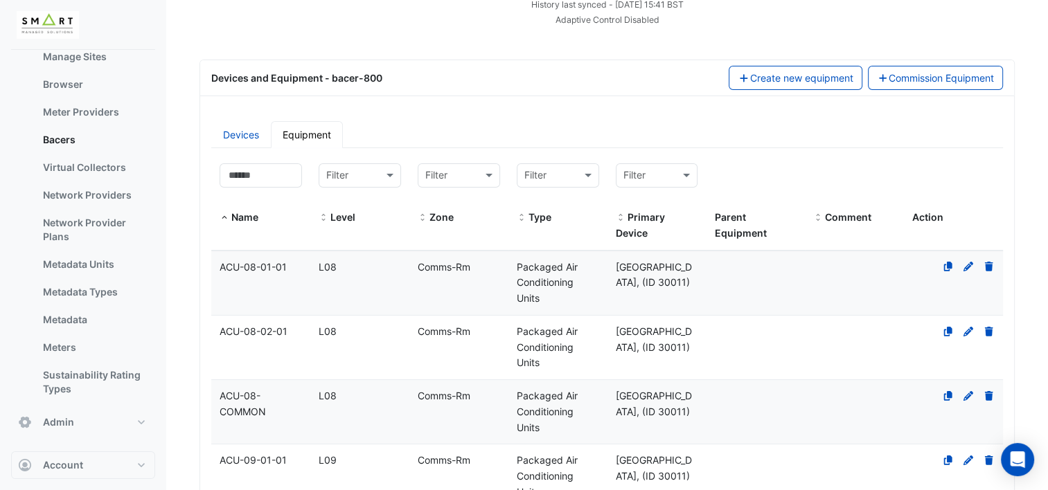
scroll to position [69, 0]
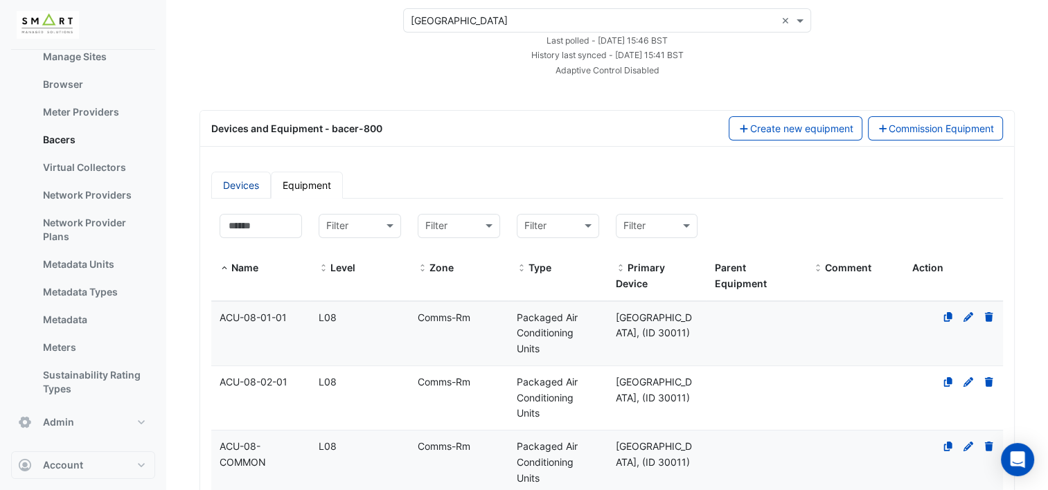
click at [249, 185] on link "Devices" at bounding box center [241, 185] width 60 height 27
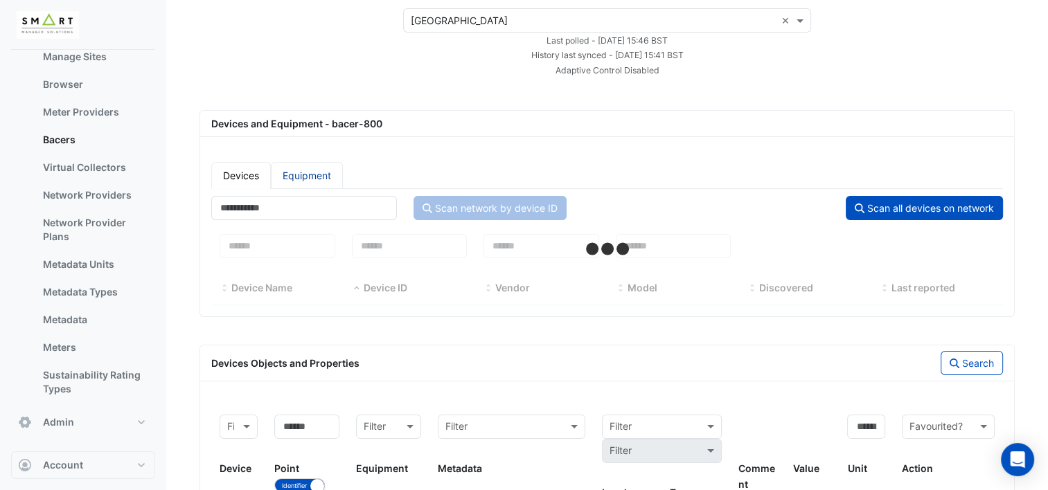
select select "***"
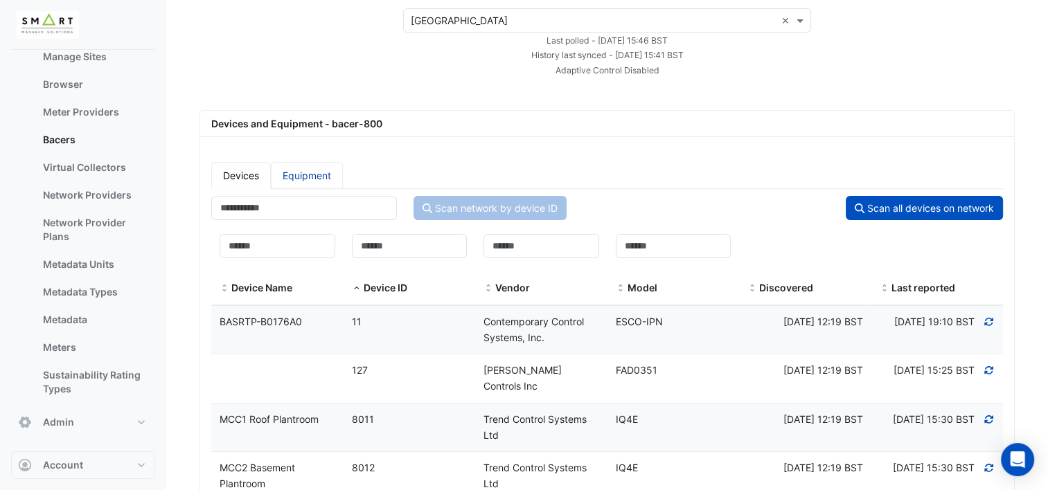
click at [319, 172] on link "Equipment" at bounding box center [307, 175] width 72 height 27
select select "***"
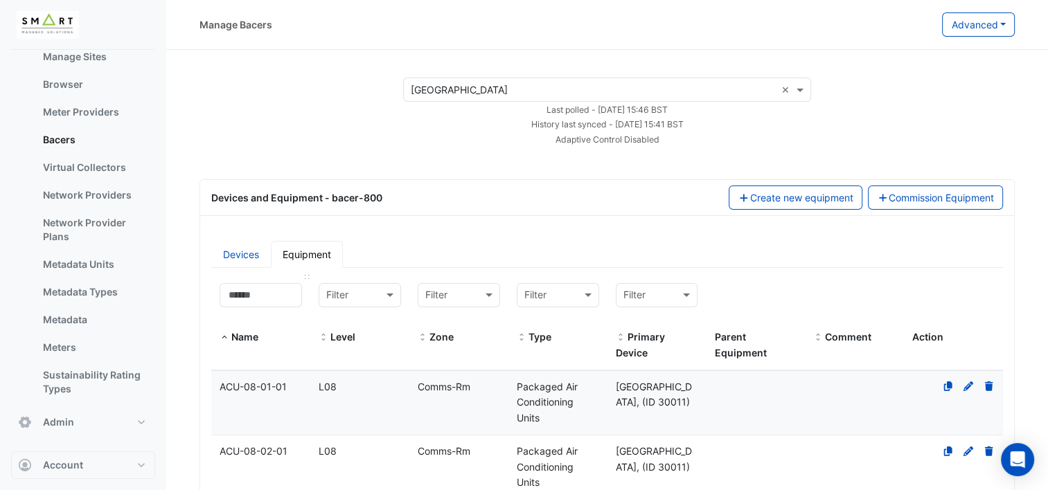
click at [244, 337] on span "Name" at bounding box center [244, 337] width 27 height 12
click at [222, 337] on span at bounding box center [224, 337] width 10 height 11
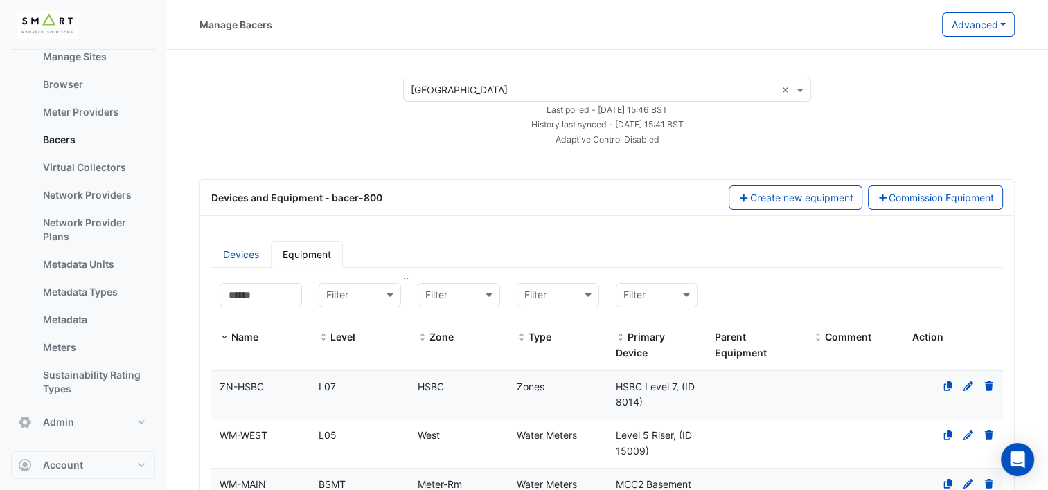
click at [326, 333] on span at bounding box center [324, 337] width 10 height 11
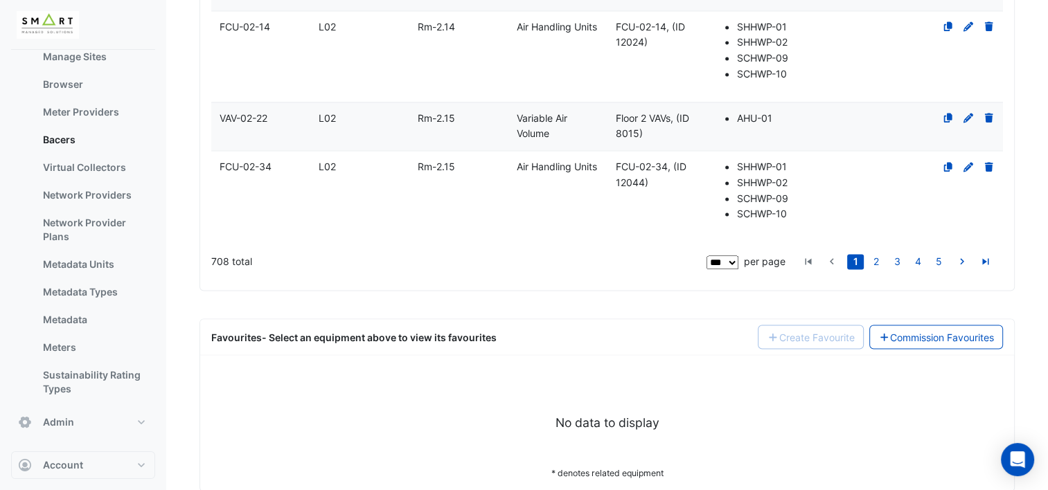
scroll to position [7531, 0]
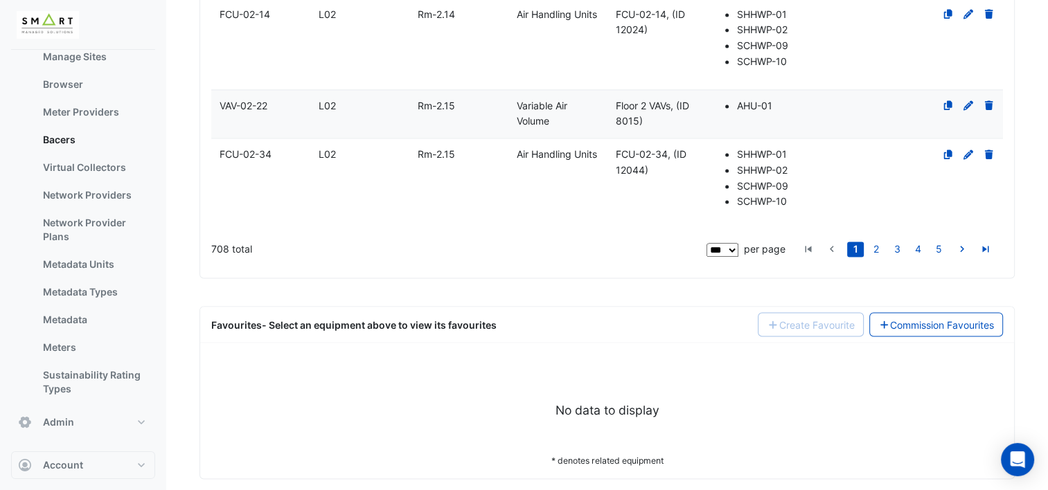
click at [735, 243] on select "** ** ** ***" at bounding box center [722, 250] width 32 height 14
click at [940, 242] on link "5" at bounding box center [938, 249] width 17 height 15
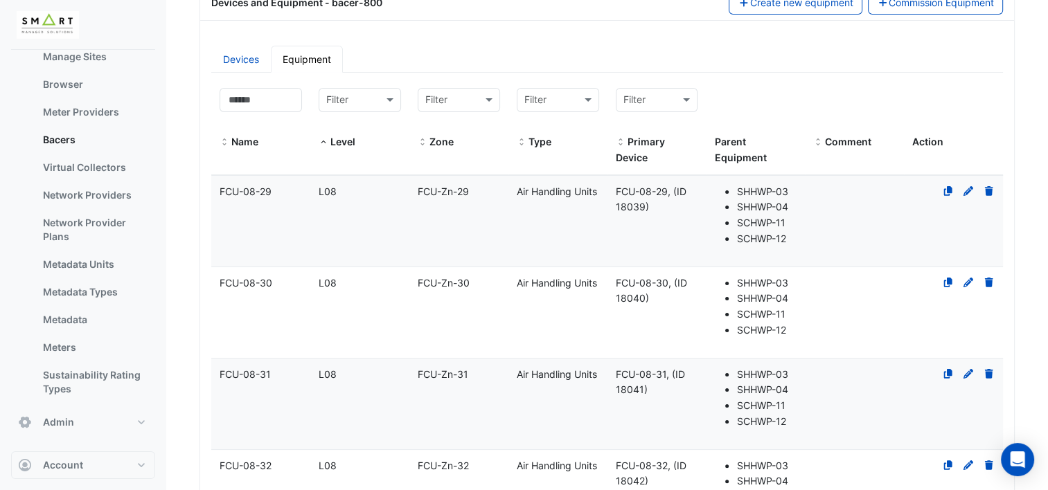
scroll to position [0, 0]
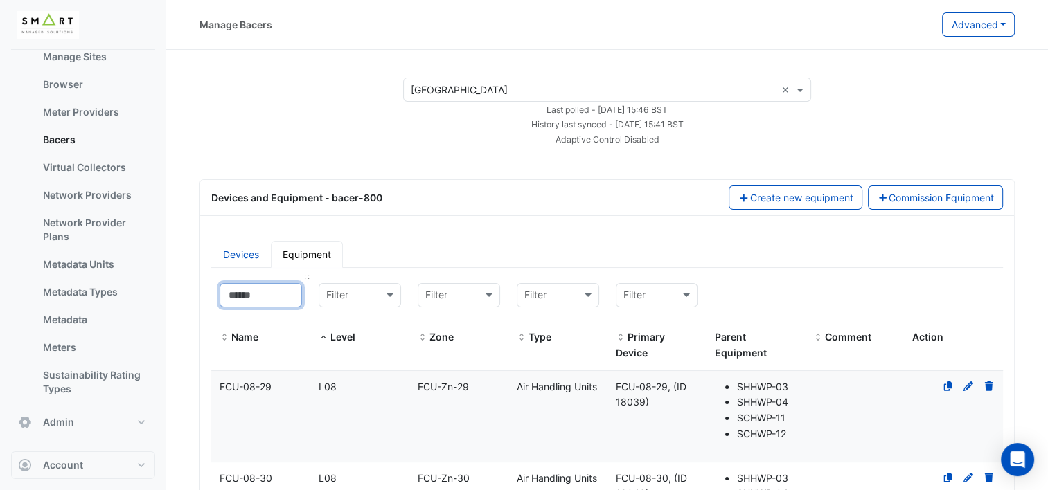
click at [254, 296] on input at bounding box center [260, 295] width 82 height 24
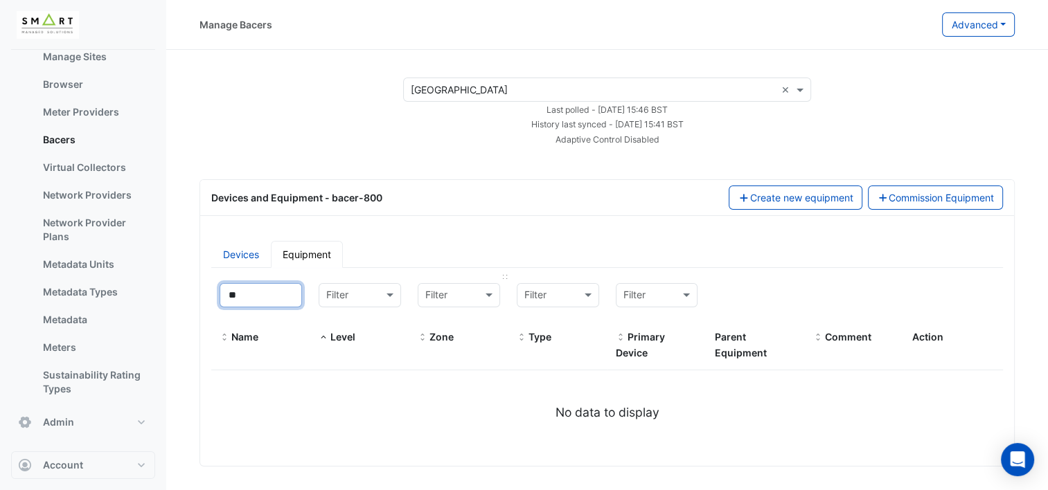
type input "*"
select select "***"
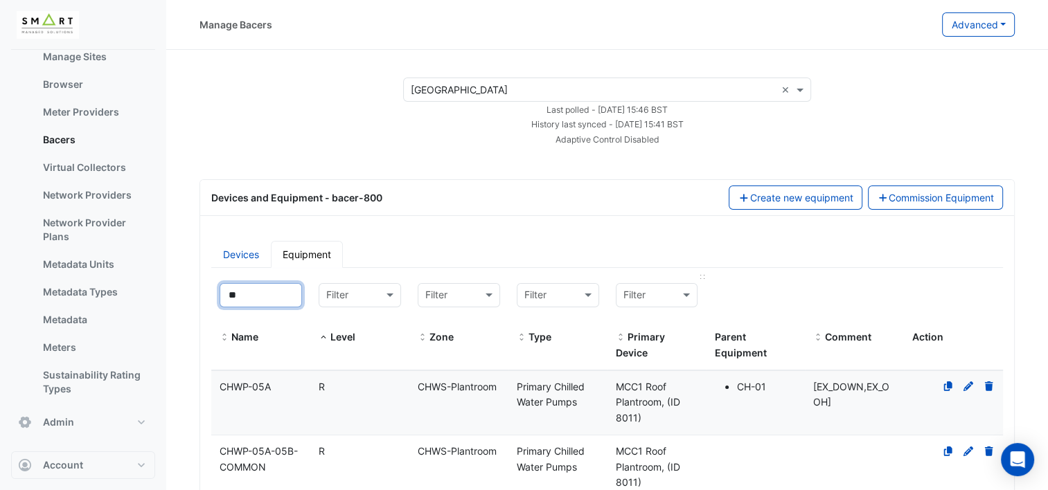
type input "*"
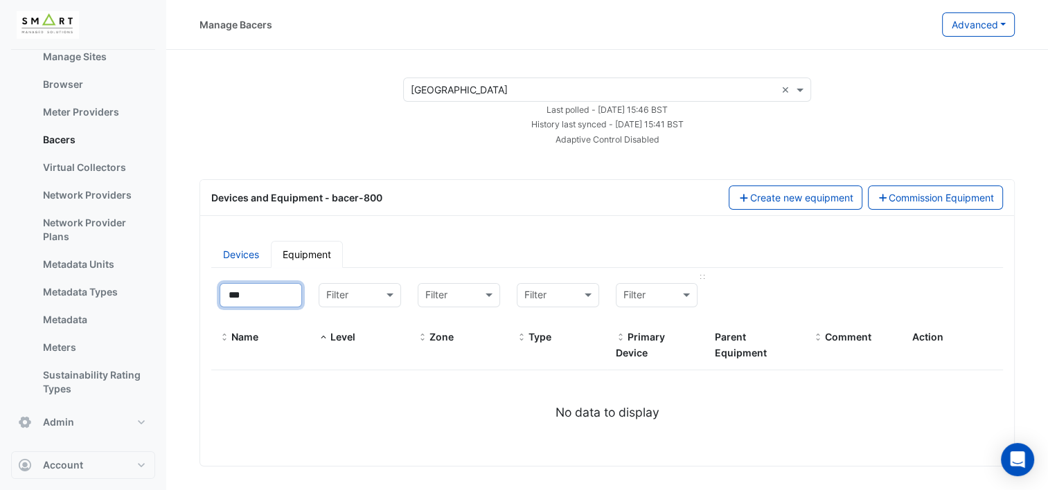
type input "**"
select select "***"
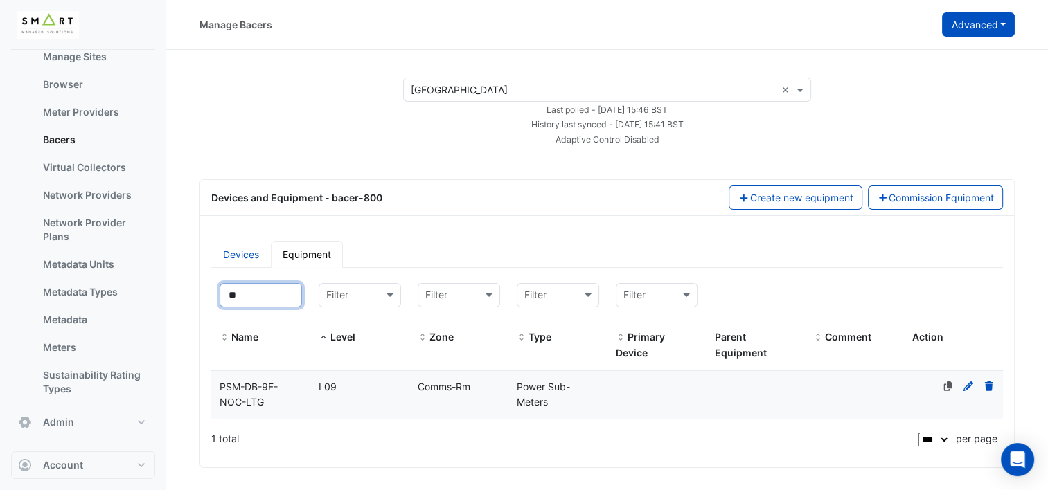
type input "**"
